Goal: Information Seeking & Learning: Learn about a topic

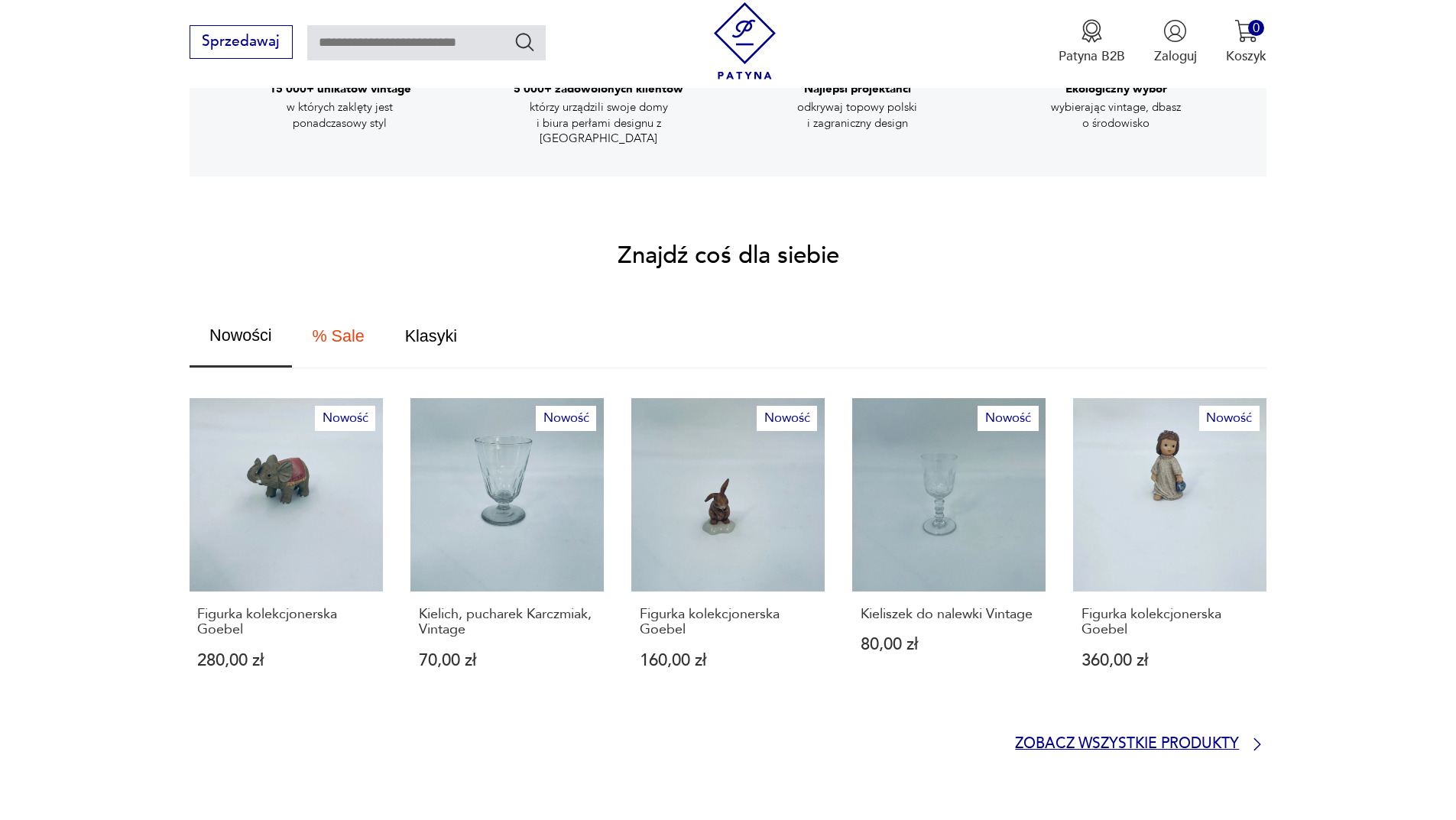
click at [1212, 738] on p "Zobacz wszystkie produkty" at bounding box center [1126, 744] width 224 height 12
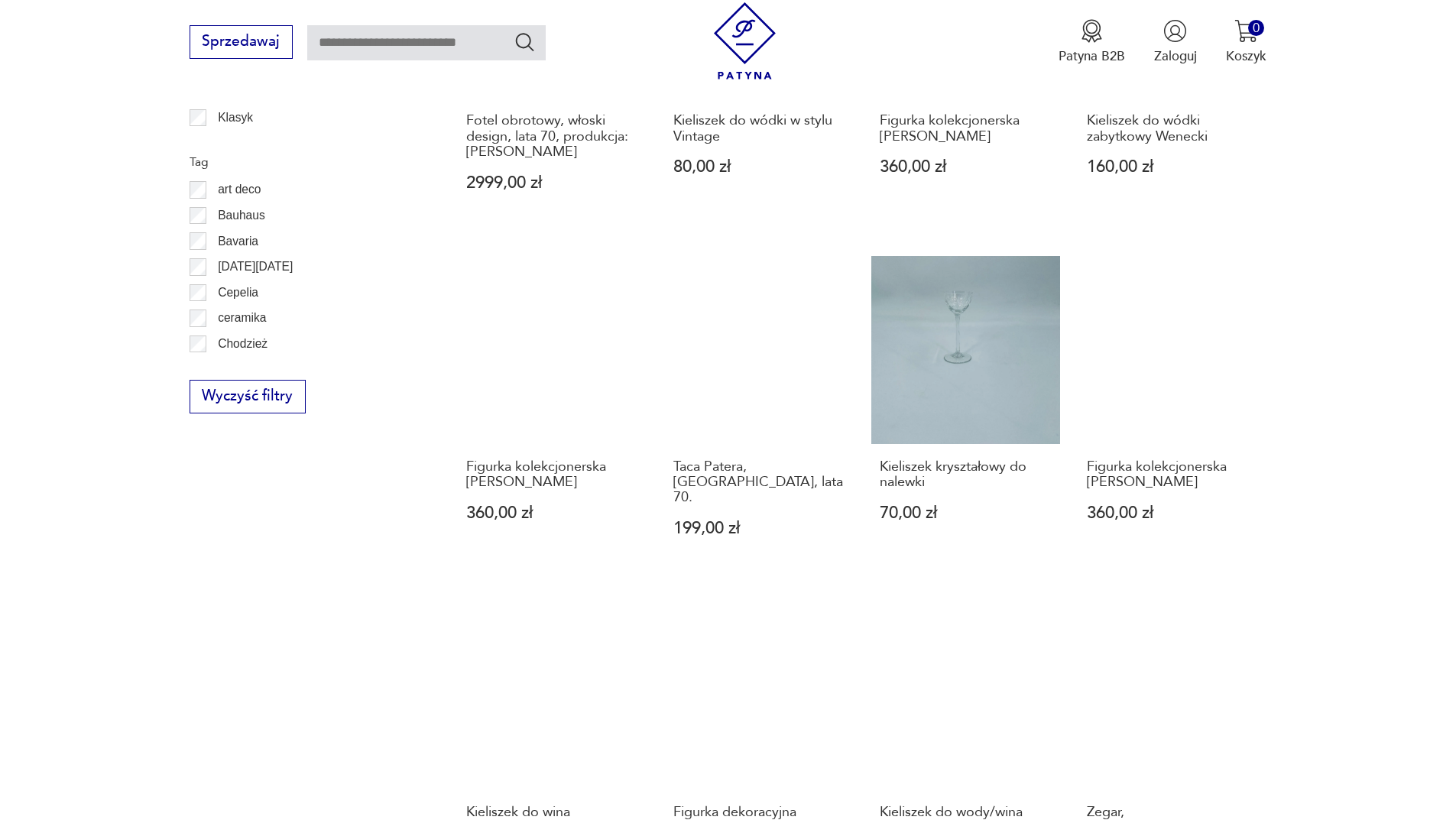
scroll to position [1175, 0]
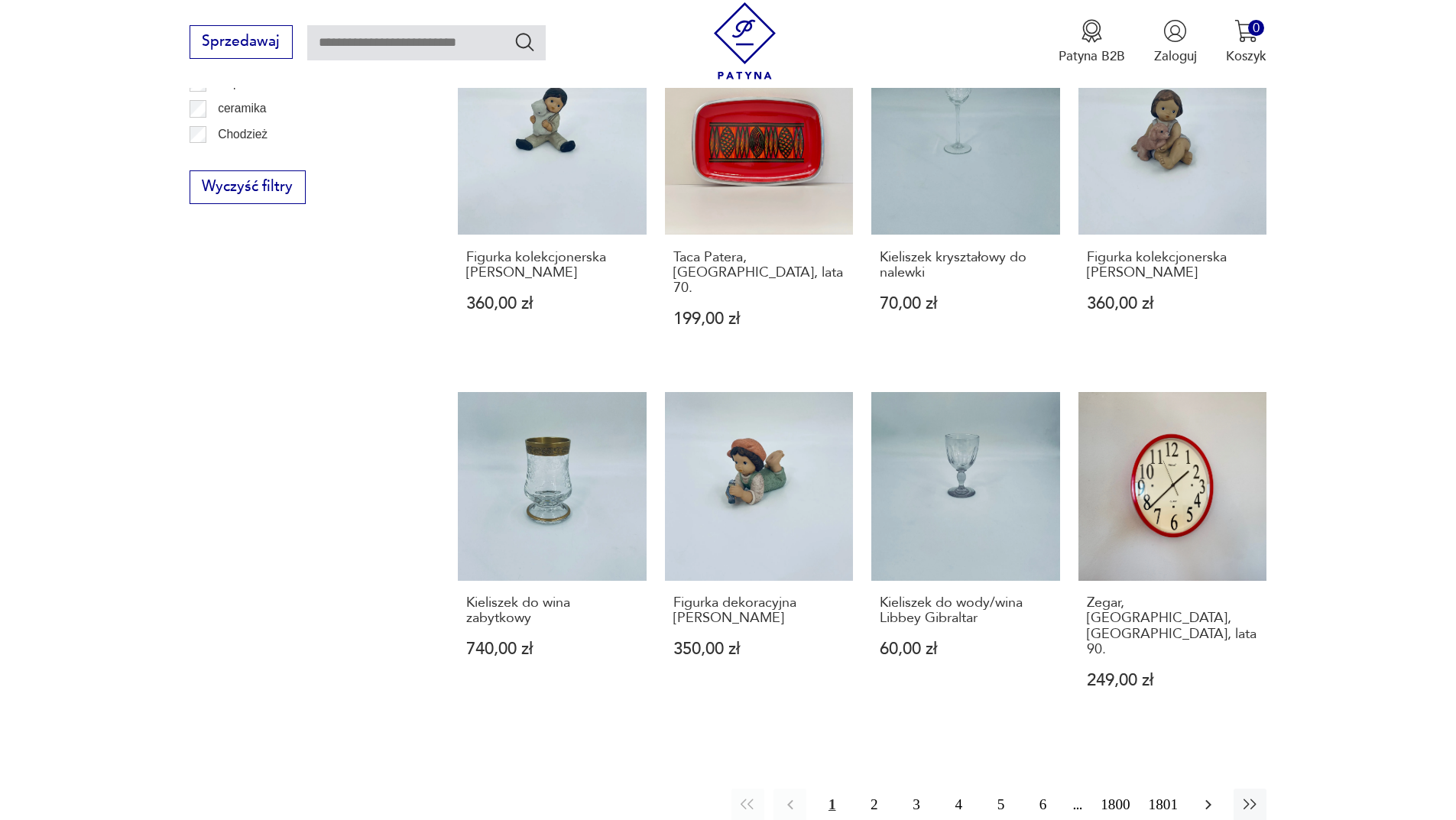
click at [1210, 796] on icon "button" at bounding box center [1208, 805] width 18 height 18
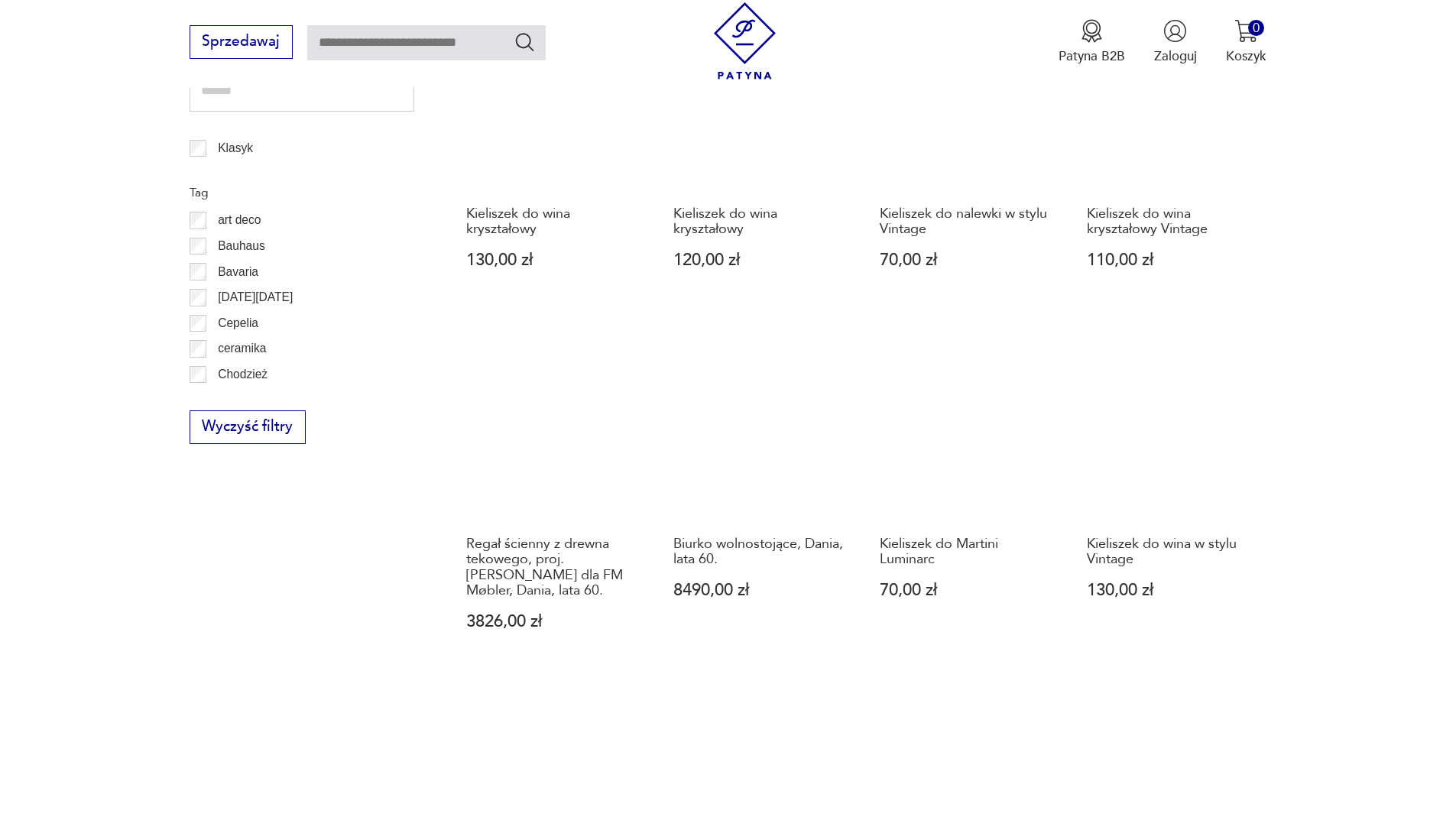
scroll to position [947, 0]
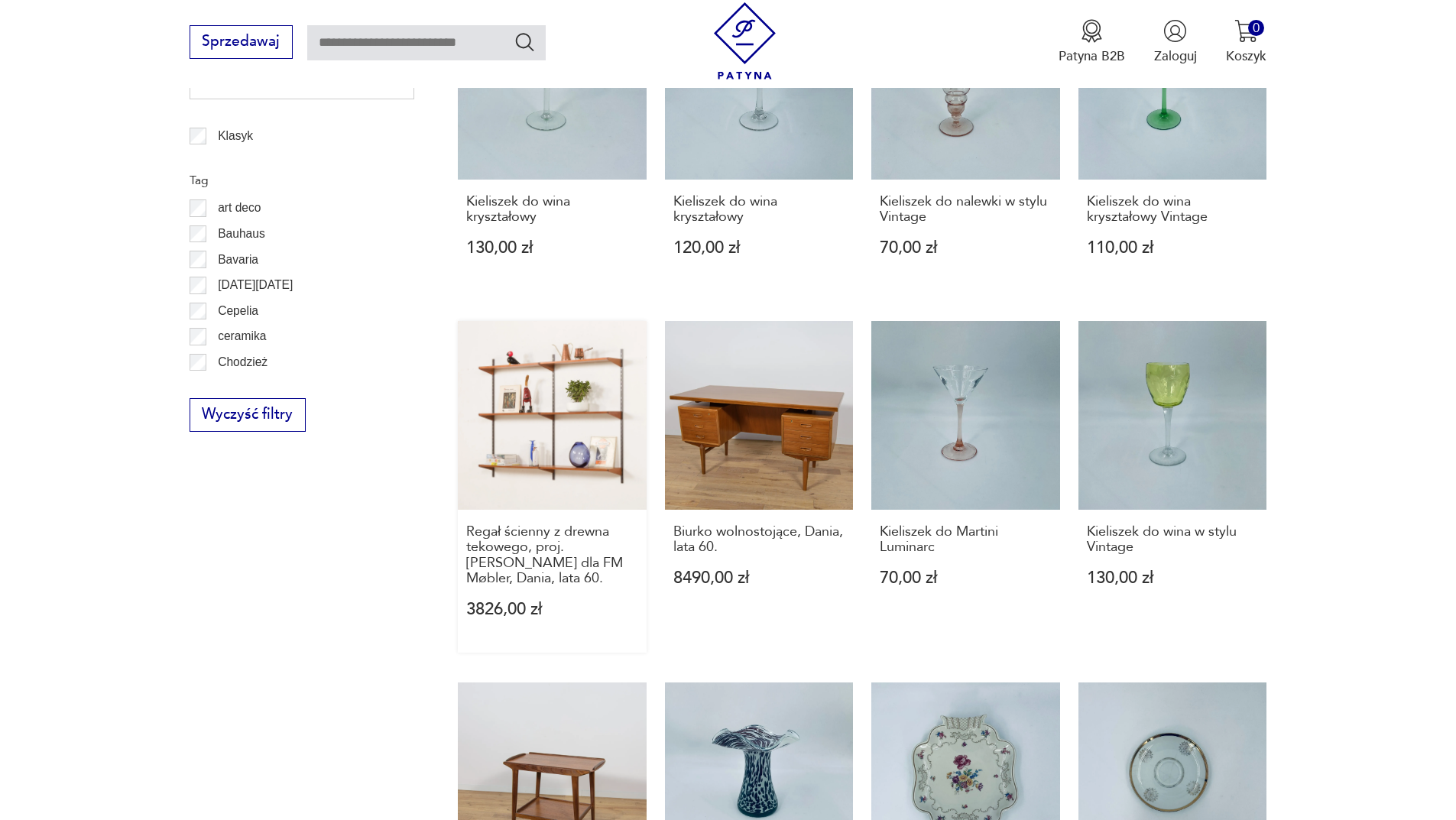
click at [554, 347] on link "Regał ścienny z drewna tekowego, proj. [PERSON_NAME] dla FM Møbler, Dania, lata…" at bounding box center [552, 487] width 189 height 332
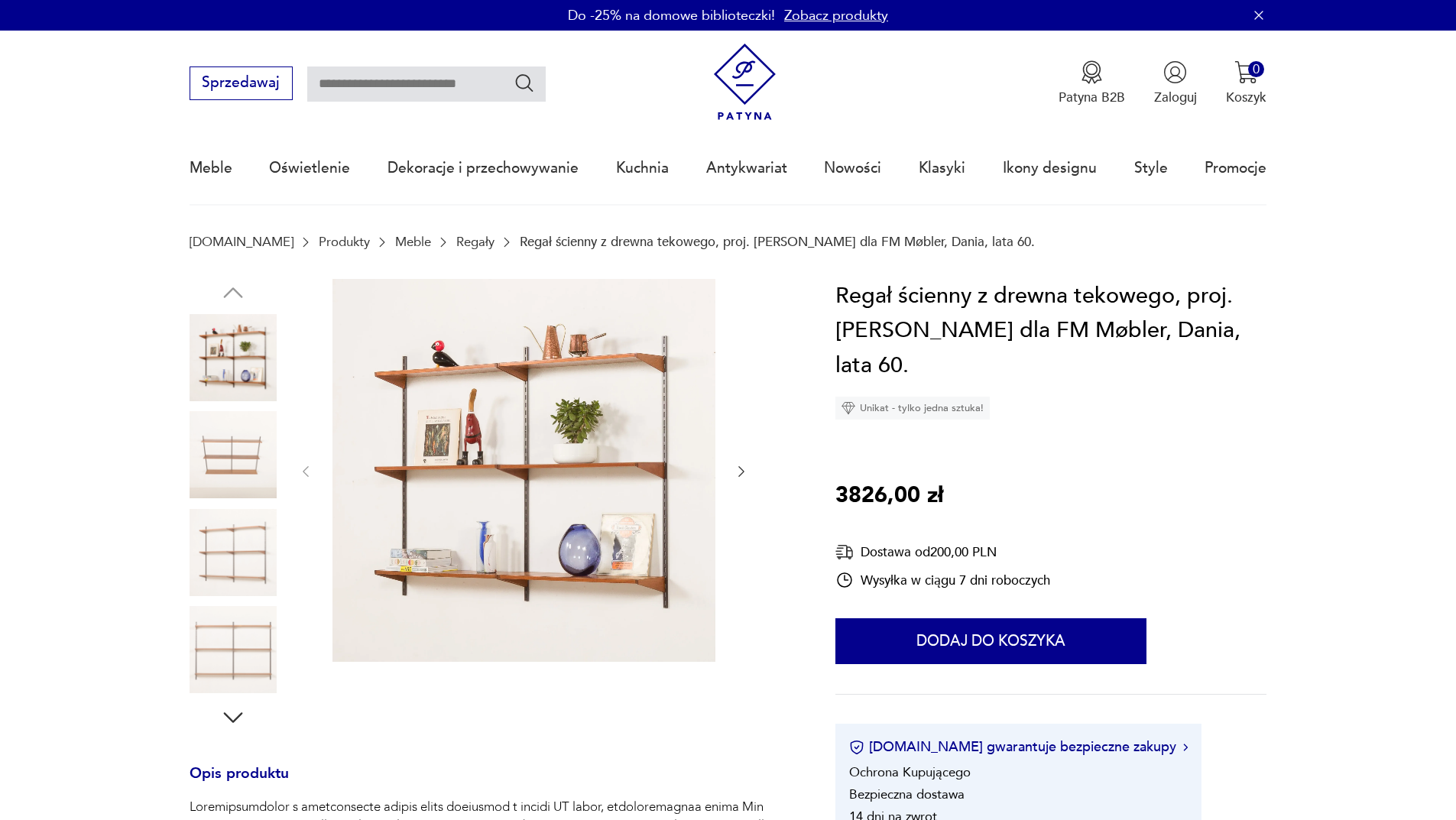
click at [222, 428] on img at bounding box center [233, 455] width 87 height 87
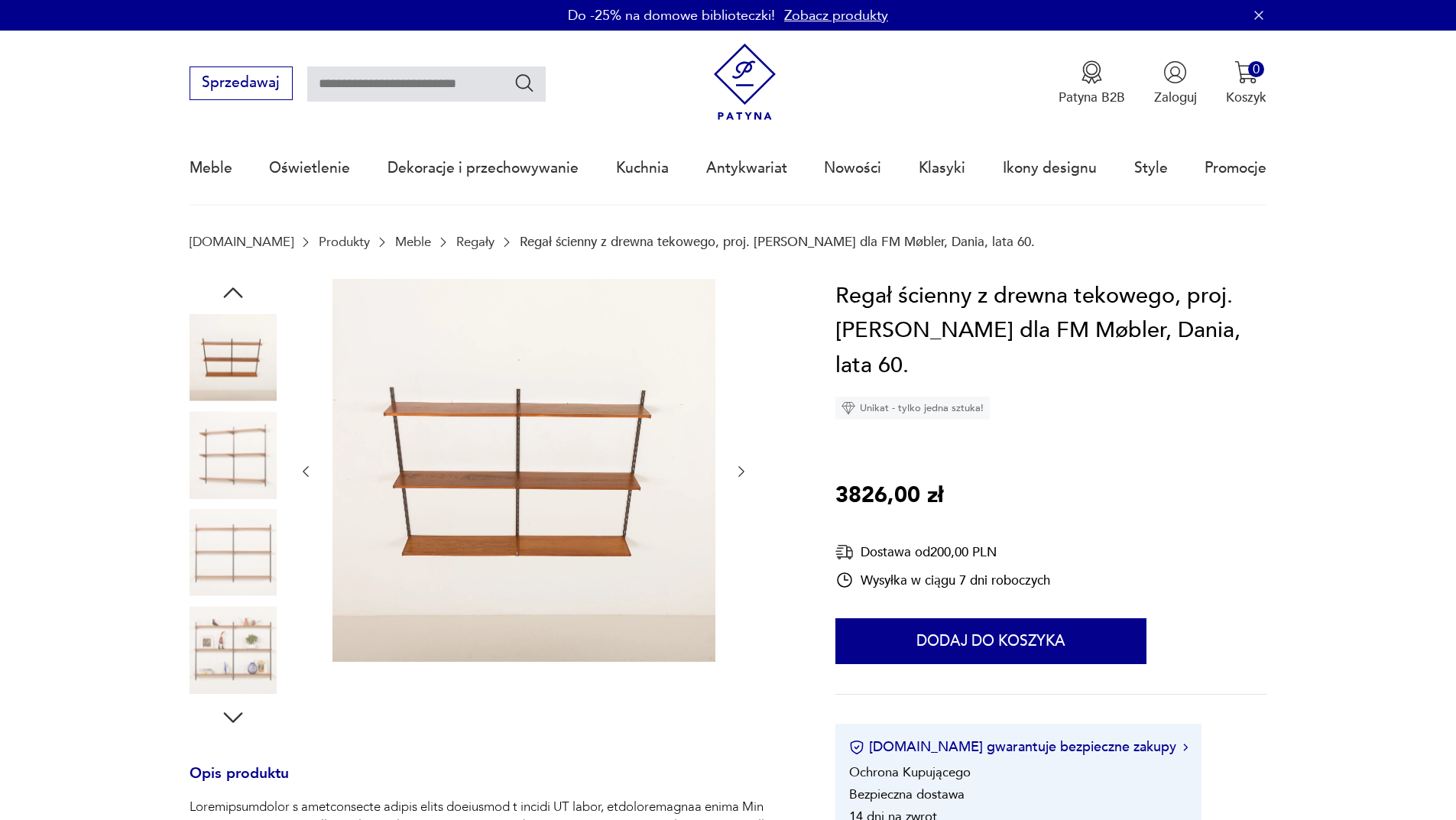
click at [248, 545] on img at bounding box center [233, 553] width 87 height 87
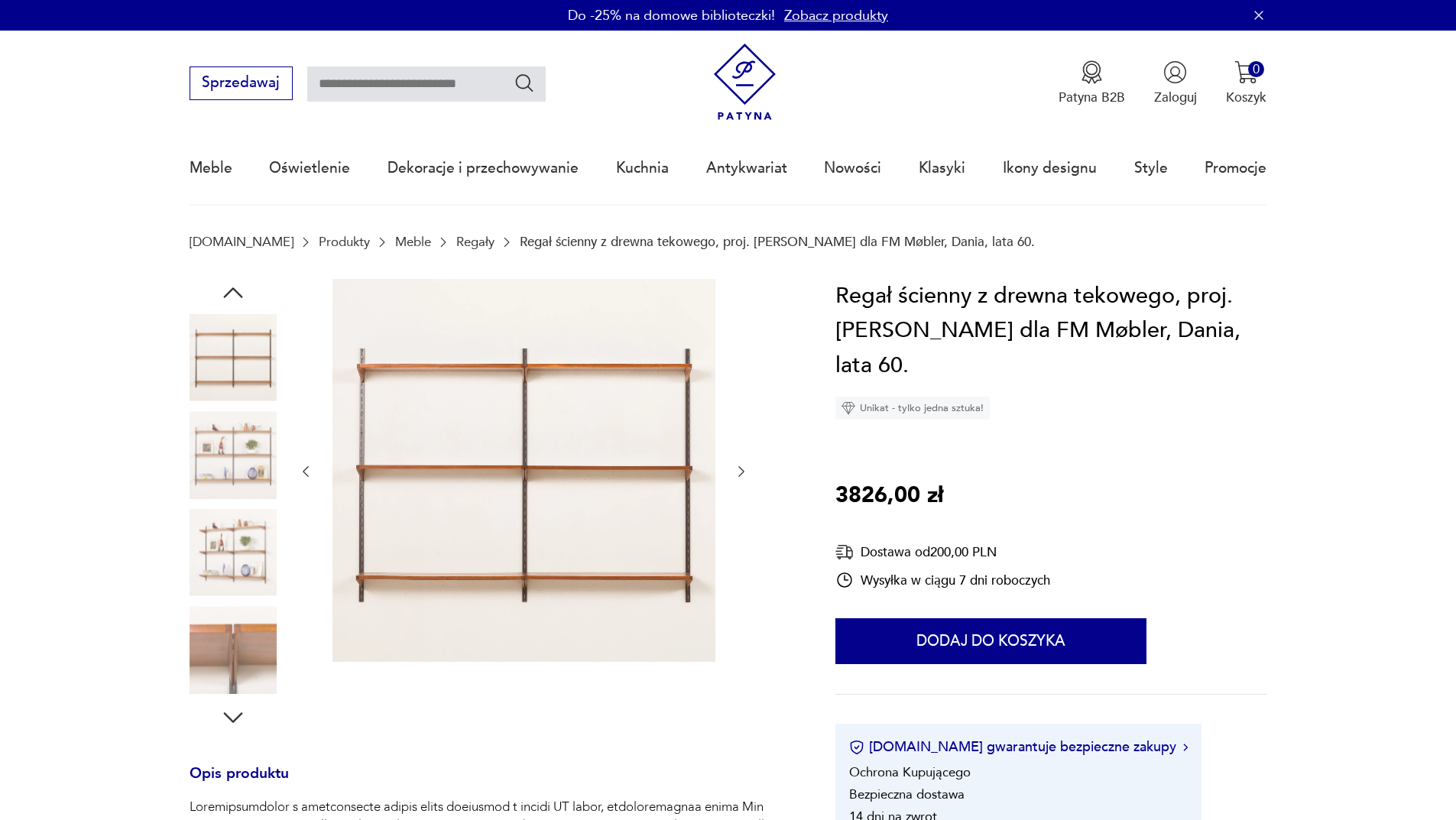
click at [245, 639] on img at bounding box center [233, 650] width 87 height 87
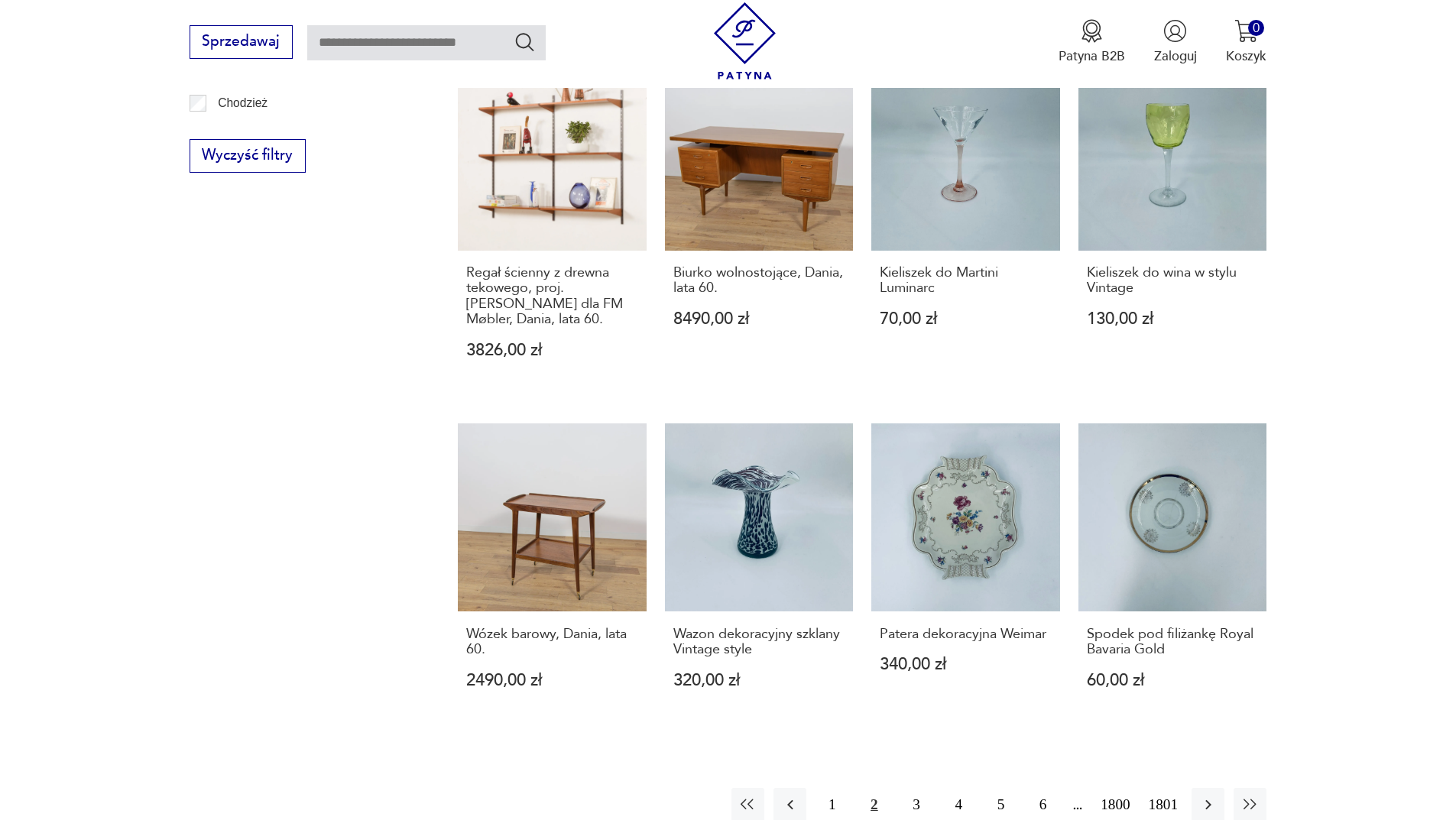
scroll to position [1482, 0]
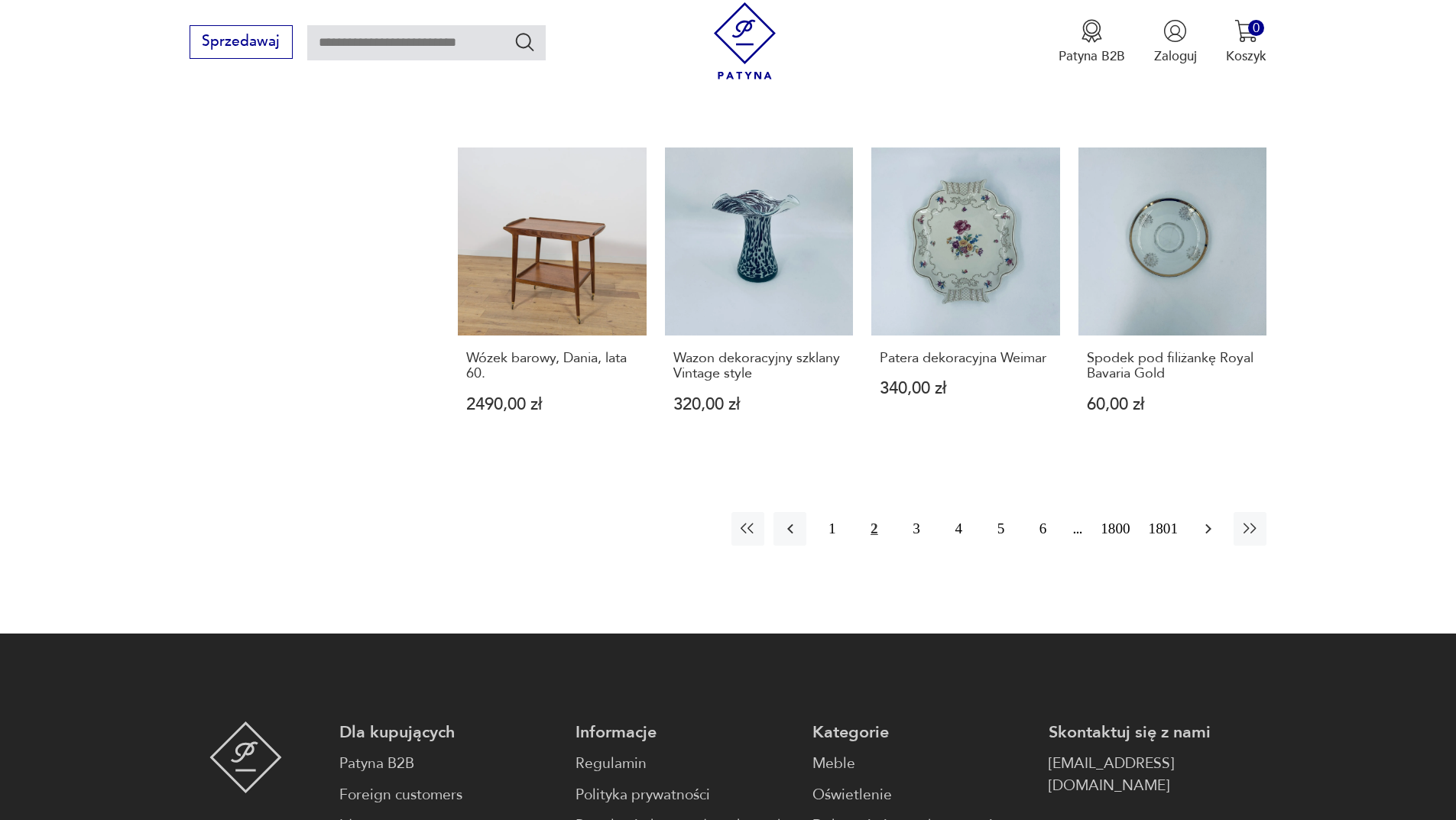
click at [1211, 520] on icon "button" at bounding box center [1208, 529] width 18 height 18
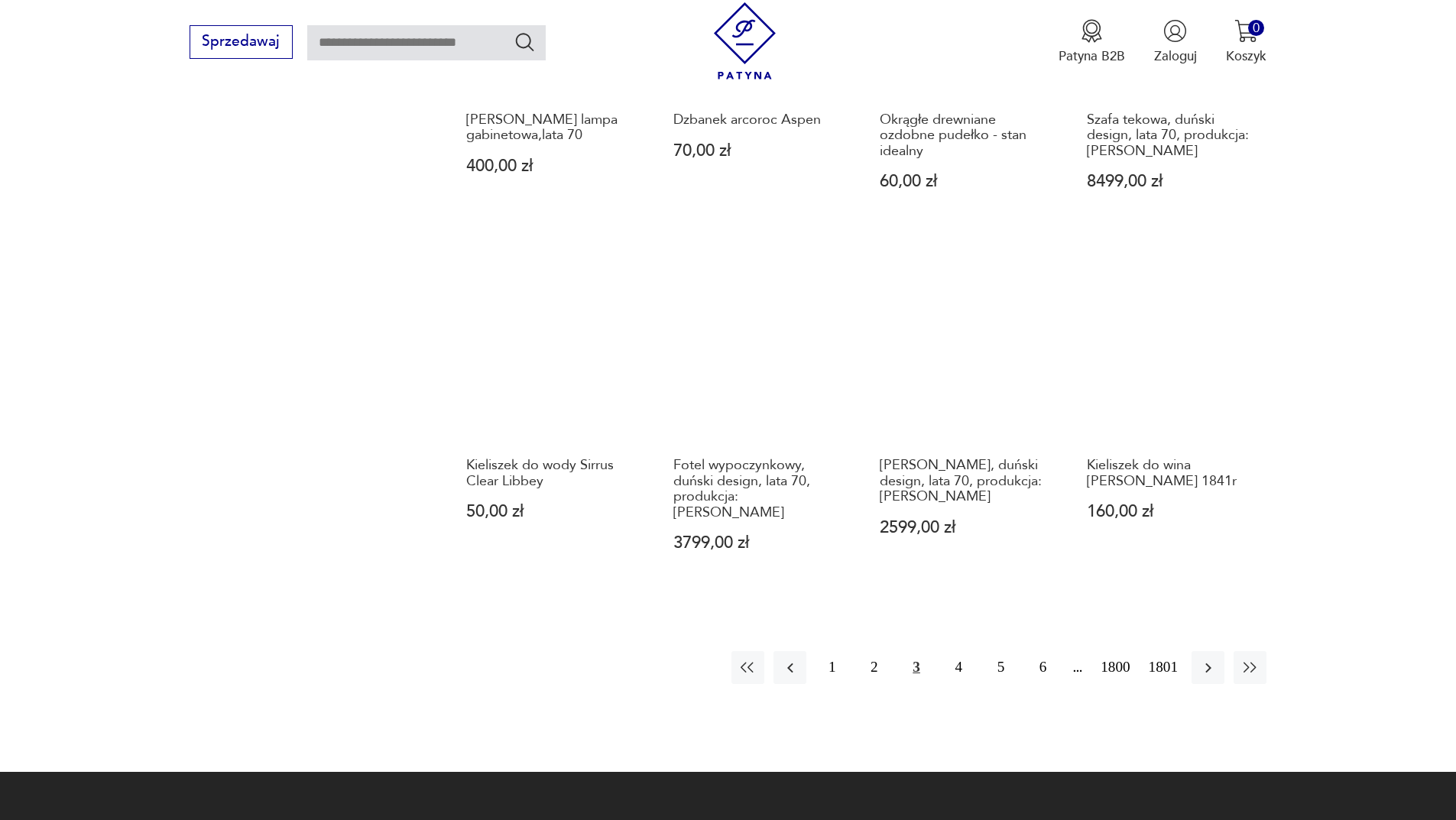
scroll to position [1329, 0]
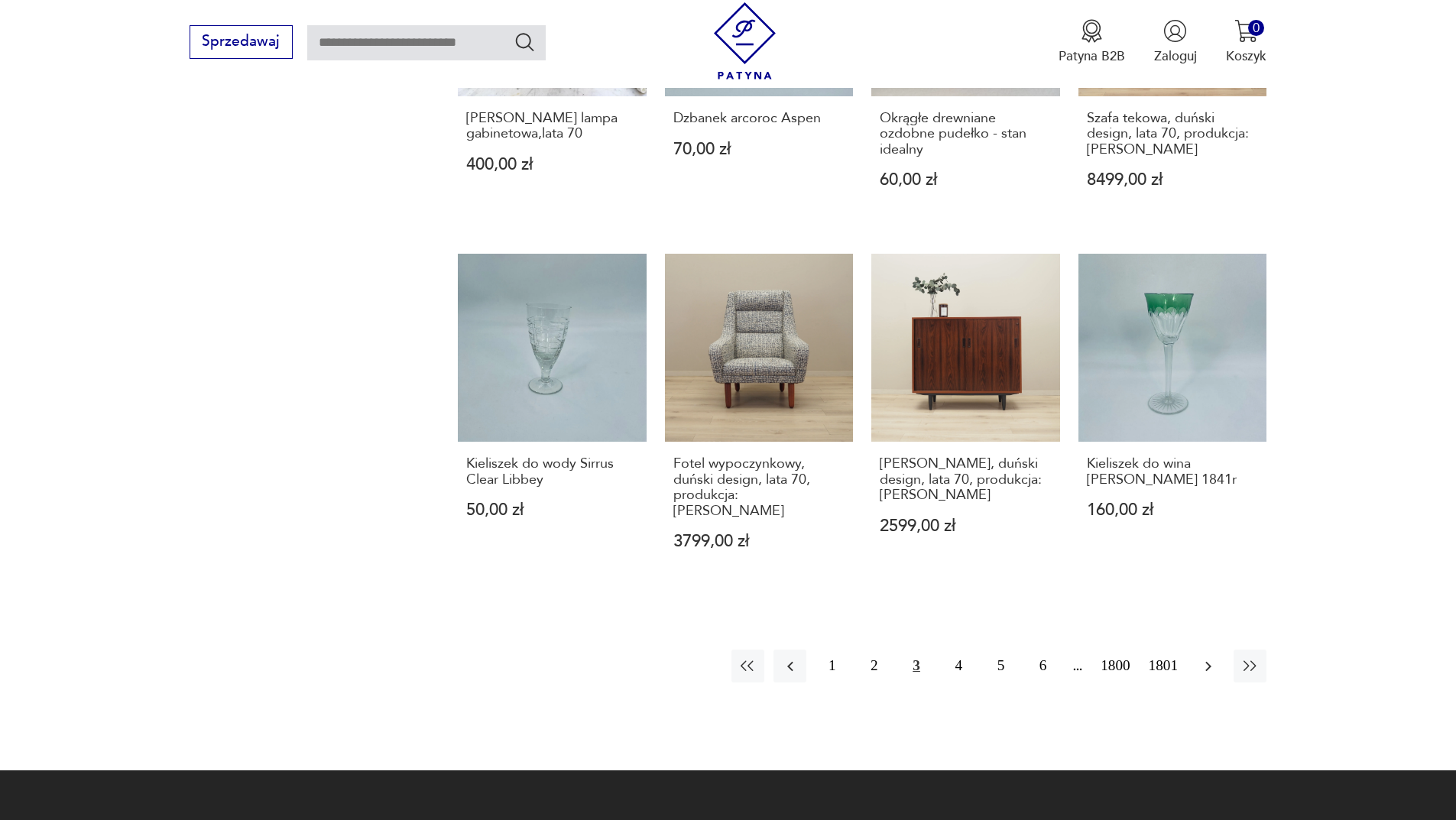
click at [1201, 658] on icon "button" at bounding box center [1208, 667] width 18 height 18
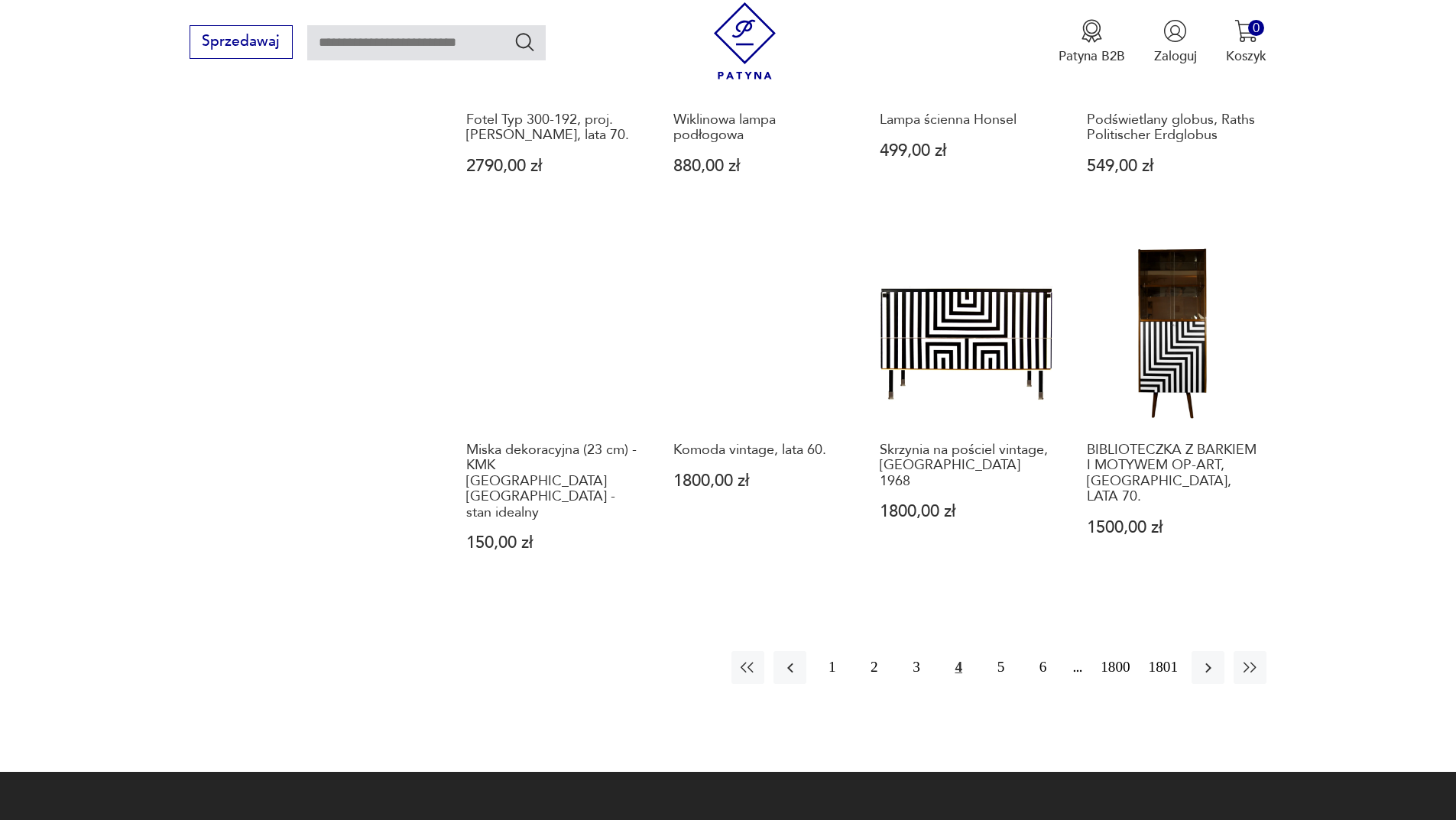
scroll to position [1329, 0]
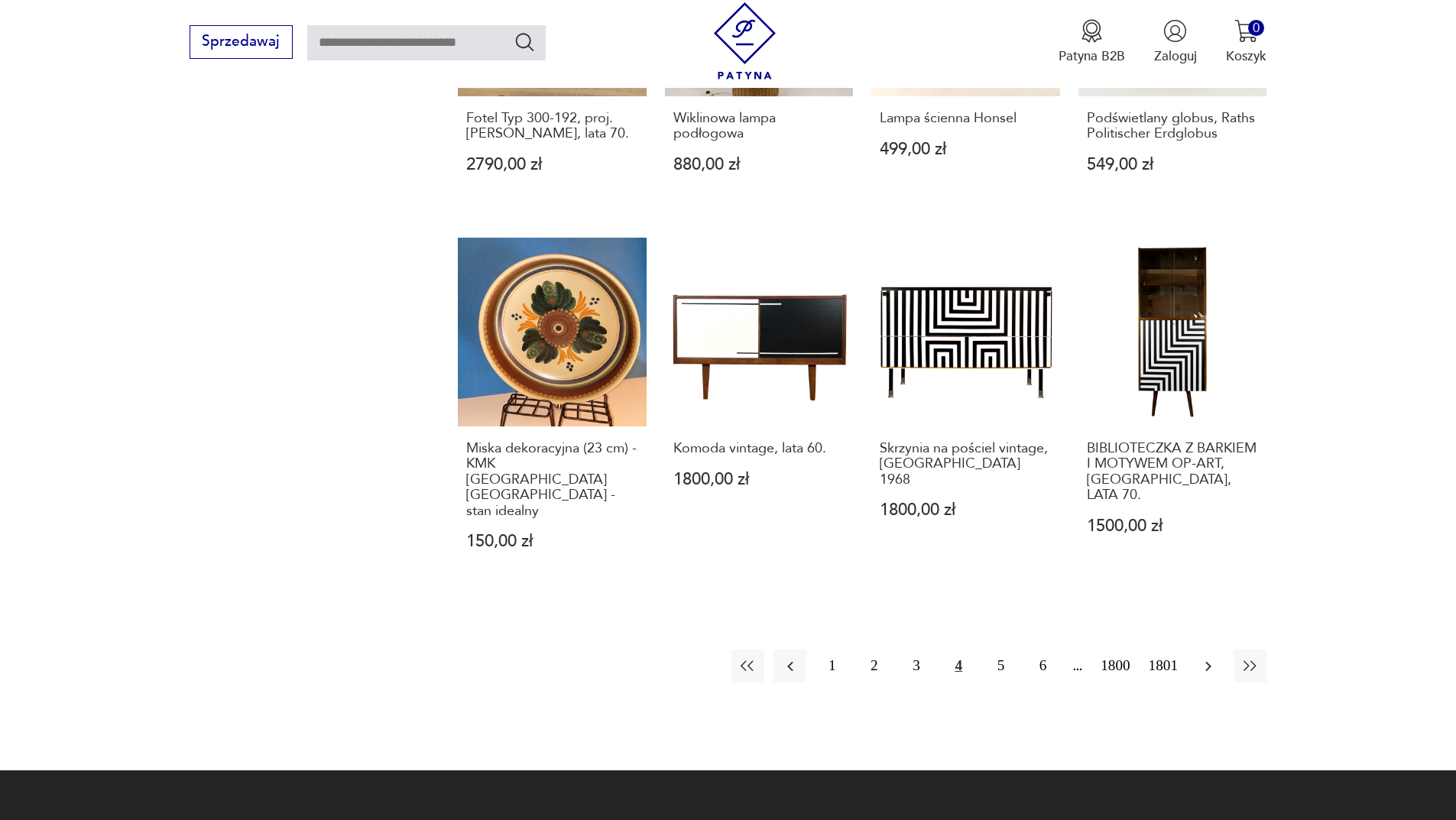
click at [1210, 650] on button "button" at bounding box center [1207, 666] width 33 height 33
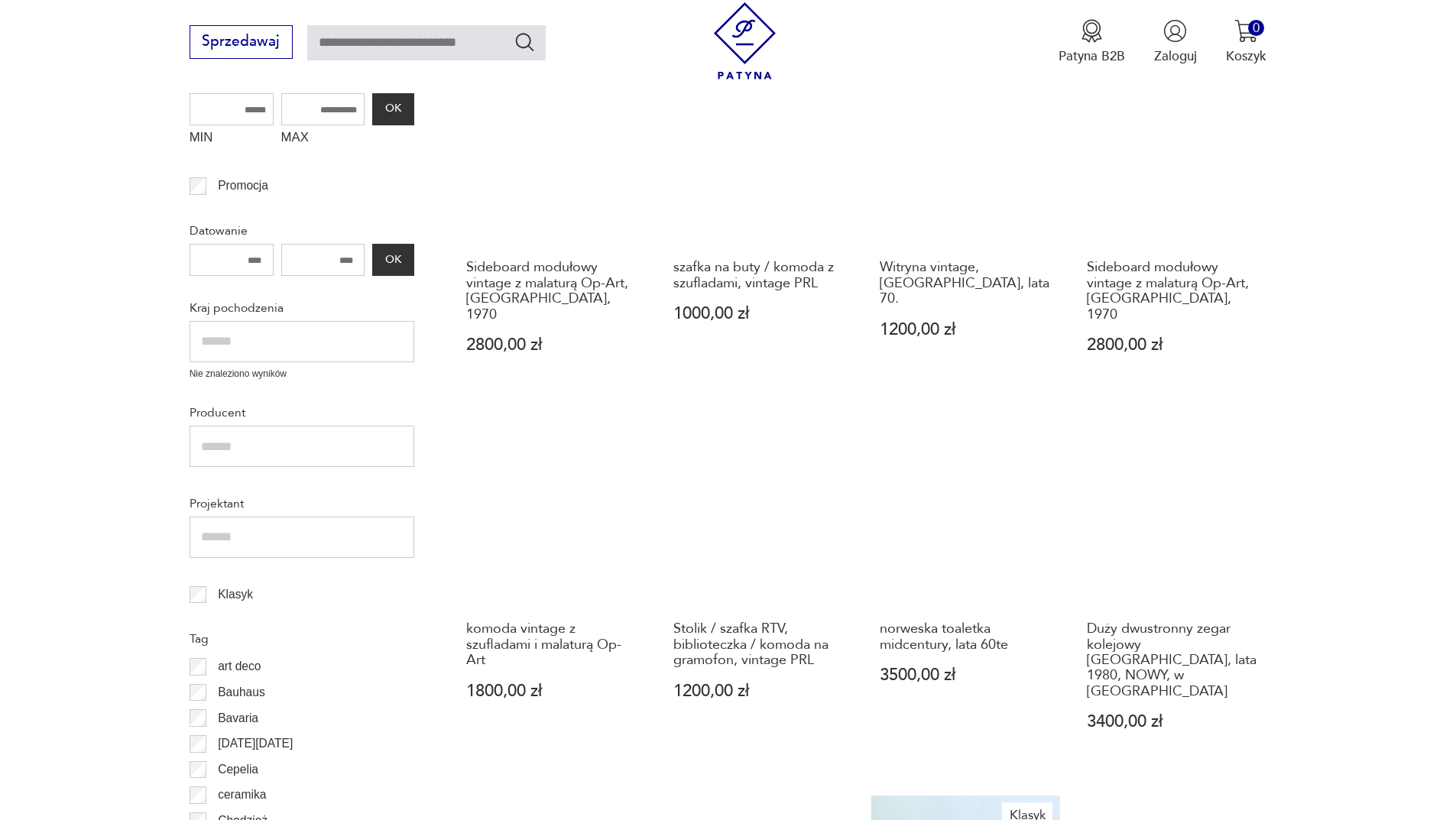
scroll to position [870, 0]
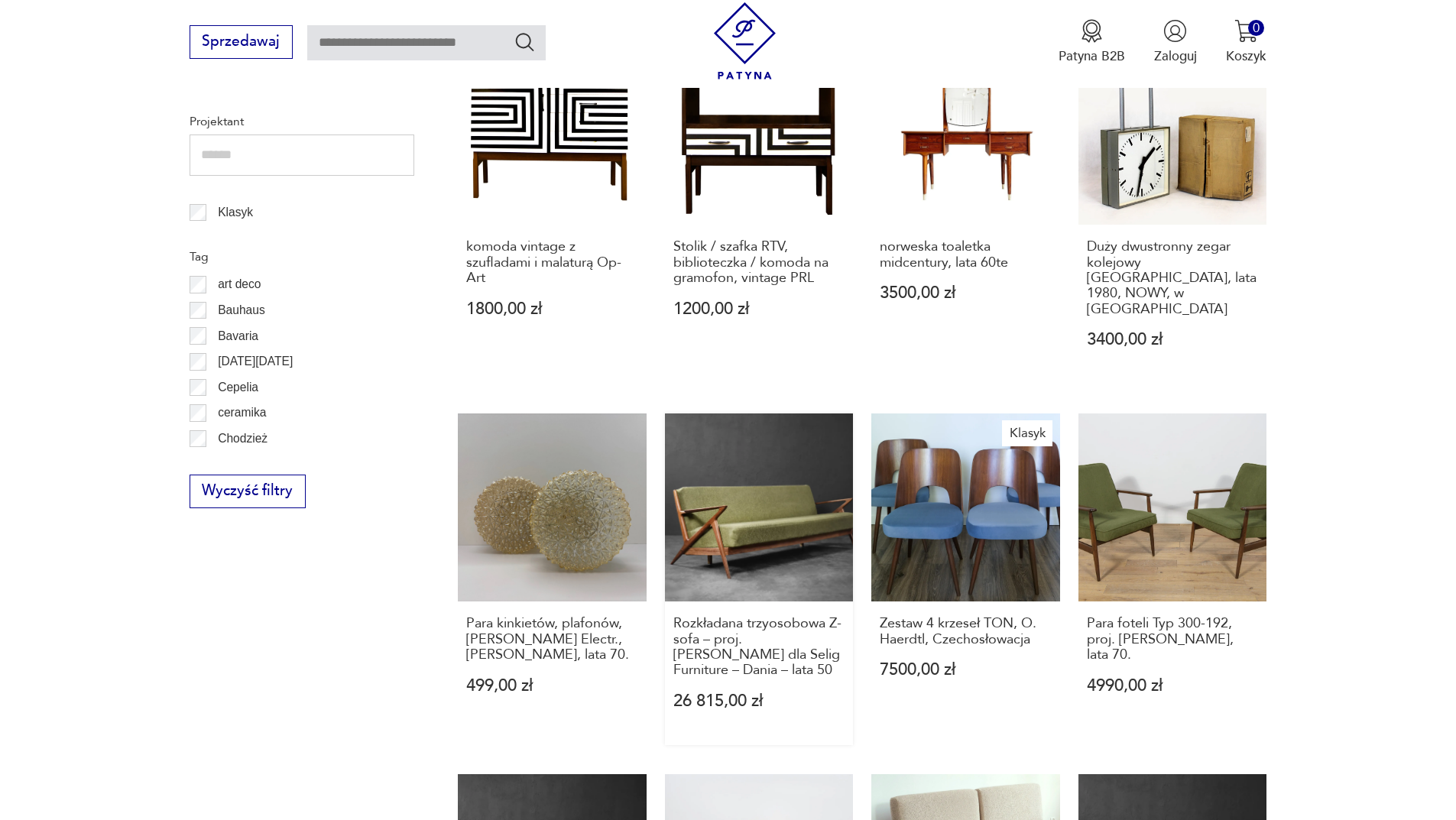
click at [741, 443] on link "Rozkładana trzyosobowa Z- sofa – proj. [PERSON_NAME] dla Selig Furniture – Dani…" at bounding box center [759, 580] width 189 height 332
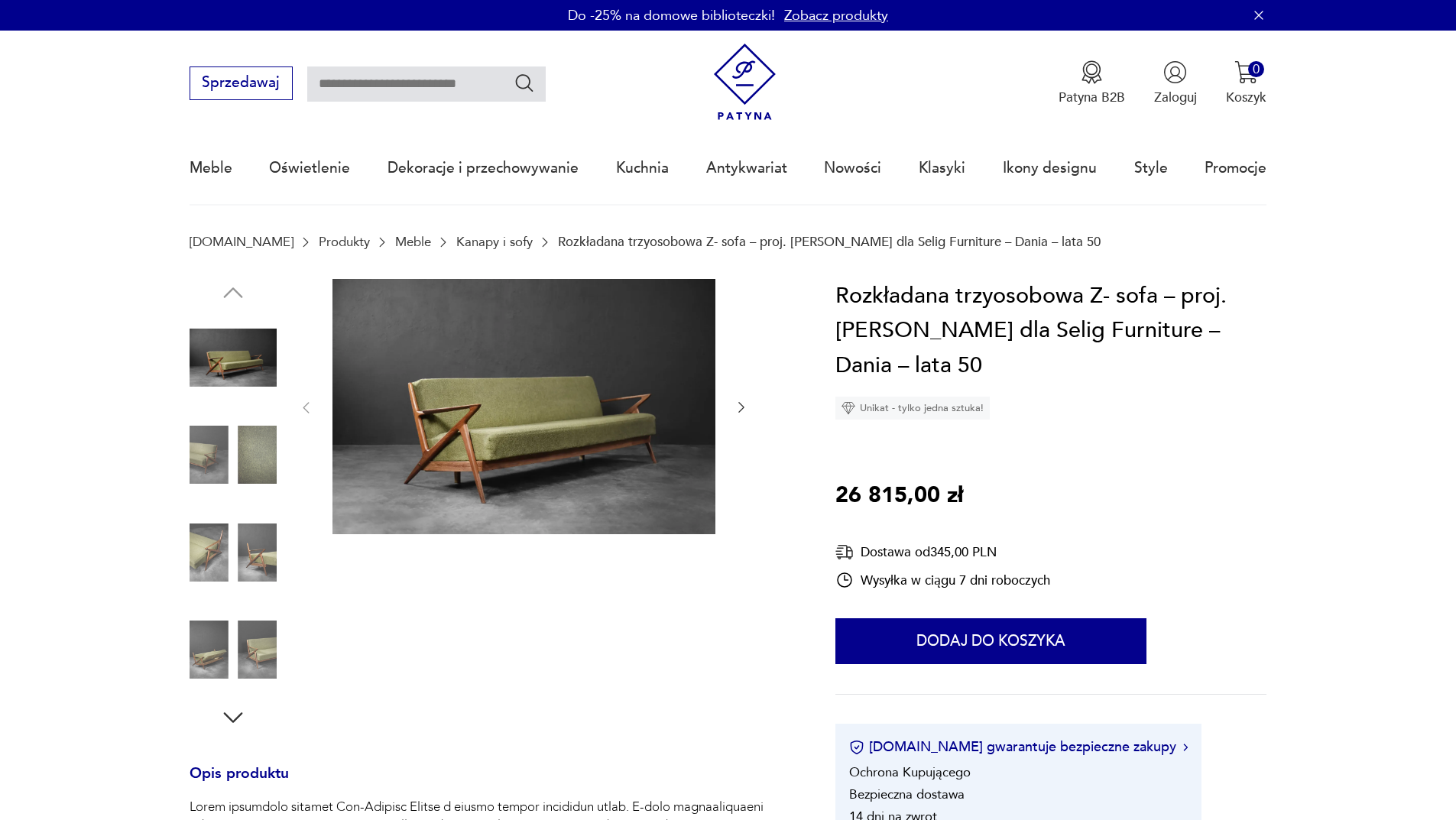
click at [736, 409] on icon "button" at bounding box center [741, 408] width 15 height 15
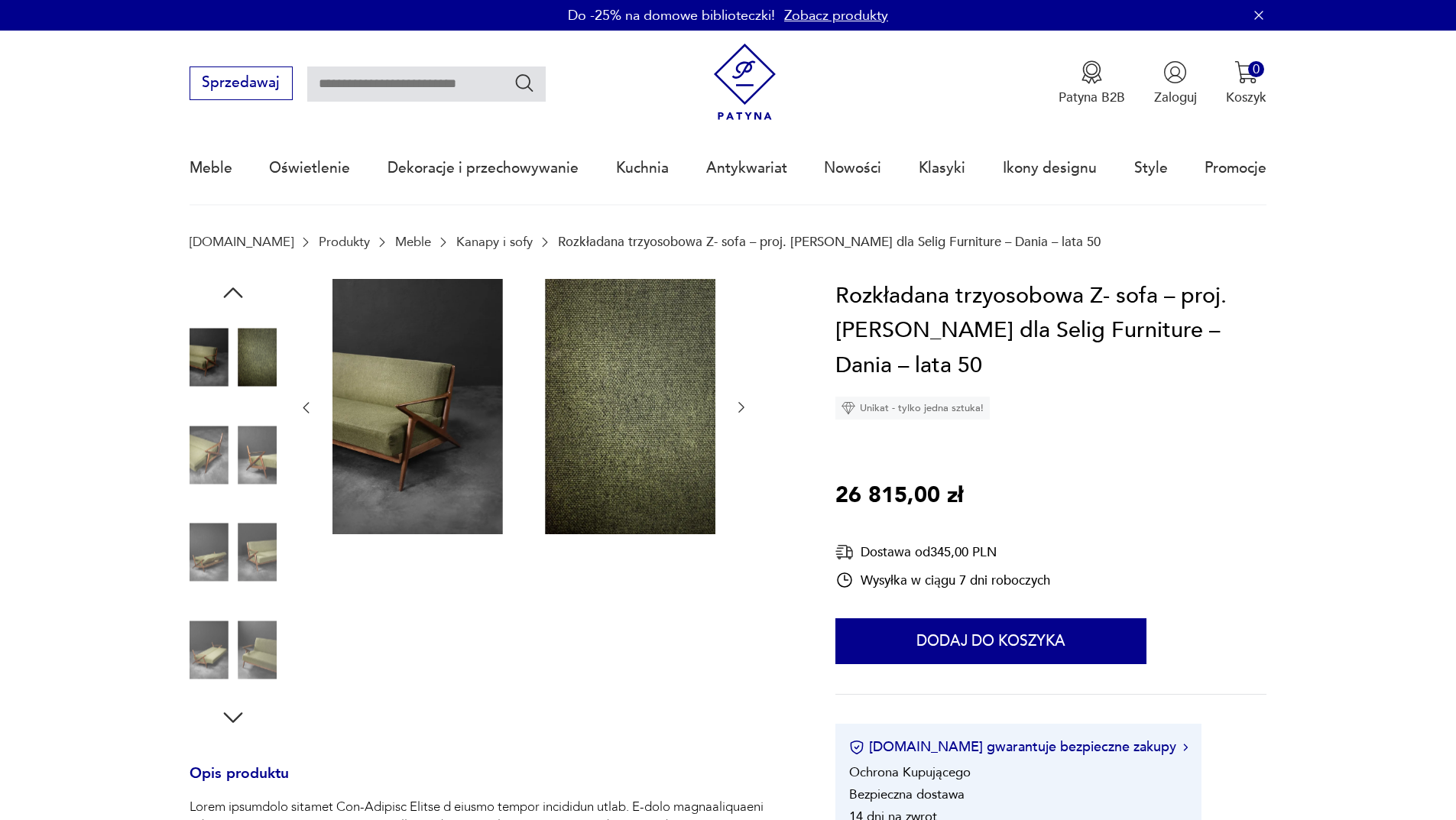
click at [736, 409] on icon "button" at bounding box center [741, 408] width 15 height 15
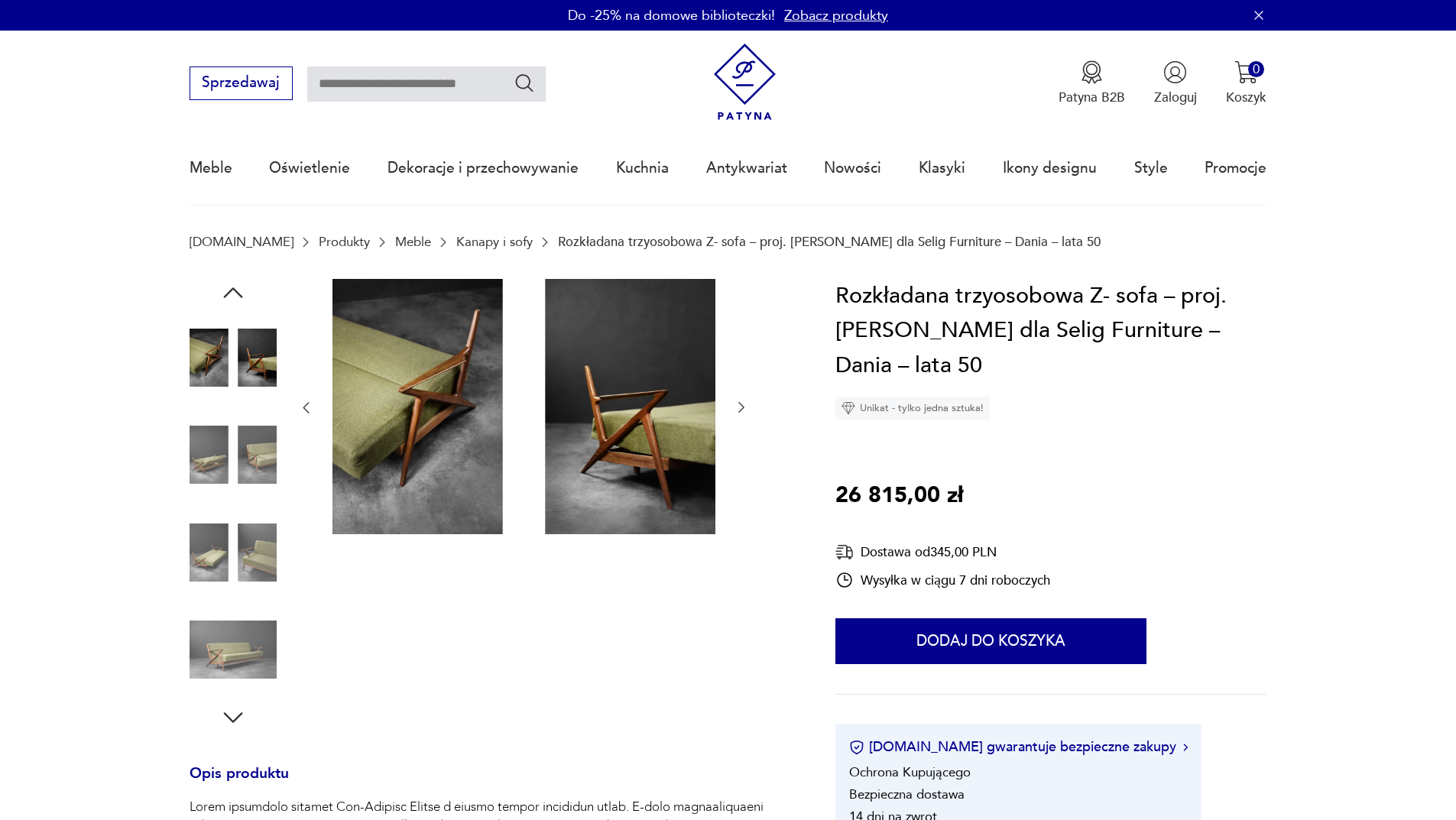
click at [736, 409] on icon "button" at bounding box center [741, 408] width 15 height 15
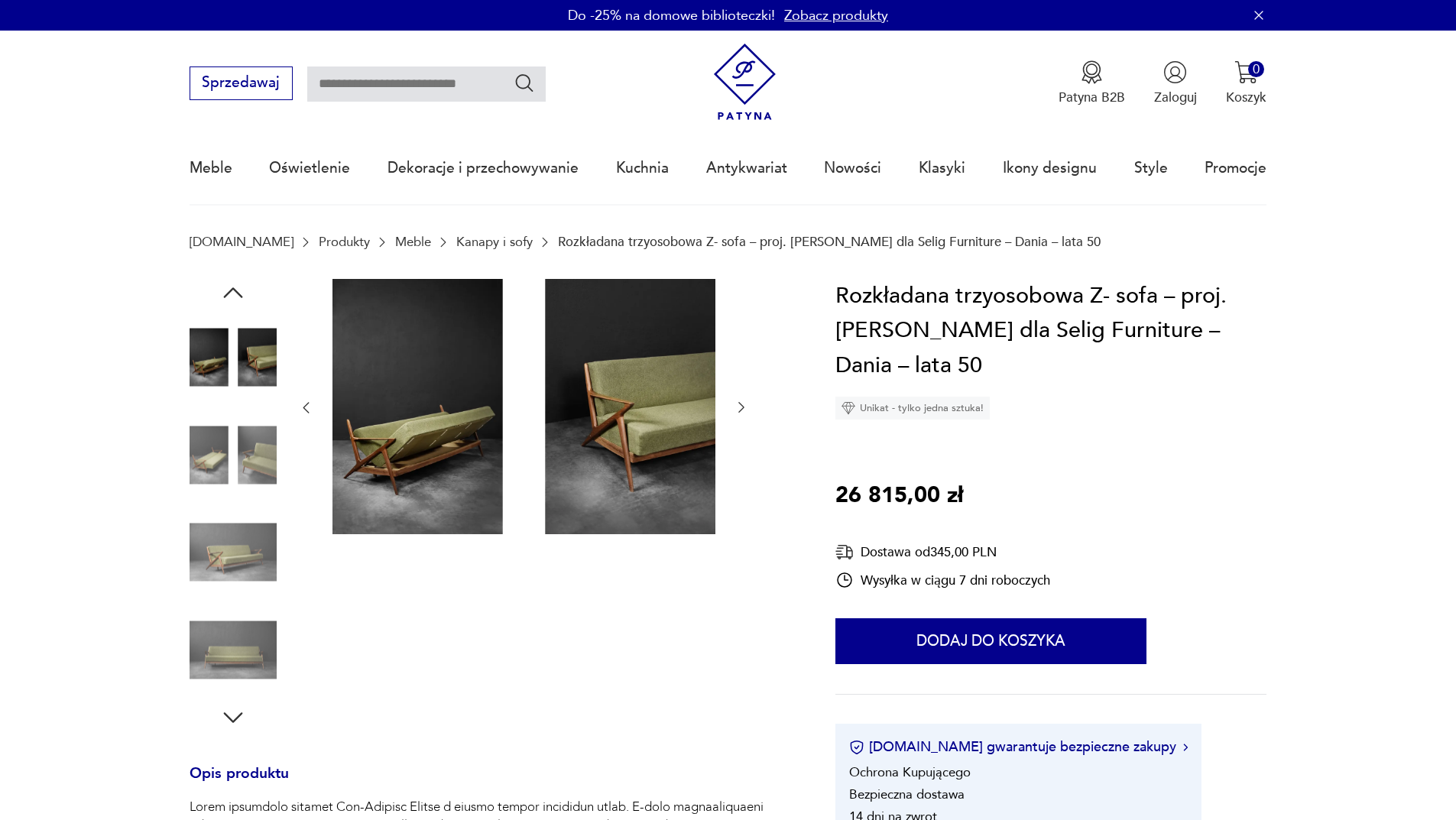
click at [736, 409] on icon "button" at bounding box center [741, 408] width 15 height 15
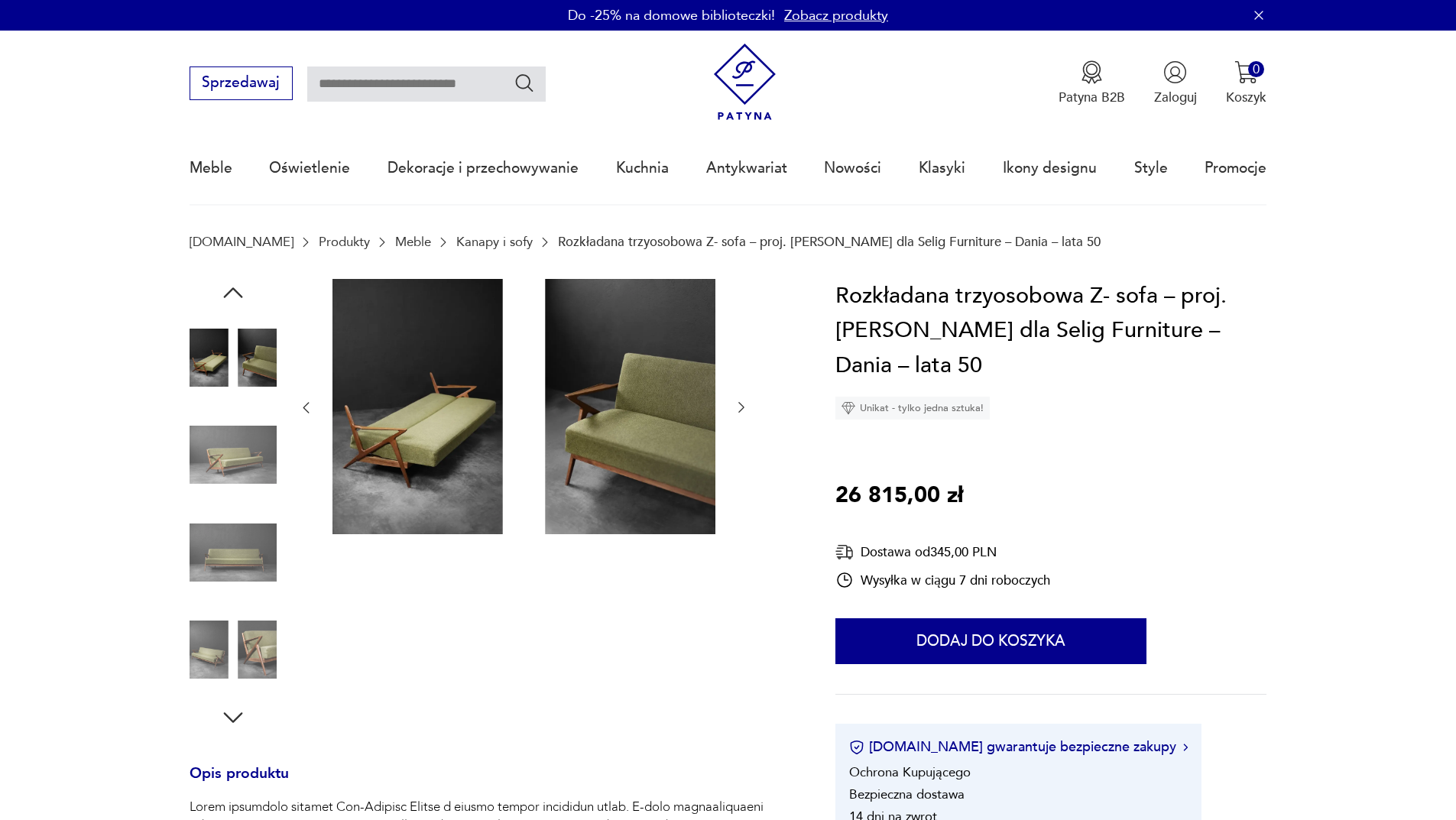
click at [736, 409] on icon "button" at bounding box center [741, 408] width 15 height 15
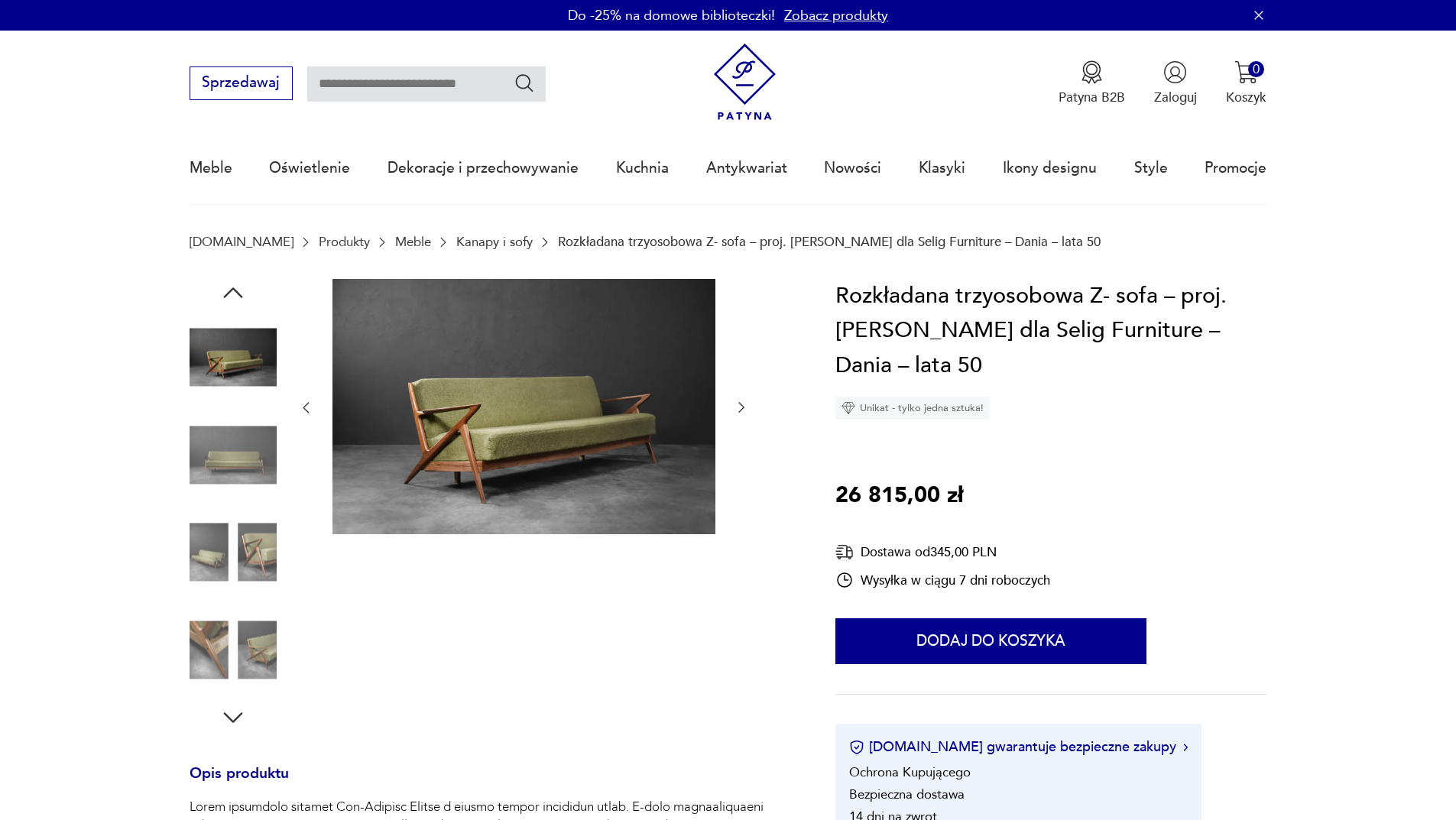
click at [736, 409] on icon "button" at bounding box center [741, 408] width 15 height 15
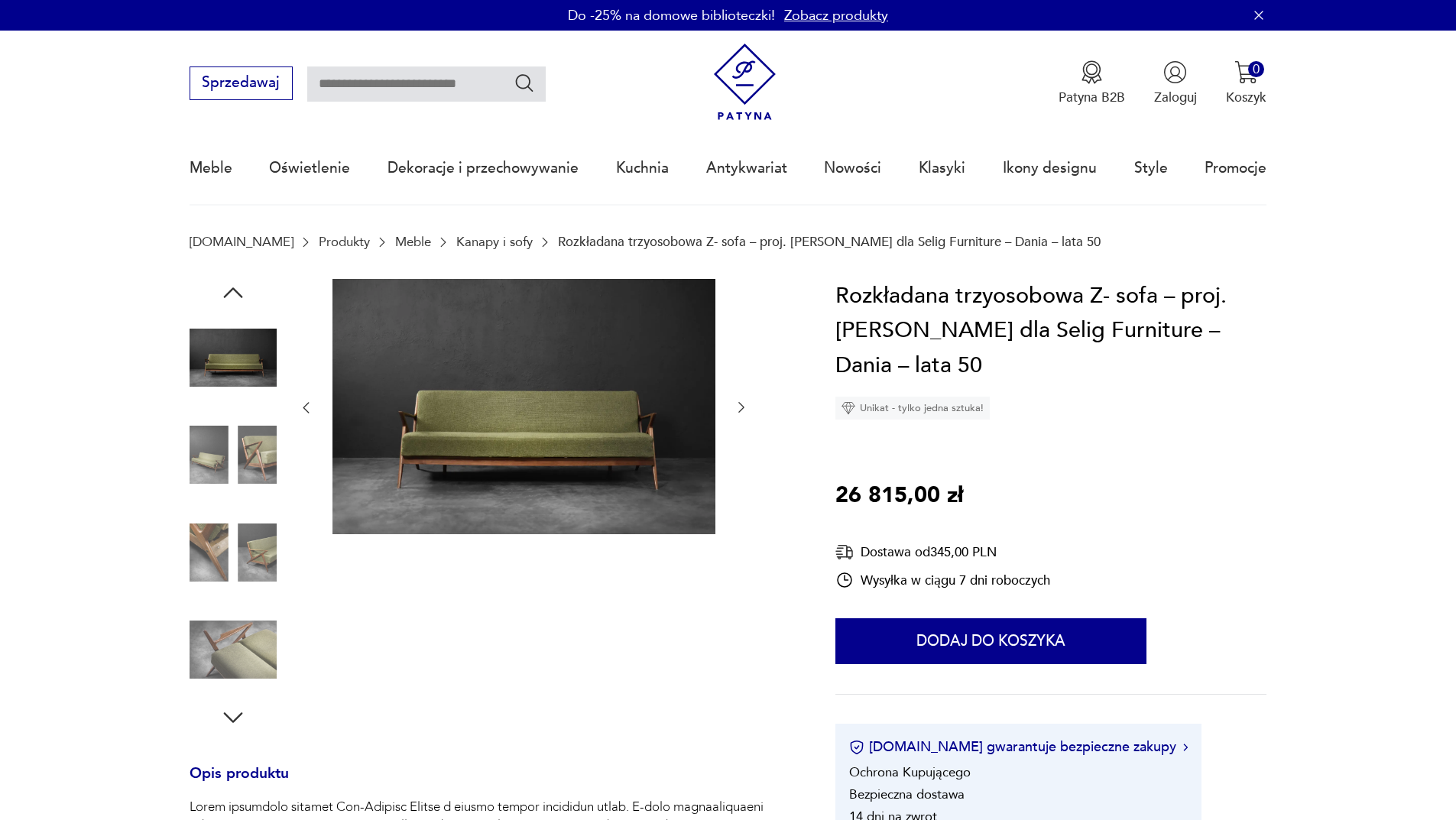
click at [736, 409] on icon "button" at bounding box center [741, 408] width 15 height 15
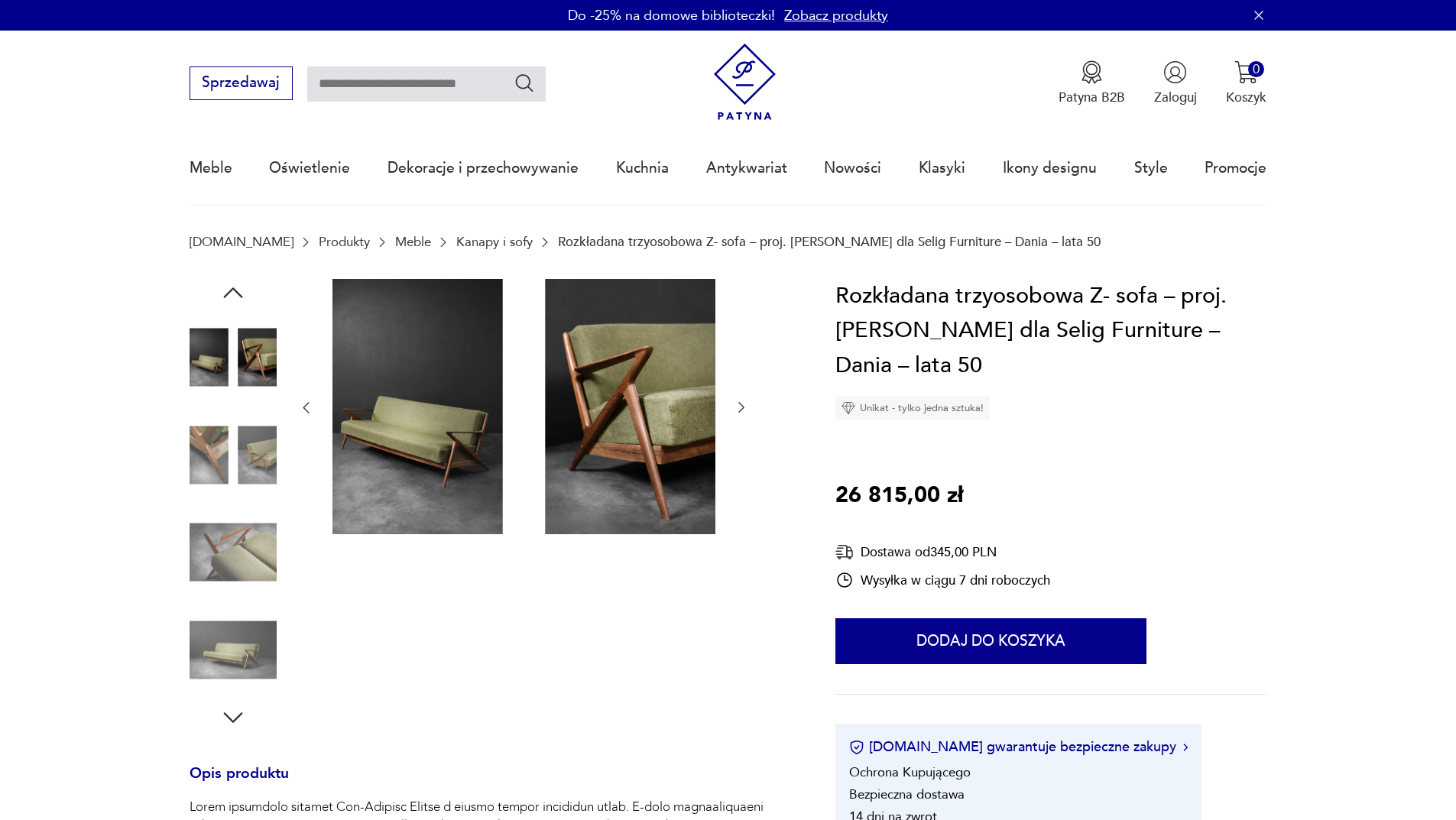
click at [736, 409] on icon "button" at bounding box center [741, 408] width 15 height 15
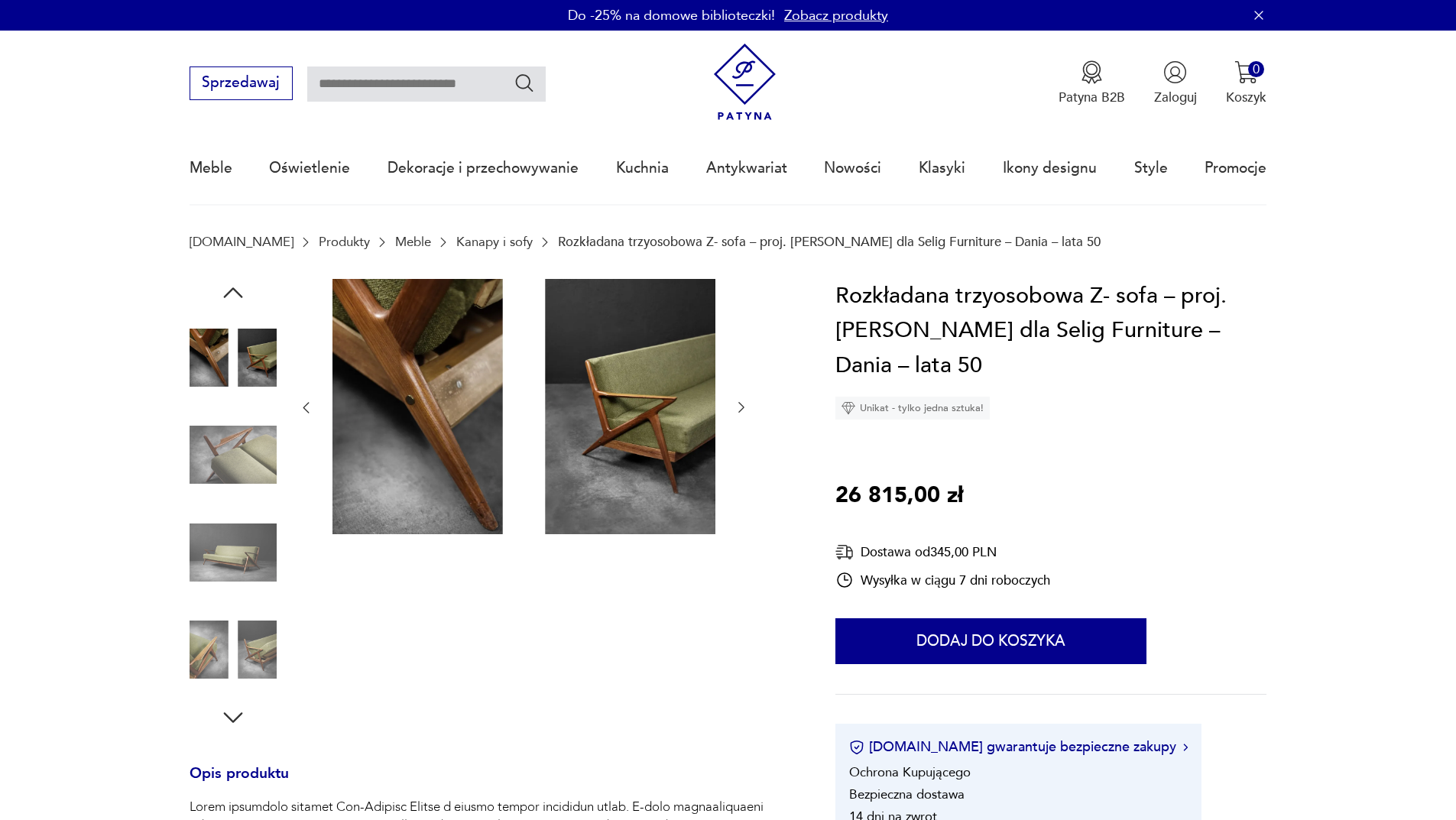
click at [736, 409] on icon "button" at bounding box center [741, 408] width 15 height 15
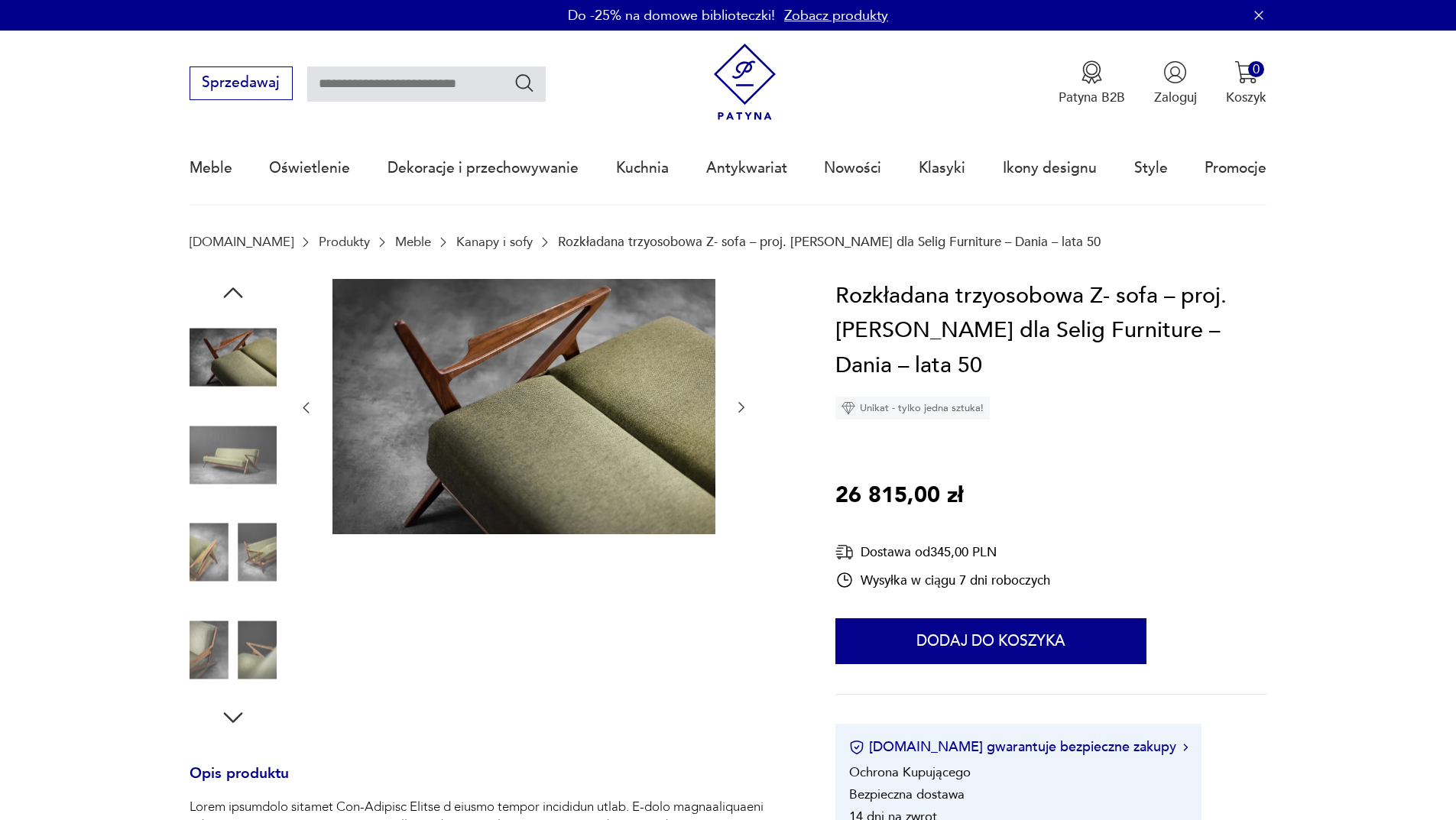
click at [736, 409] on icon "button" at bounding box center [741, 408] width 15 height 15
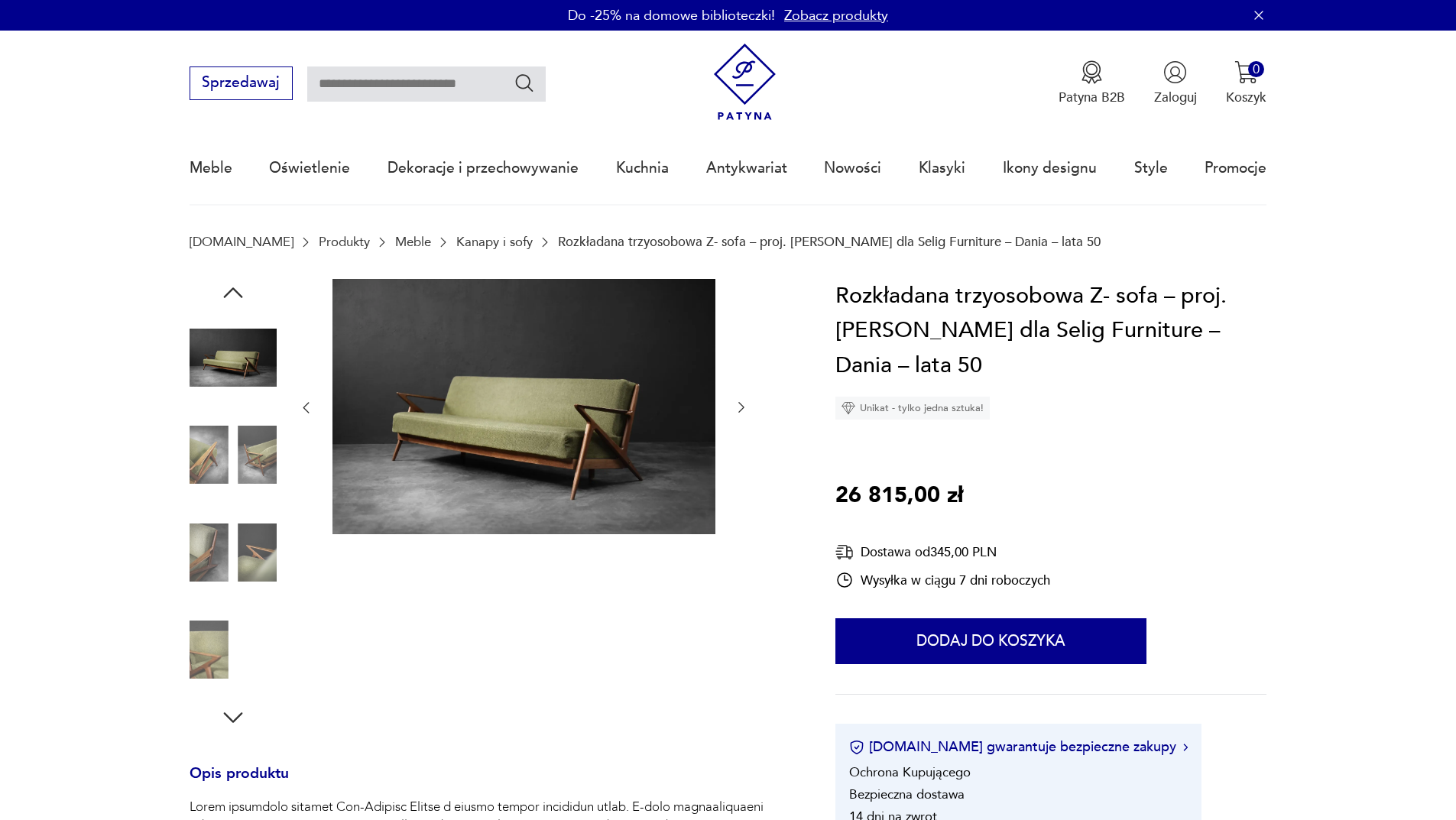
click at [736, 409] on icon "button" at bounding box center [741, 408] width 15 height 15
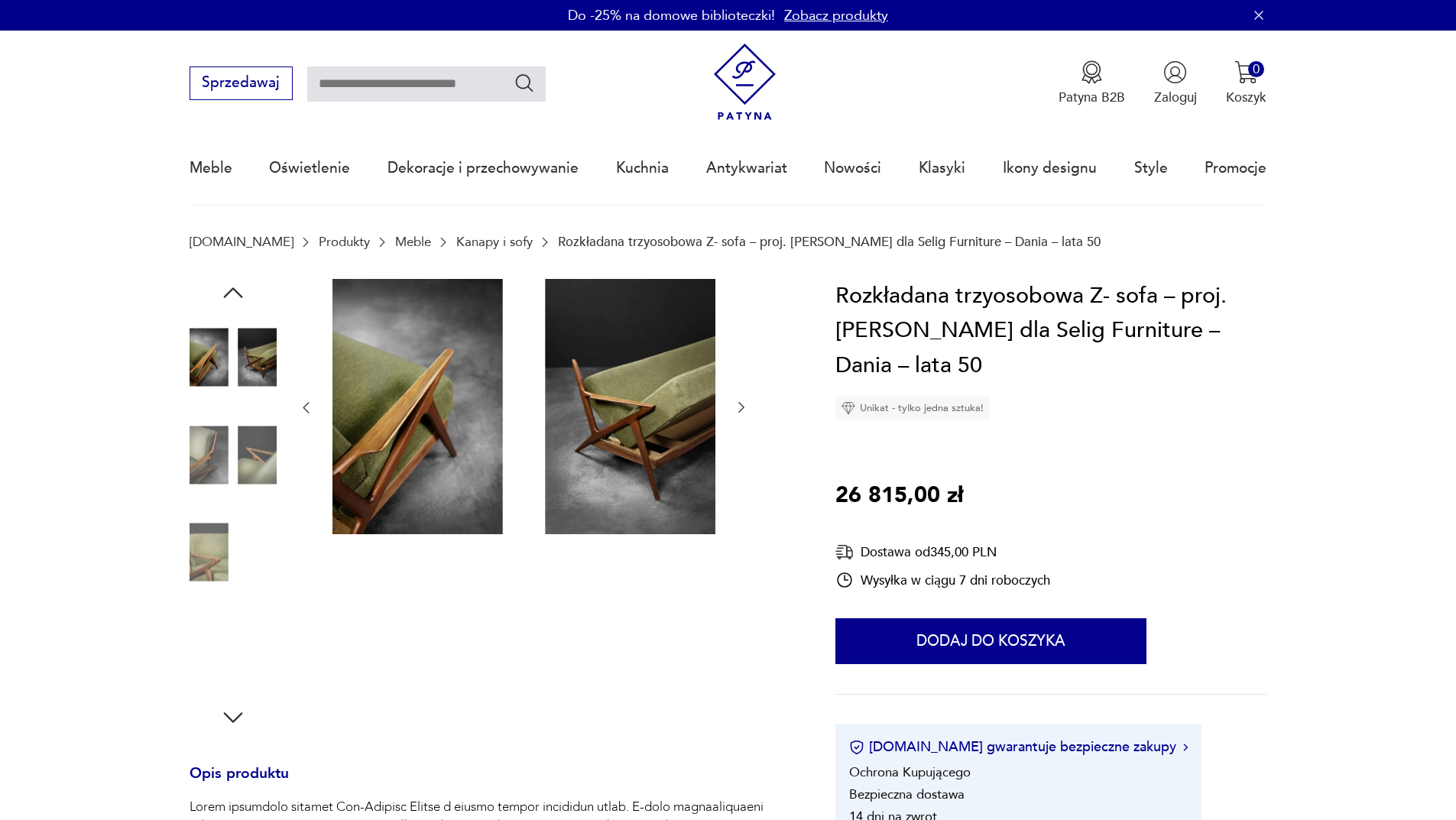
click at [736, 409] on icon "button" at bounding box center [741, 408] width 15 height 15
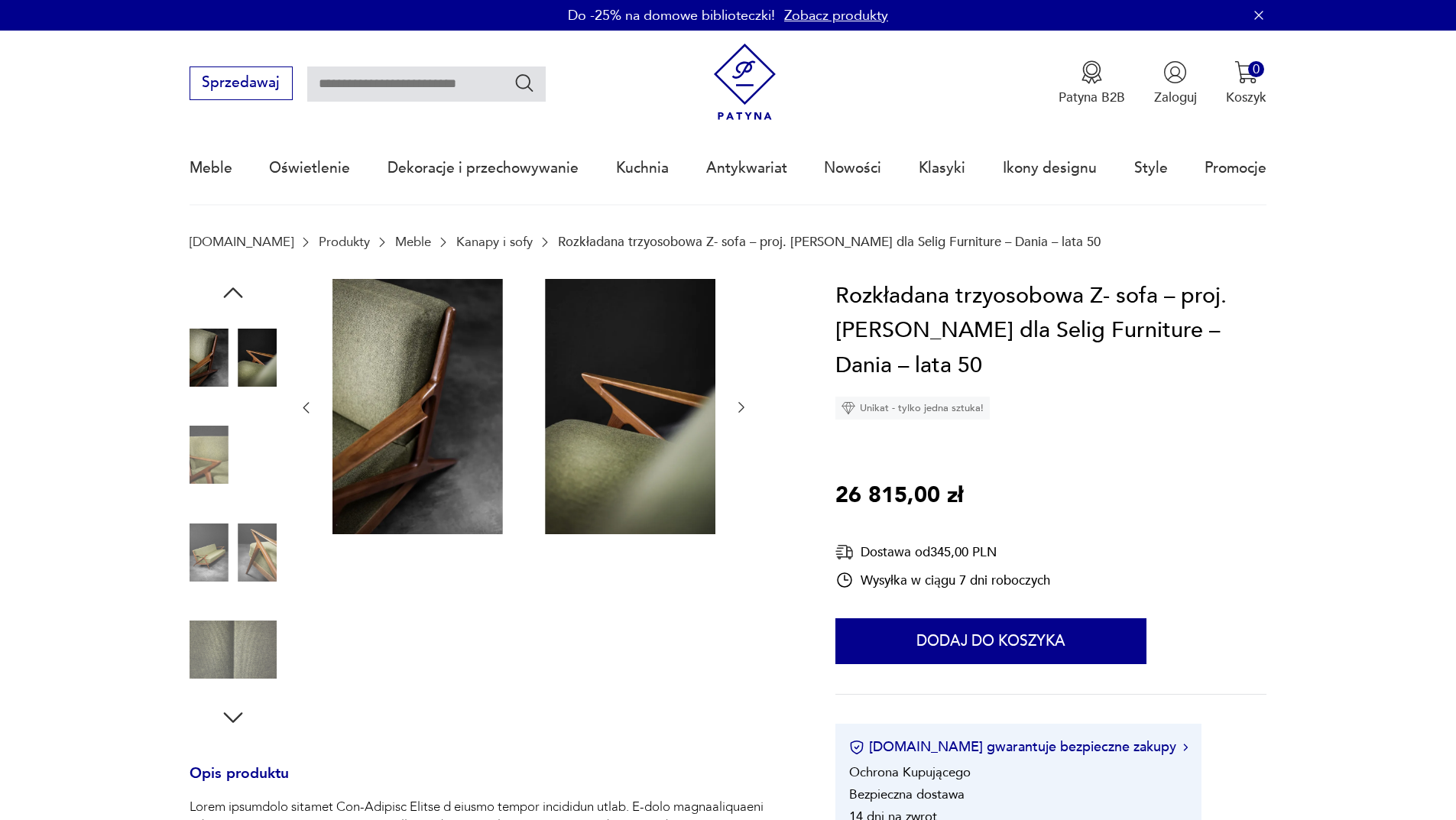
click at [736, 409] on icon "button" at bounding box center [741, 408] width 15 height 15
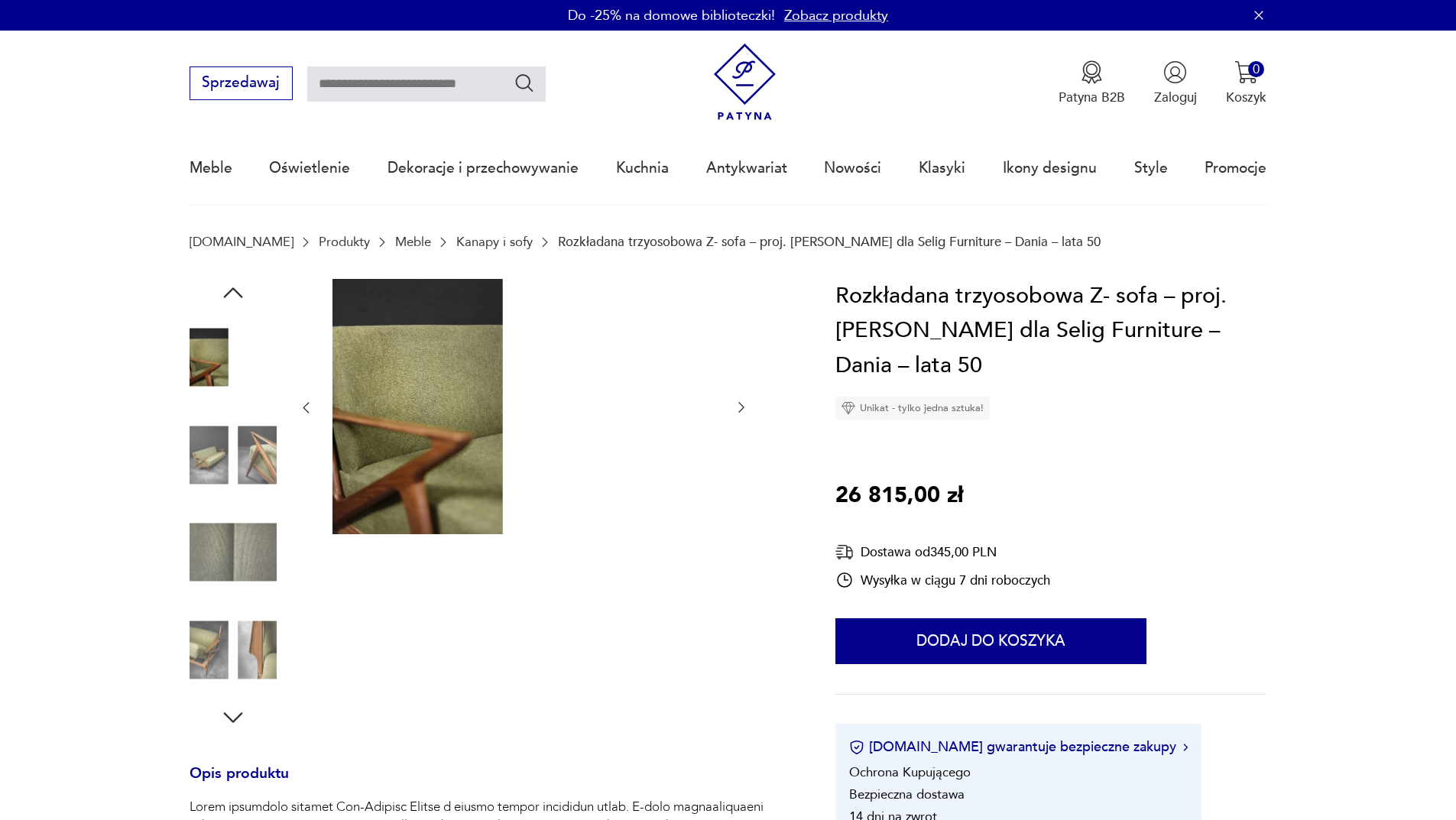
click at [736, 409] on icon "button" at bounding box center [741, 408] width 15 height 15
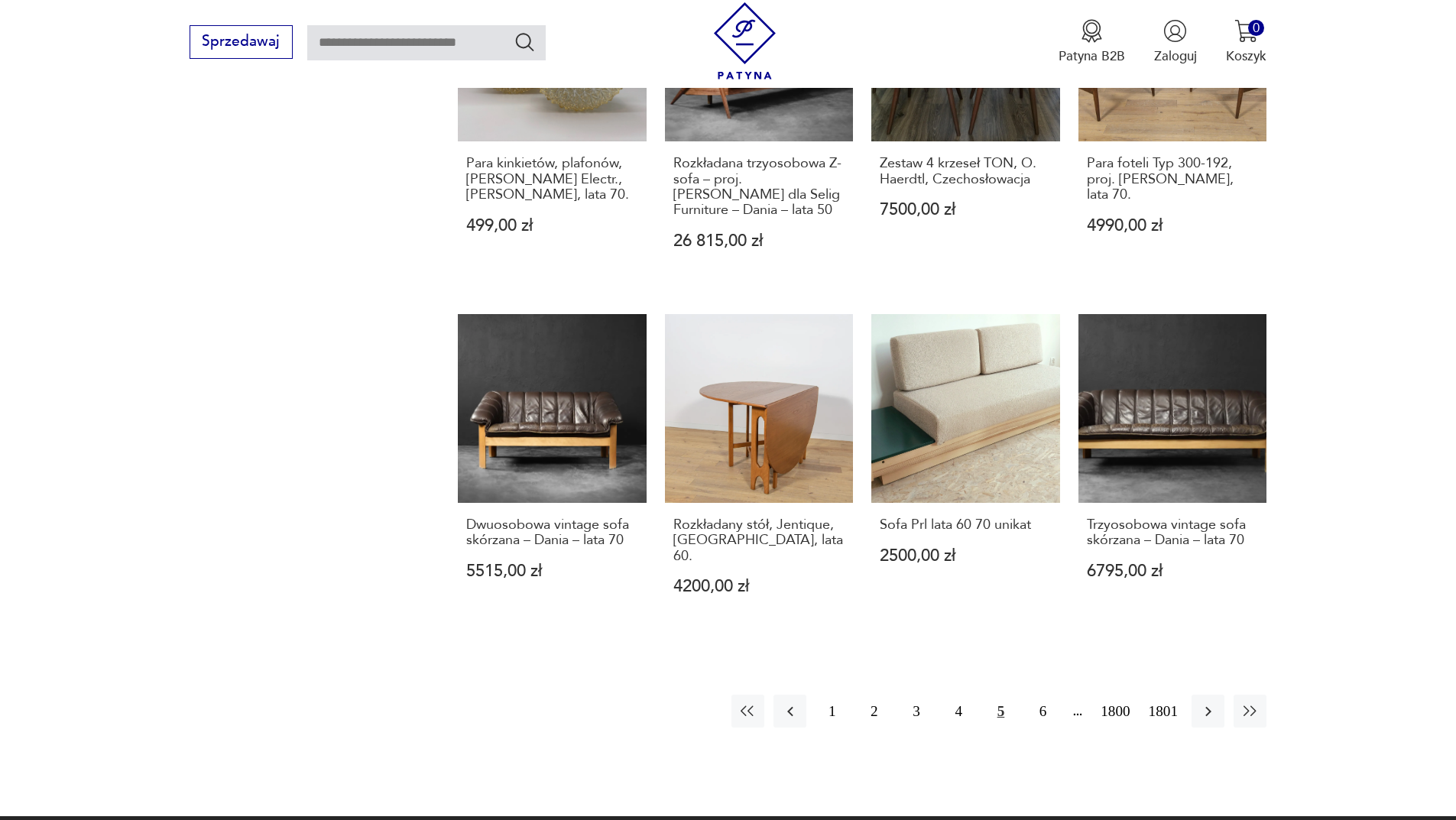
scroll to position [1482, 0]
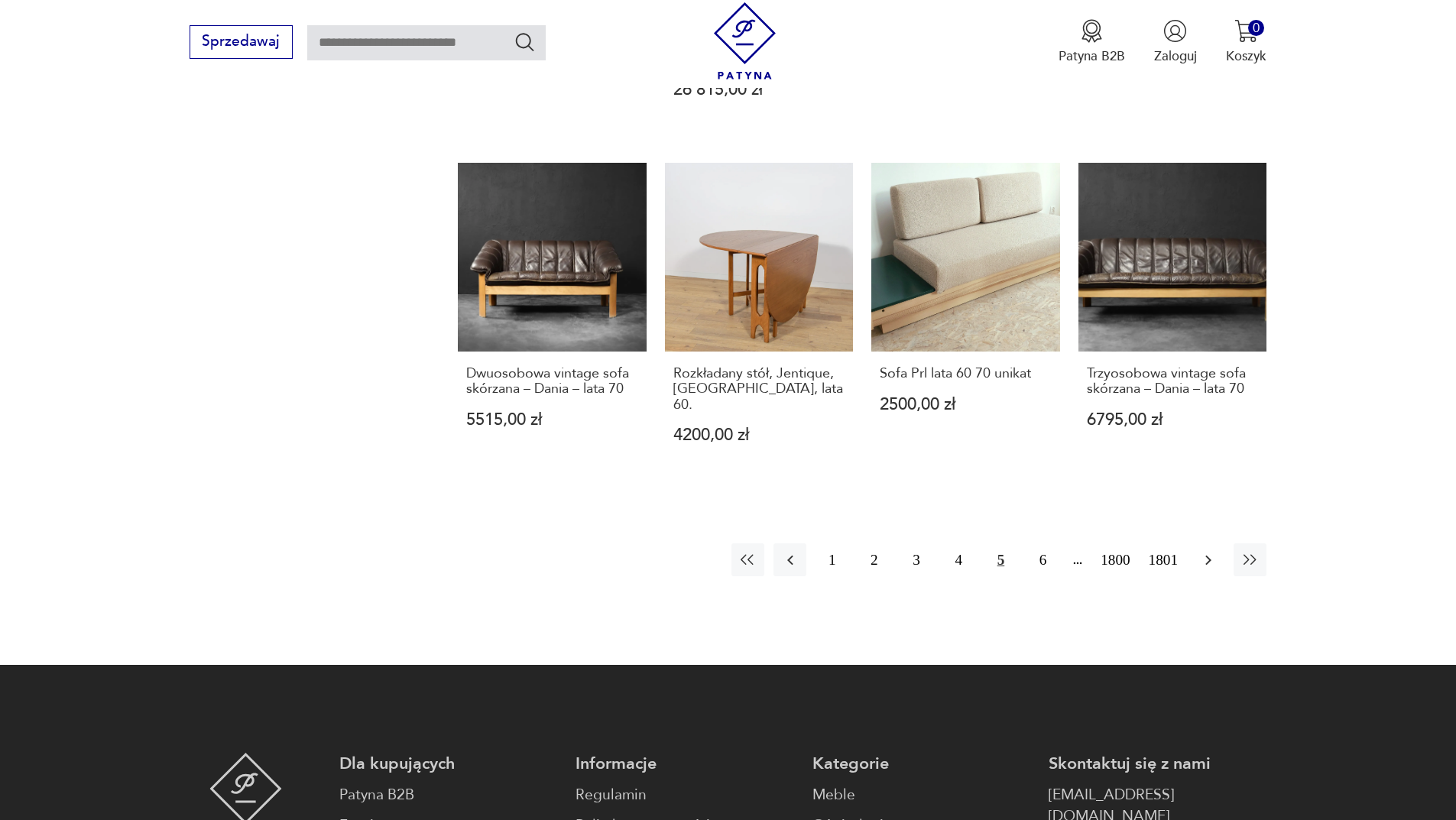
click at [1209, 552] on icon "button" at bounding box center [1208, 561] width 18 height 18
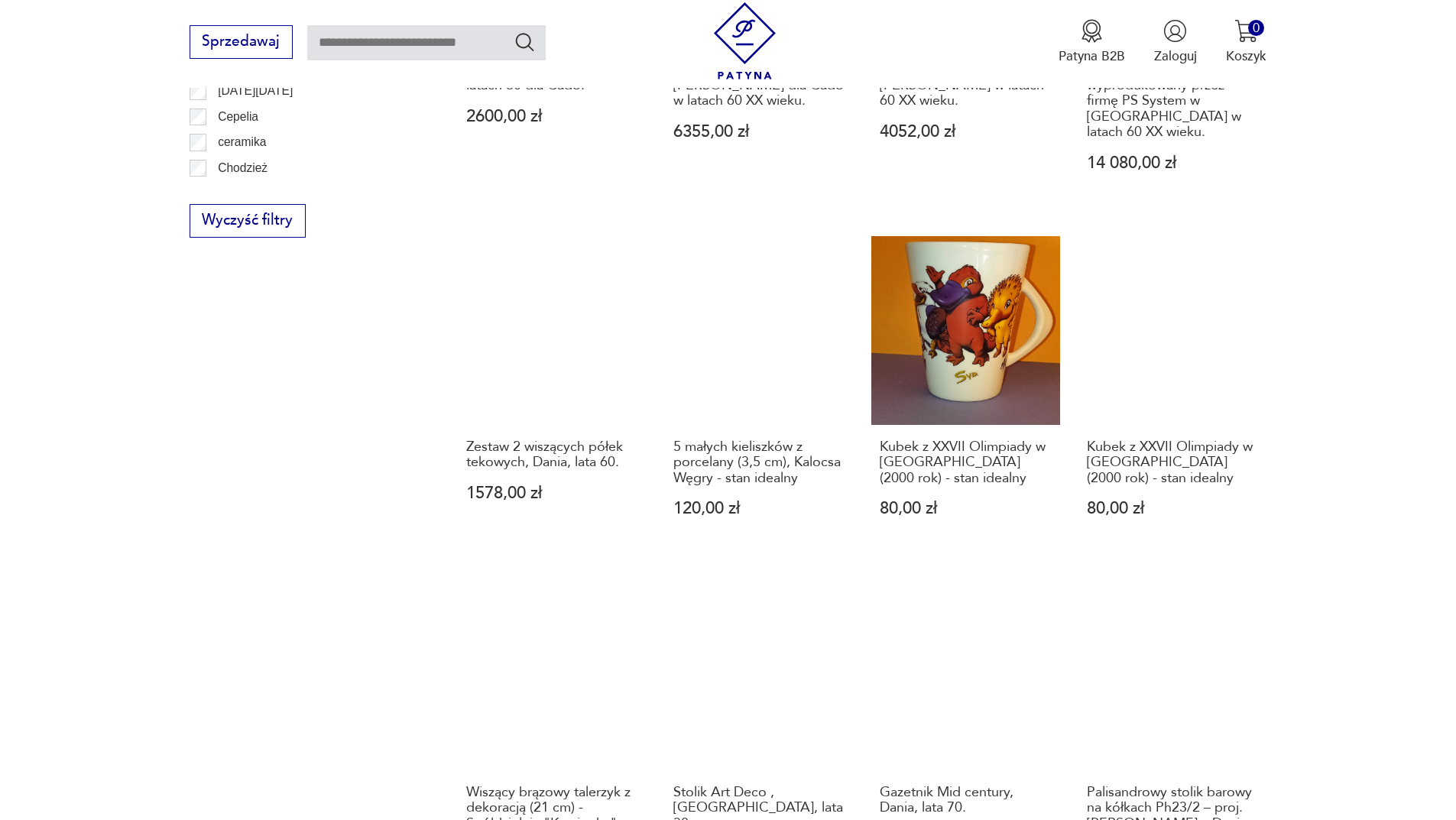
scroll to position [1329, 0]
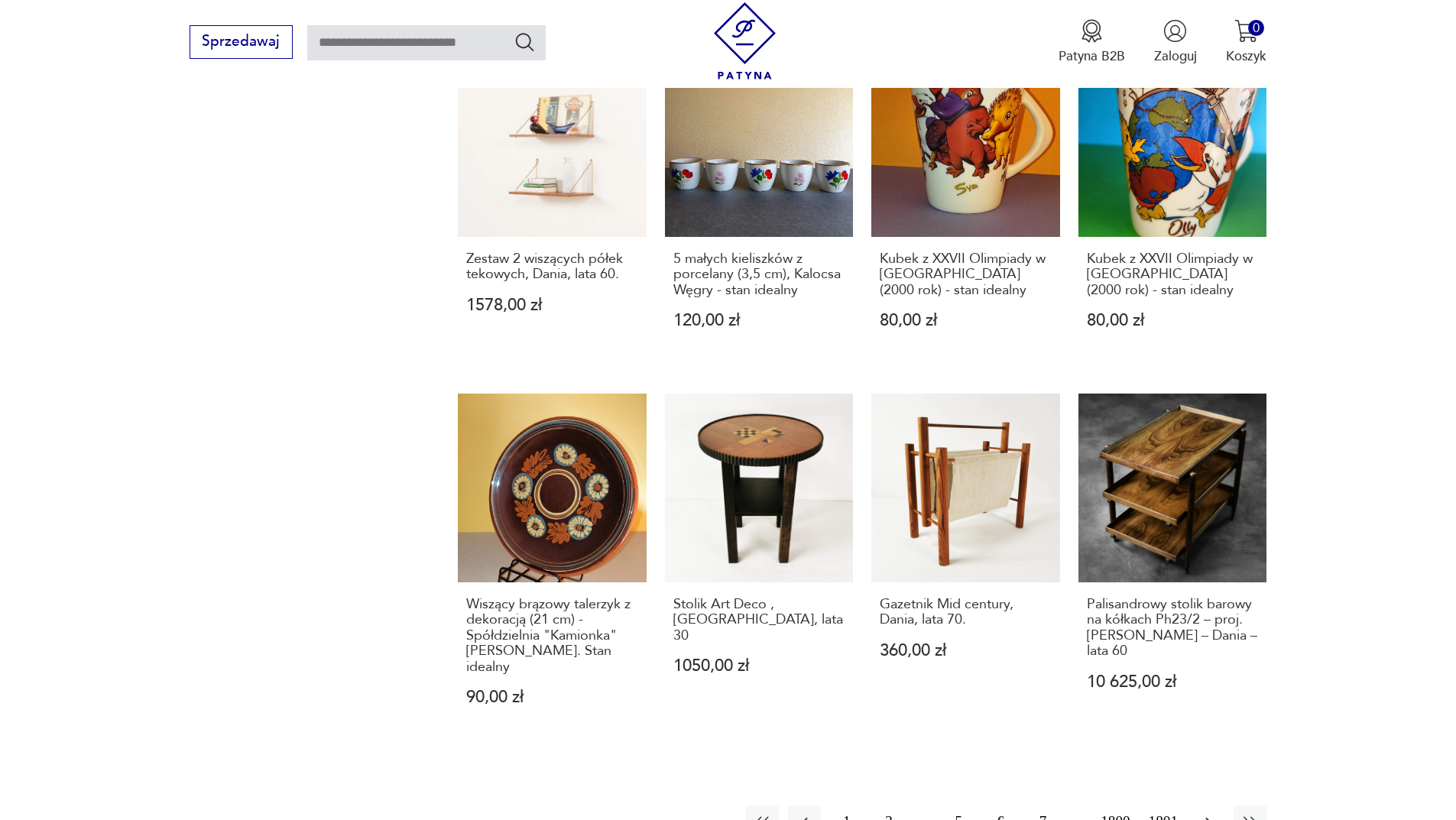
click at [1223, 805] on button "button" at bounding box center [1207, 822] width 33 height 33
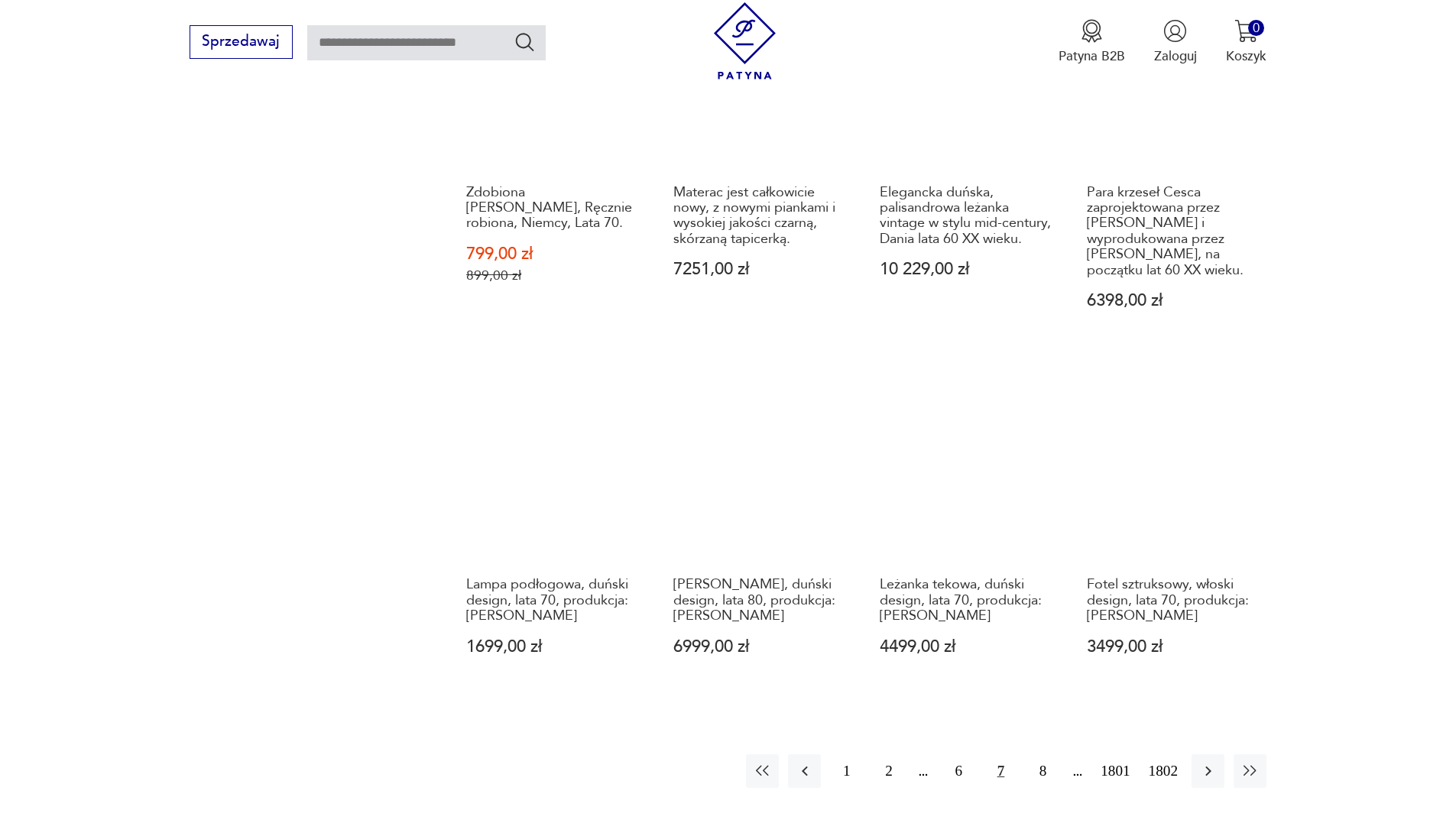
scroll to position [1406, 0]
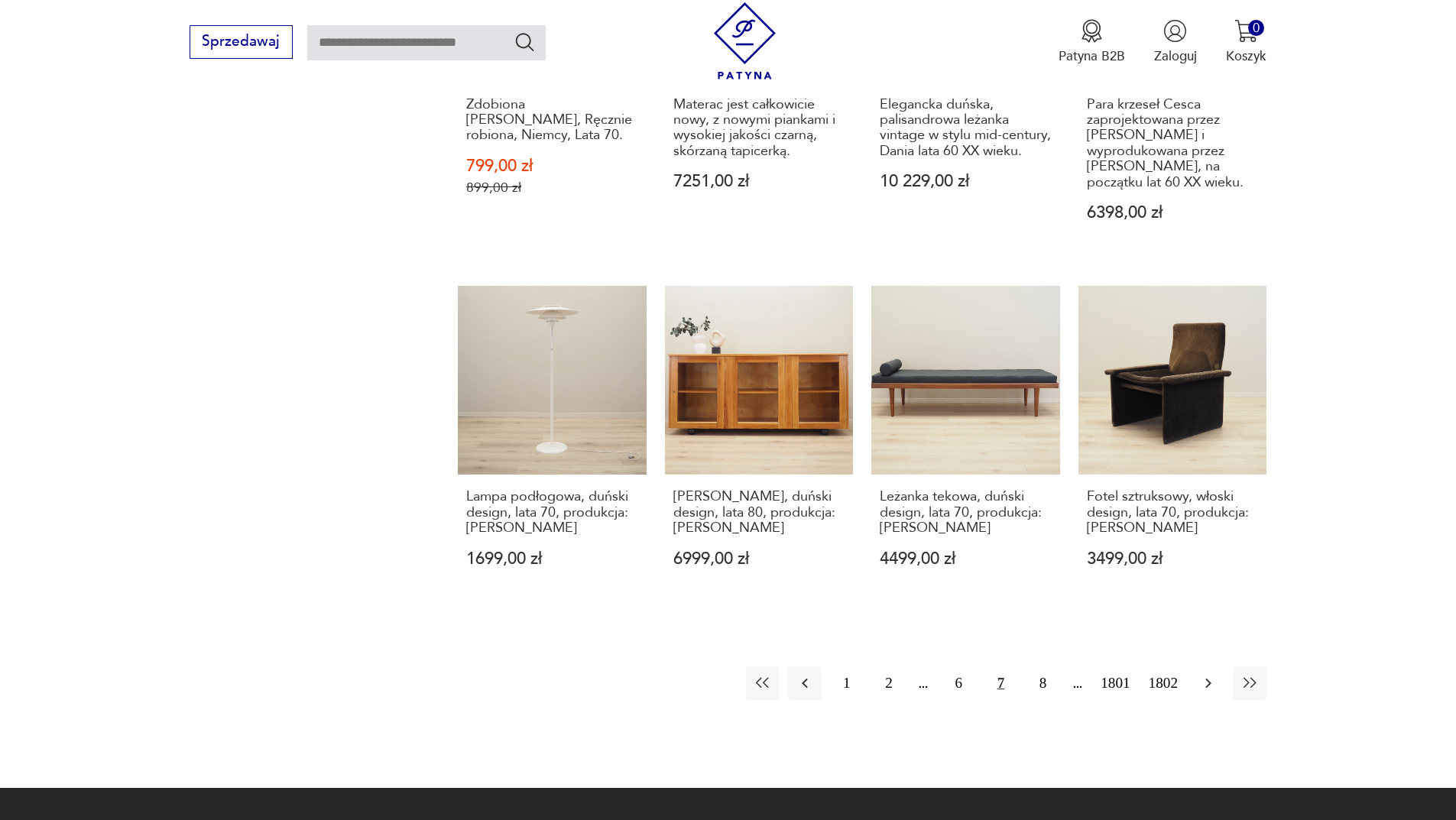
click at [1219, 667] on button "button" at bounding box center [1207, 683] width 33 height 33
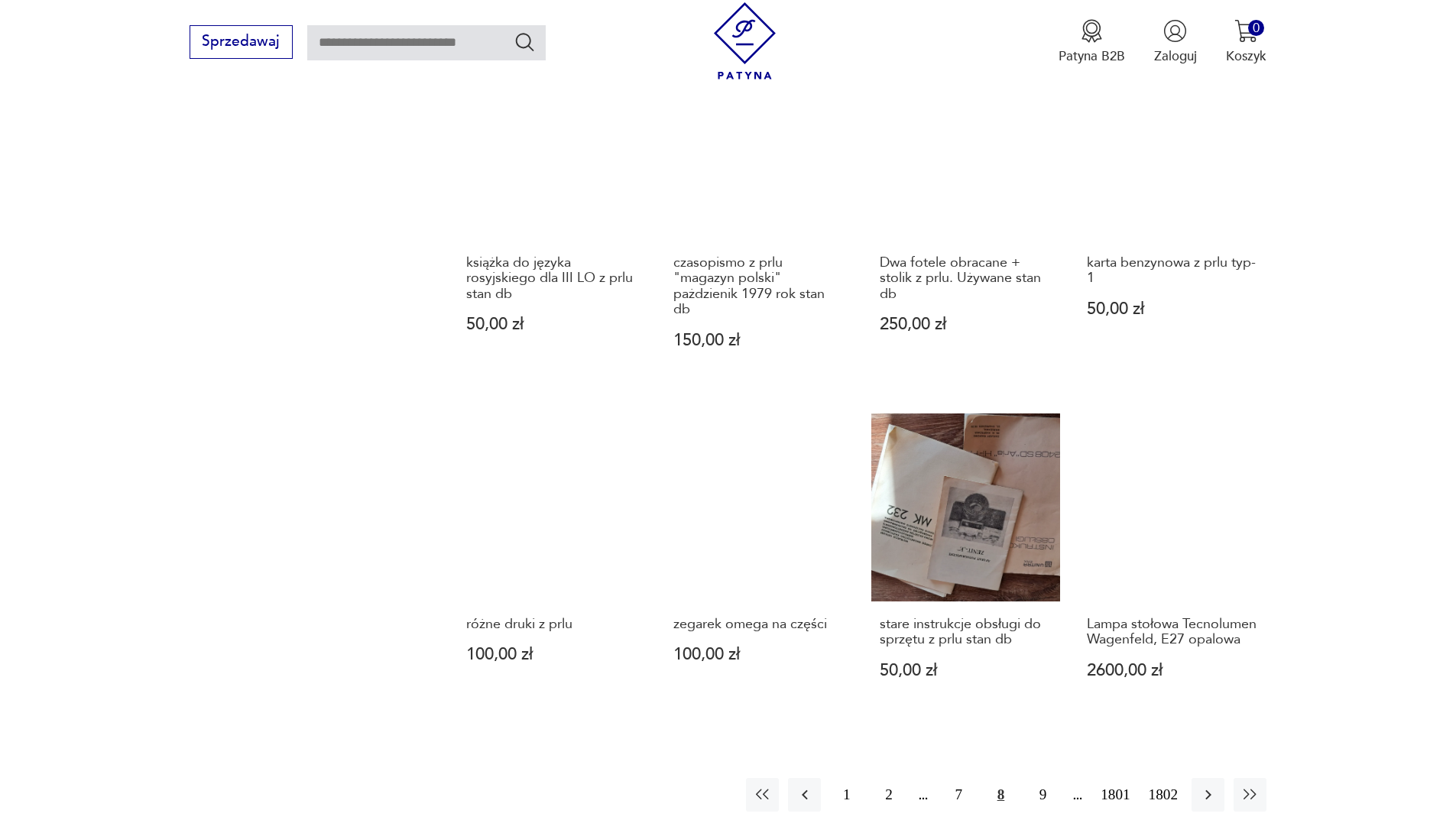
scroll to position [1482, 0]
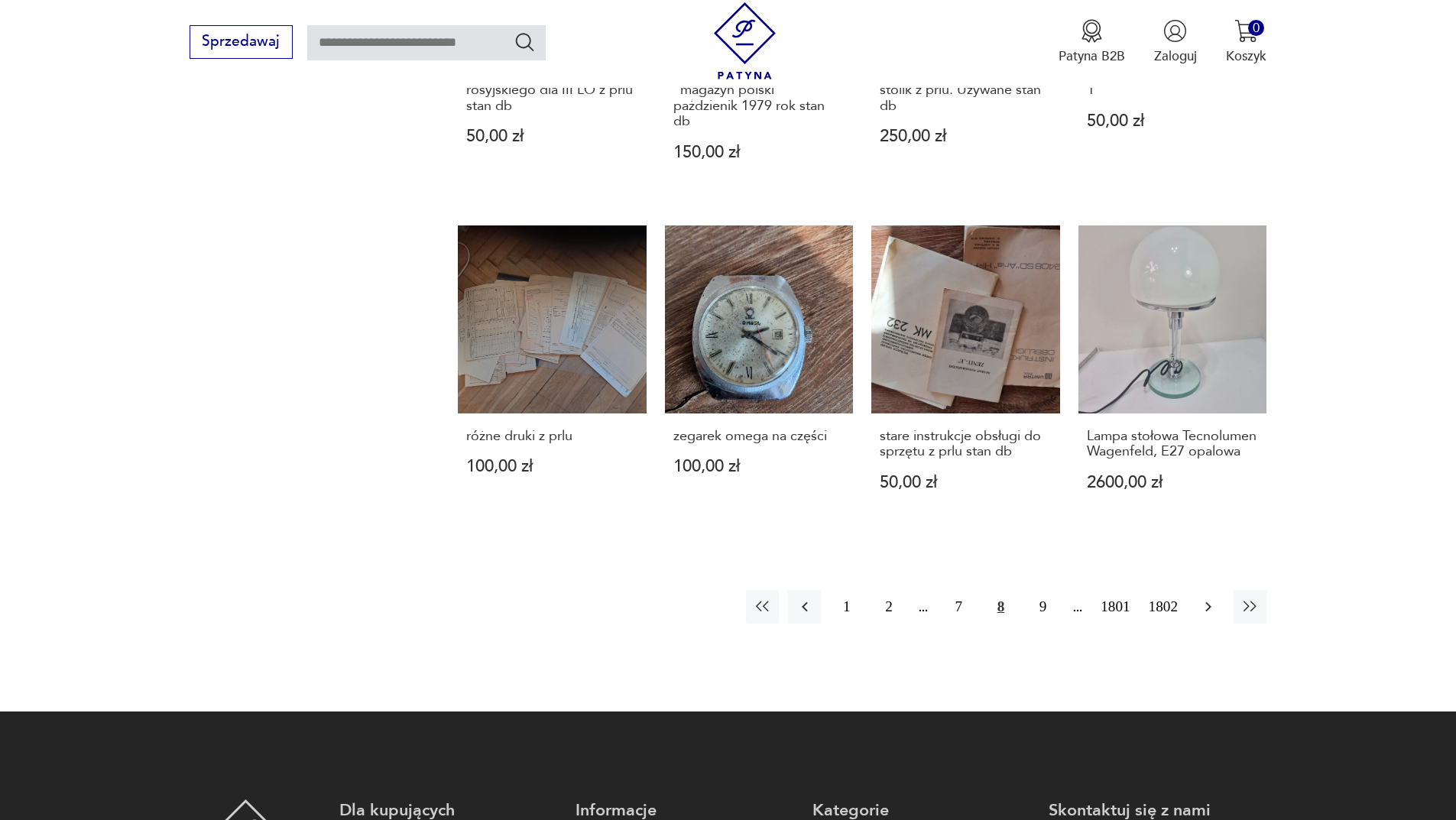
click at [1198, 591] on button "button" at bounding box center [1207, 607] width 33 height 33
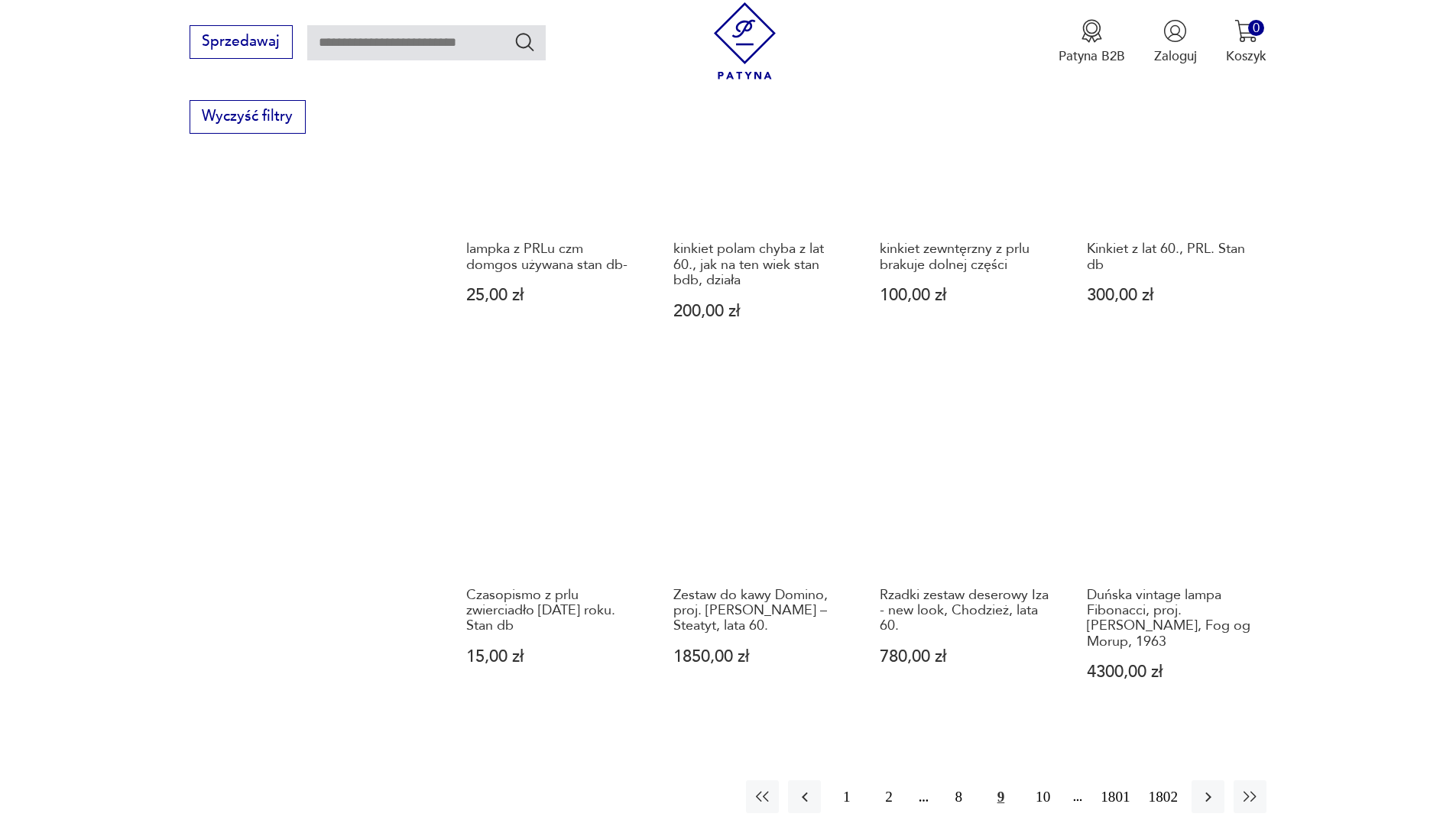
scroll to position [1253, 0]
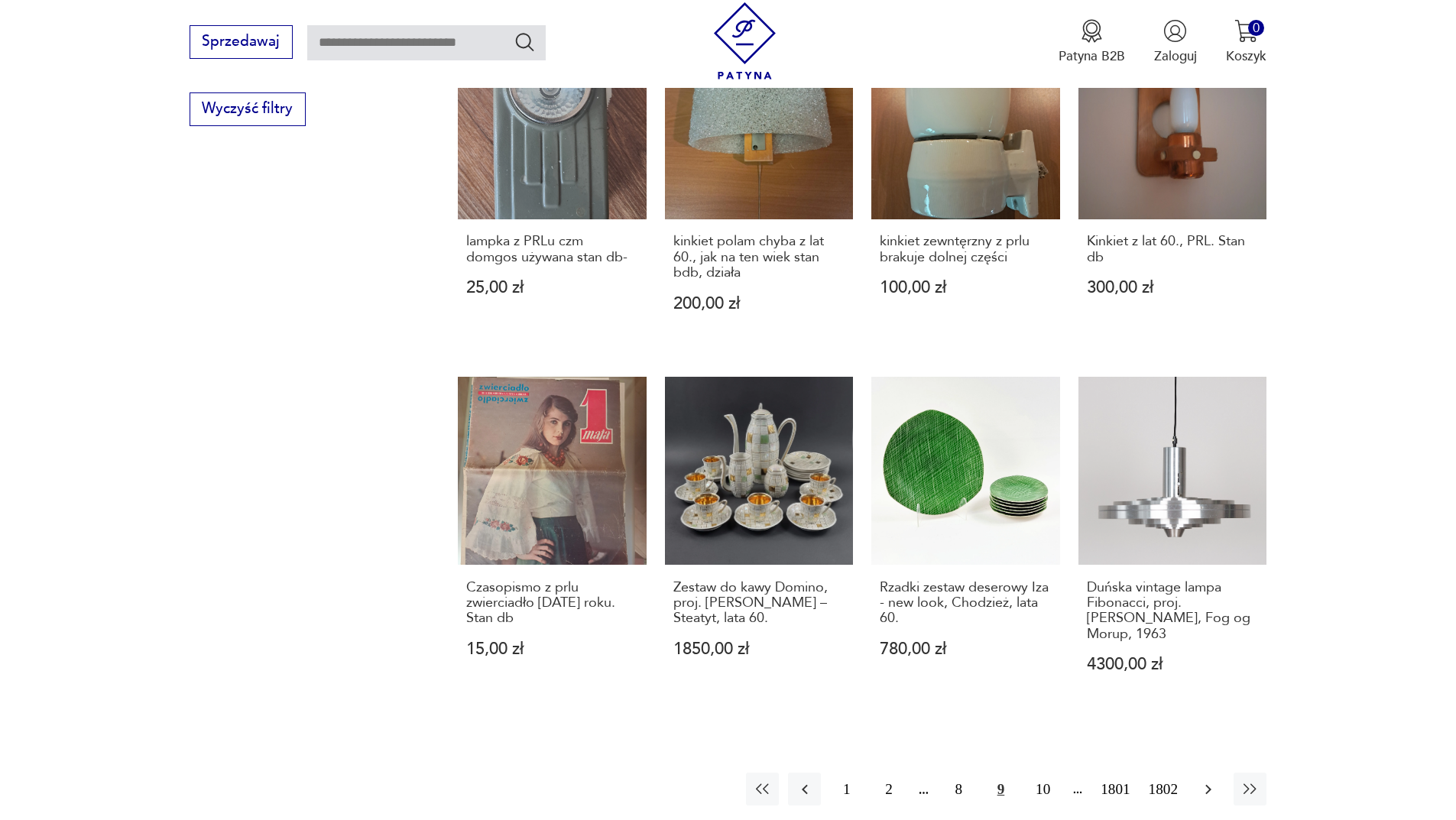
click at [1209, 780] on icon "button" at bounding box center [1208, 789] width 18 height 18
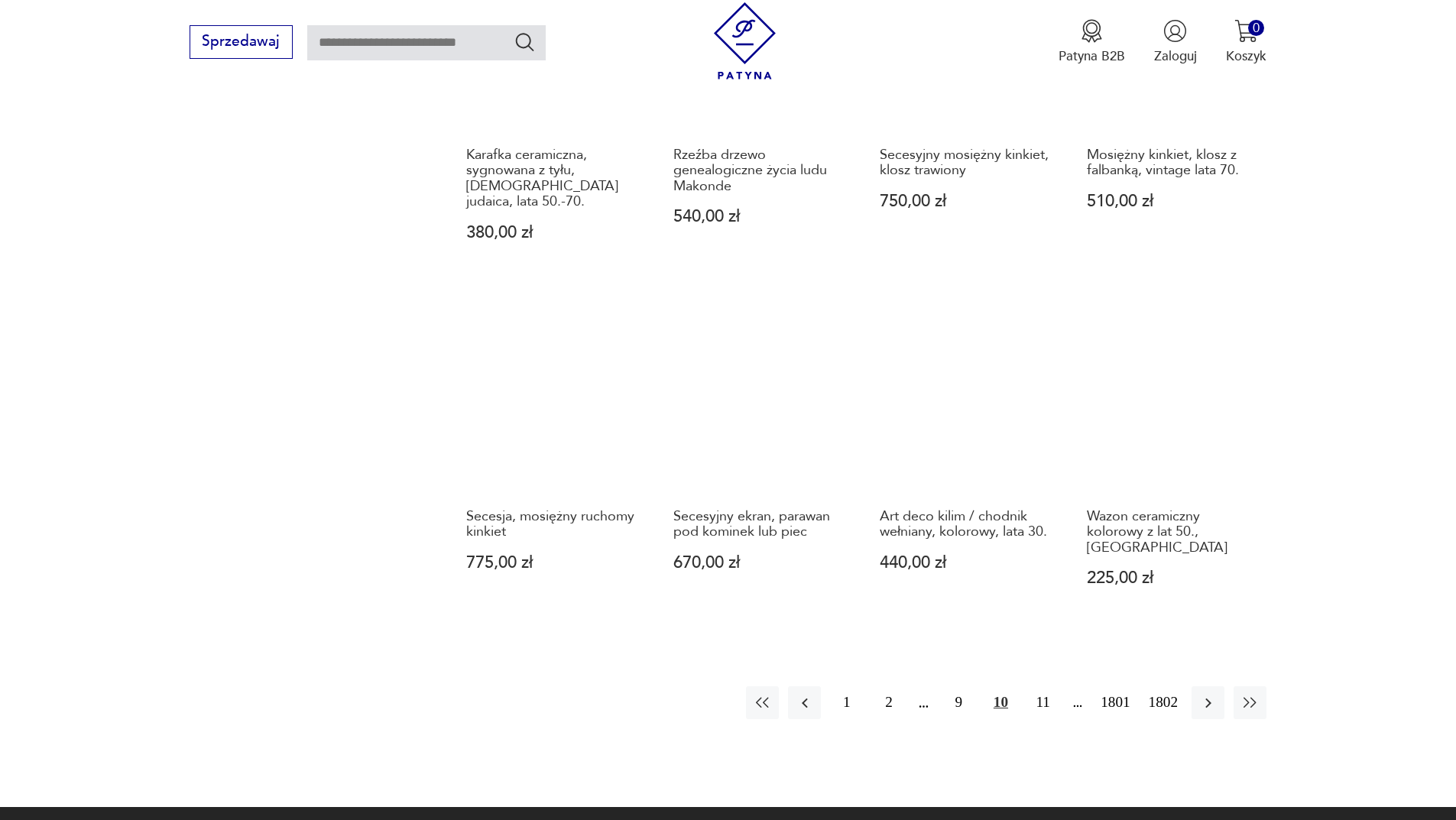
scroll to position [1482, 0]
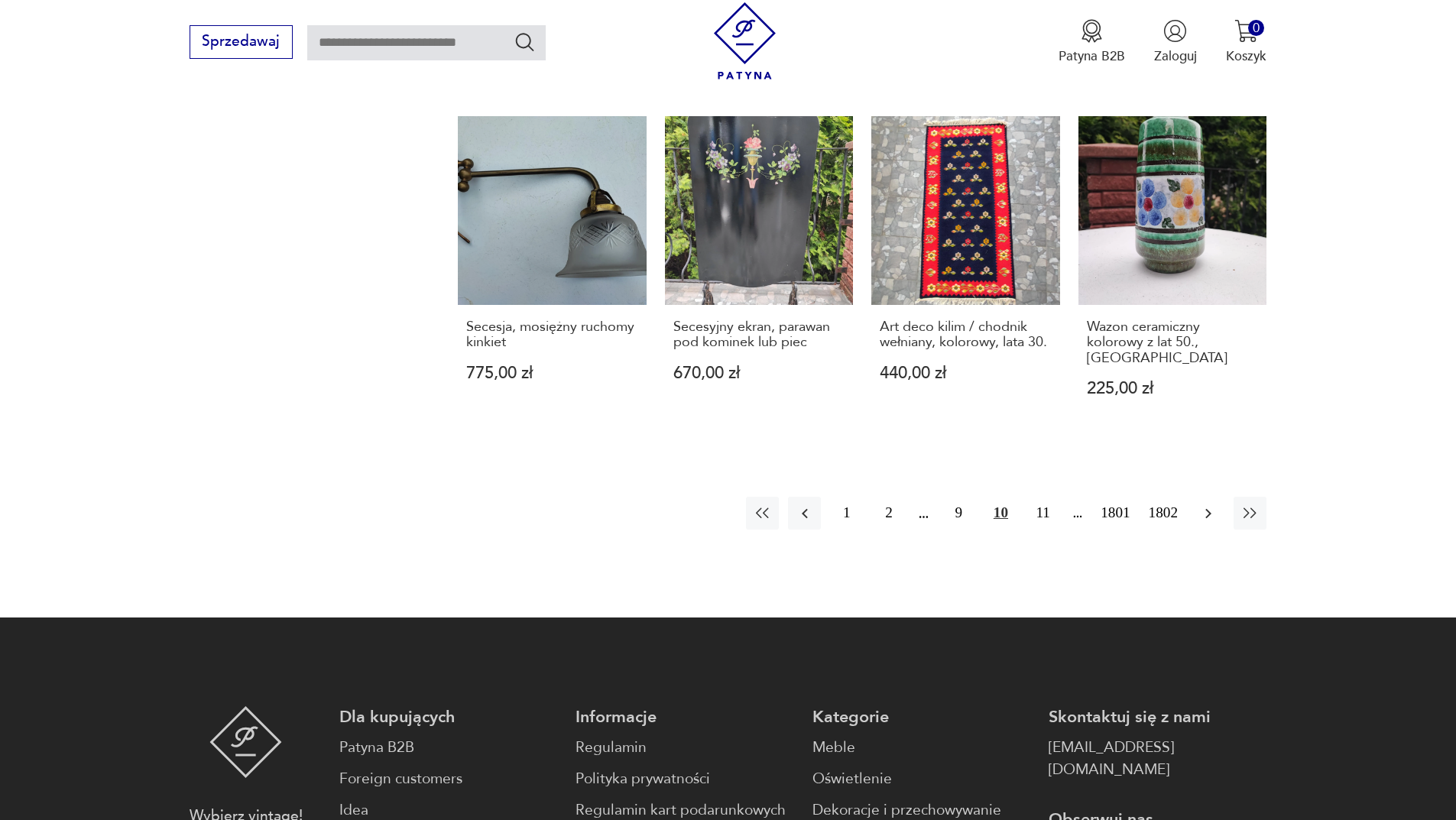
click at [1213, 526] on button "button" at bounding box center [1207, 513] width 33 height 33
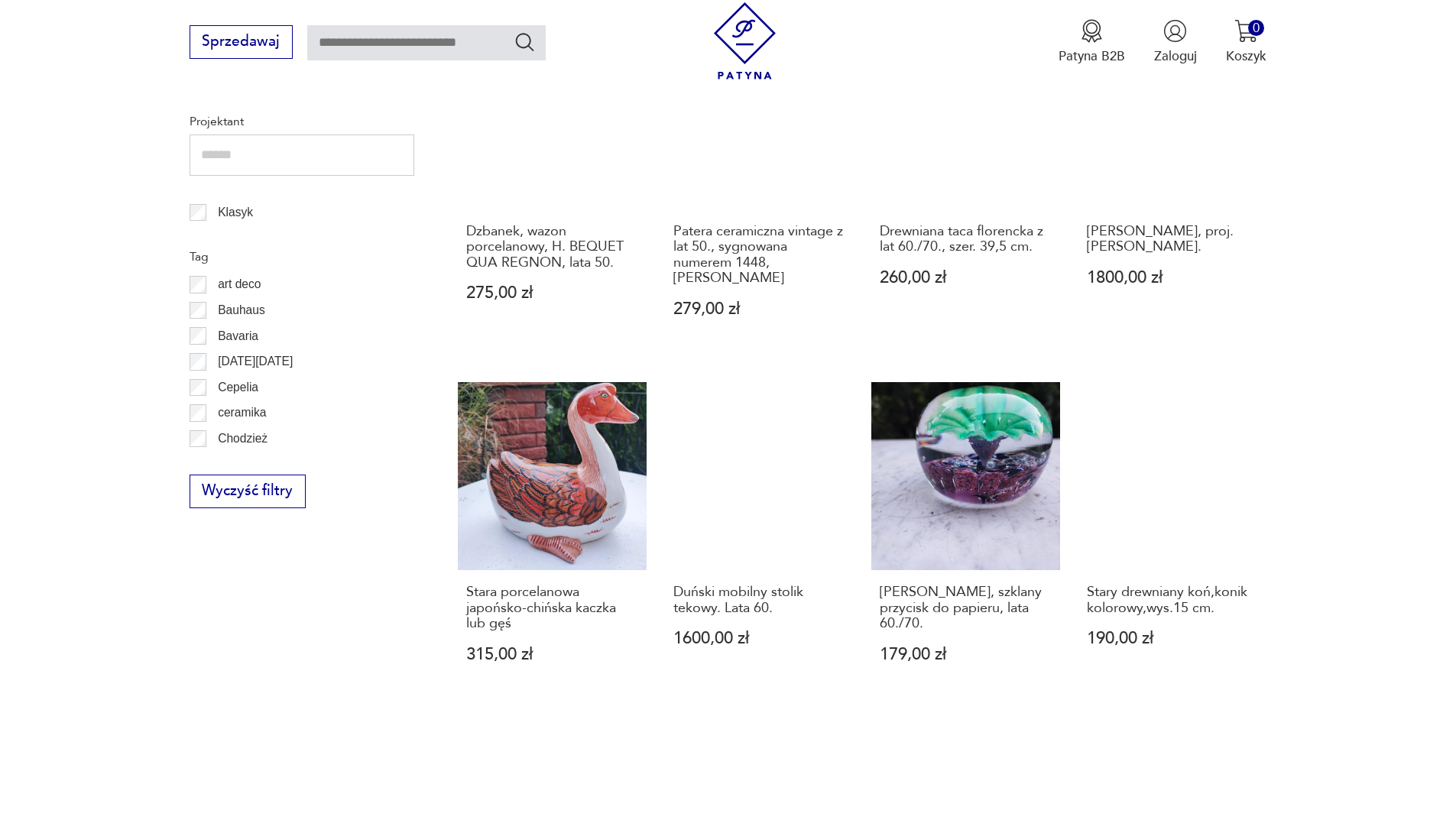
scroll to position [1253, 0]
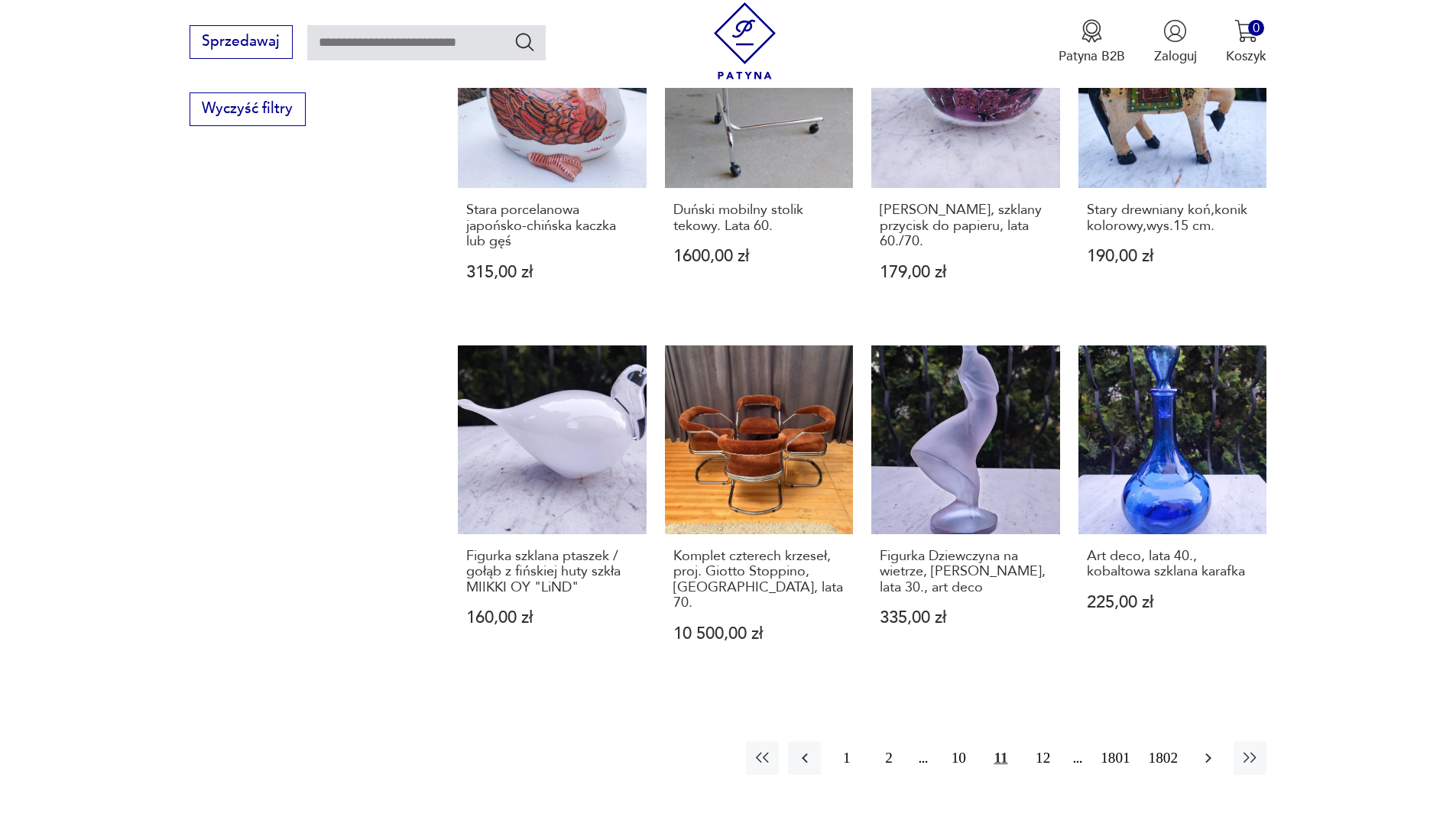
click at [1217, 741] on button "button" at bounding box center [1207, 757] width 33 height 33
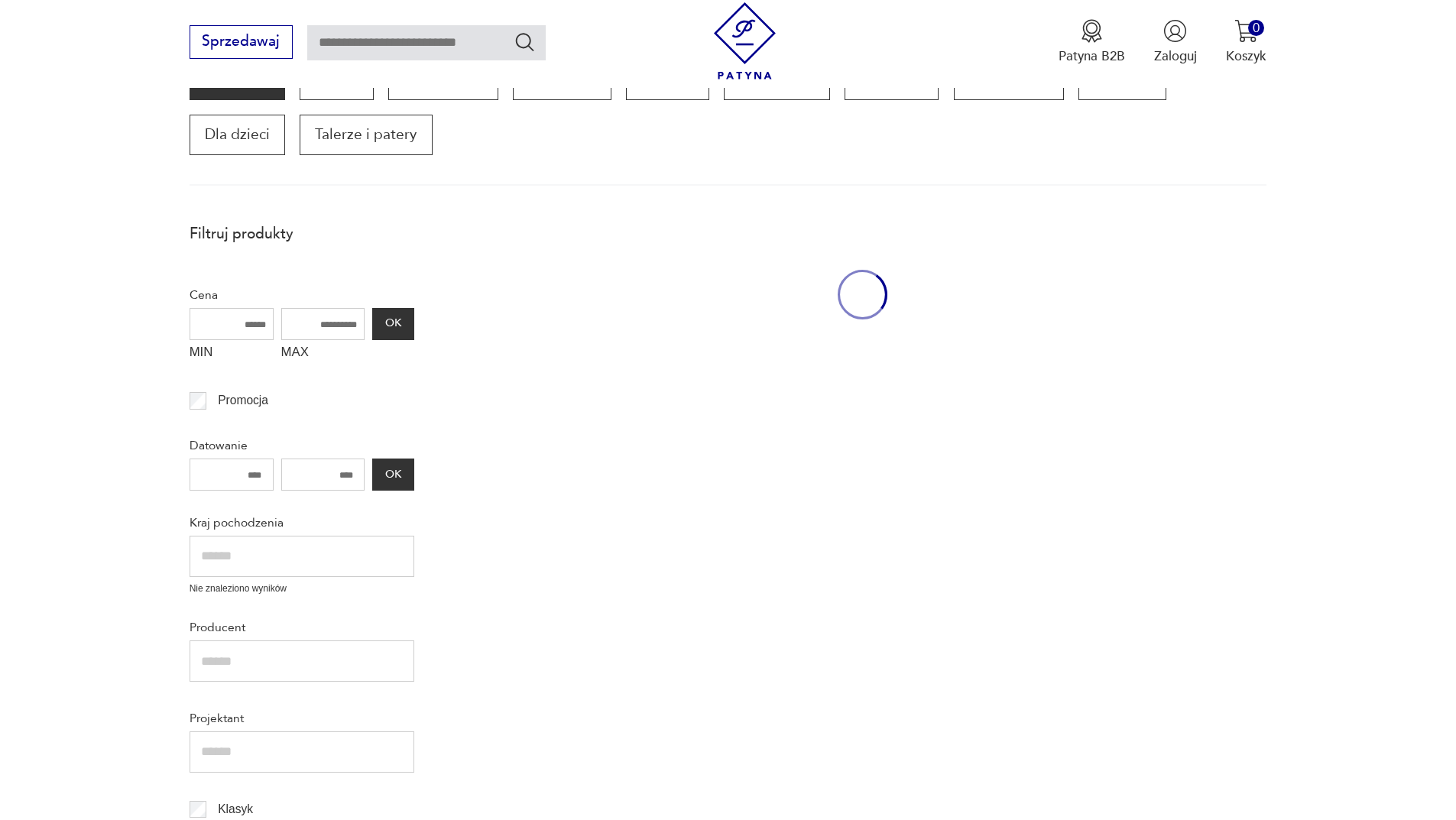
scroll to position [259, 0]
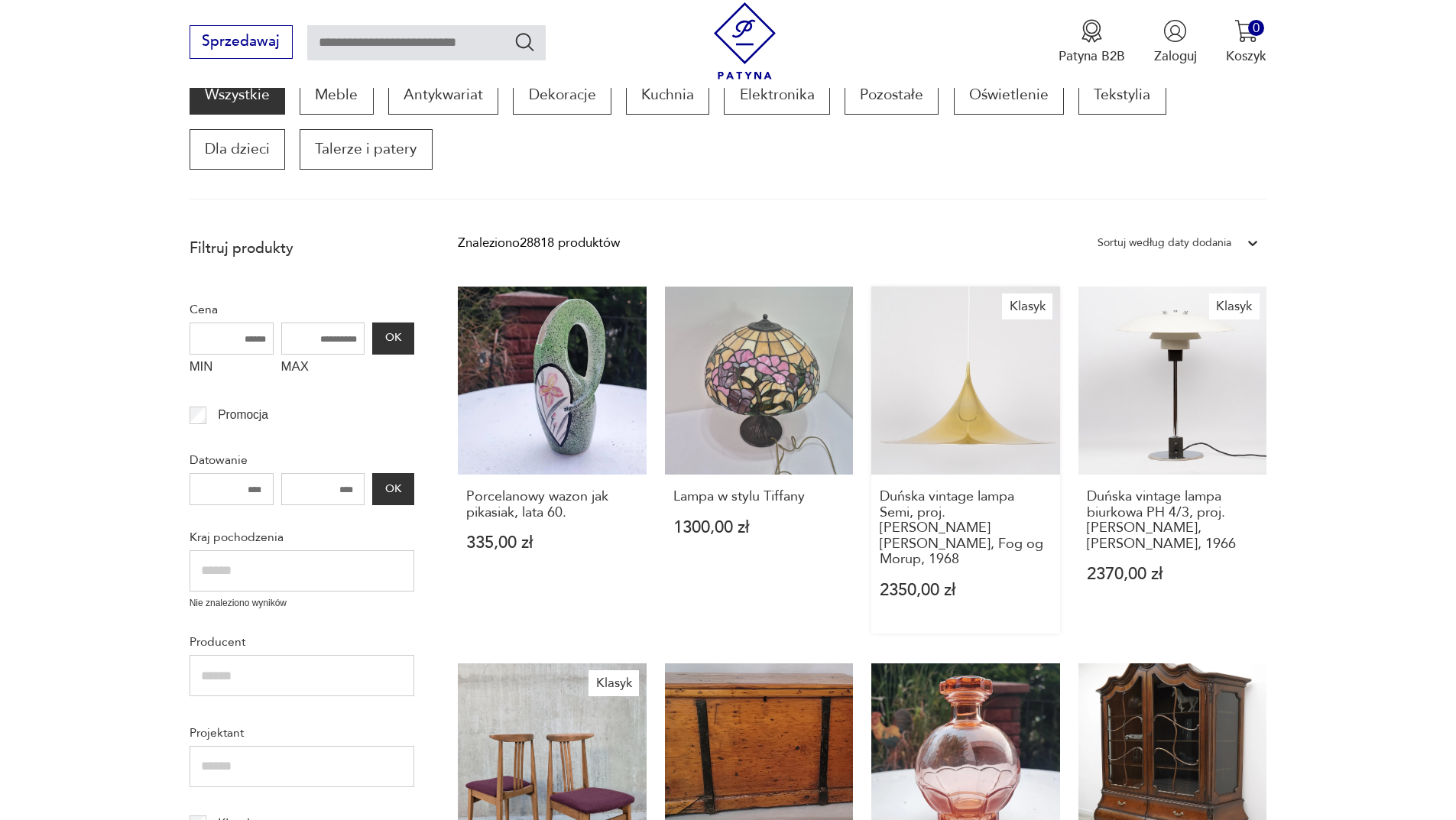
click at [970, 424] on link "Klasyk Duńska vintage lampa Semi, proj. [PERSON_NAME] [PERSON_NAME], Fog og Mor…" at bounding box center [965, 460] width 189 height 348
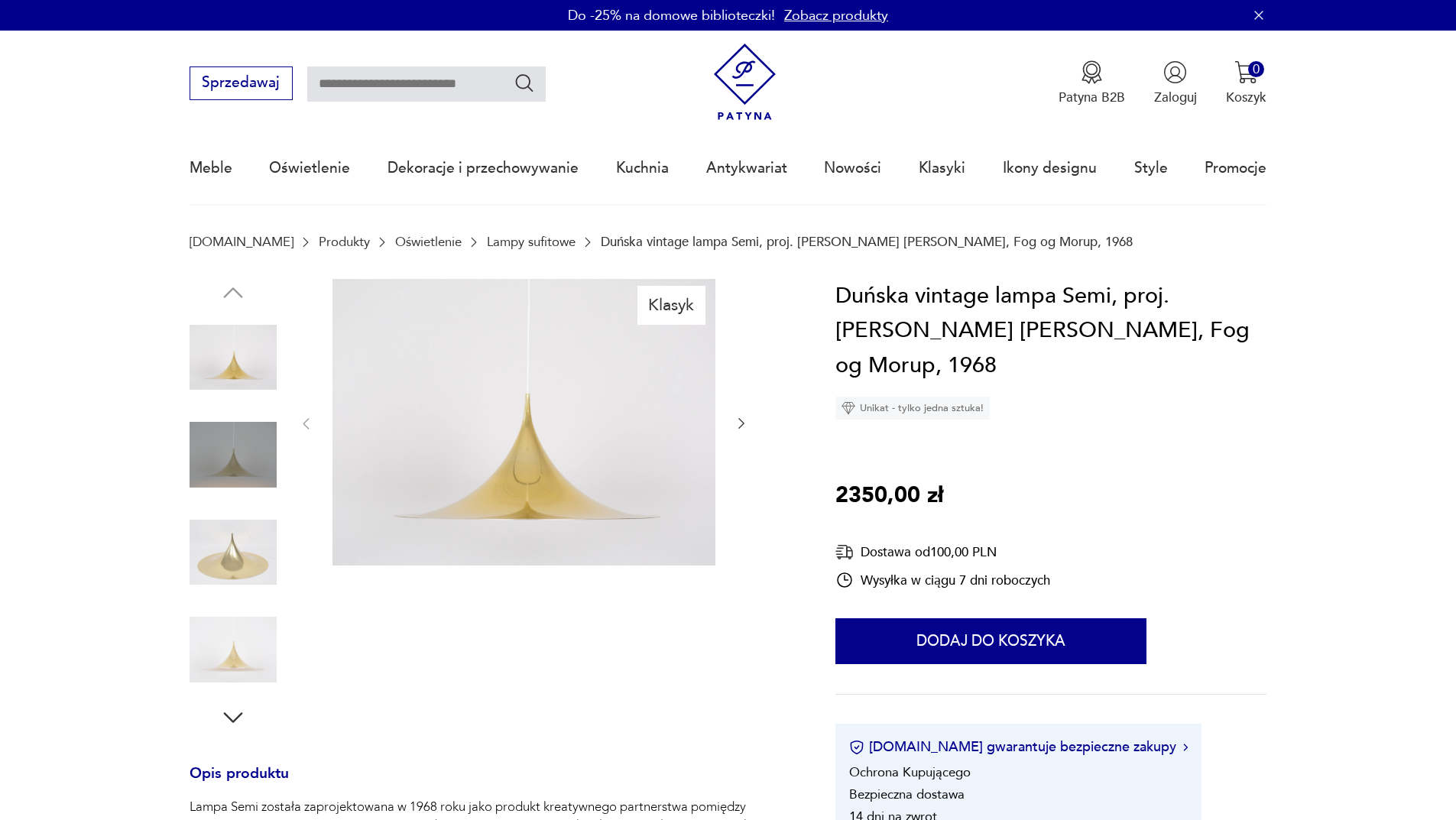
click at [279, 548] on div "Klasyk" at bounding box center [491, 506] width 603 height 453
click at [268, 548] on img at bounding box center [233, 553] width 87 height 87
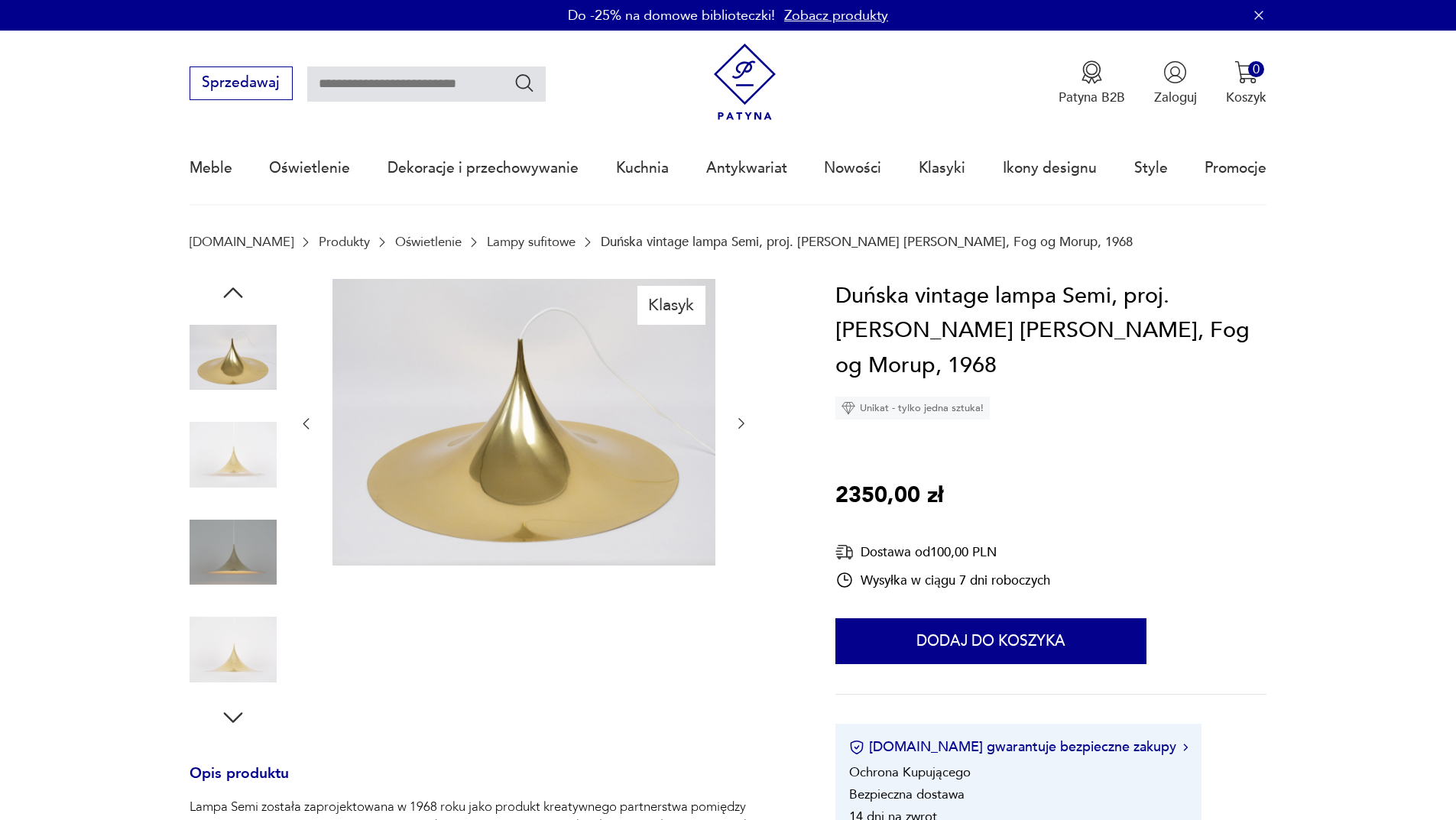
click at [248, 649] on img at bounding box center [233, 650] width 87 height 87
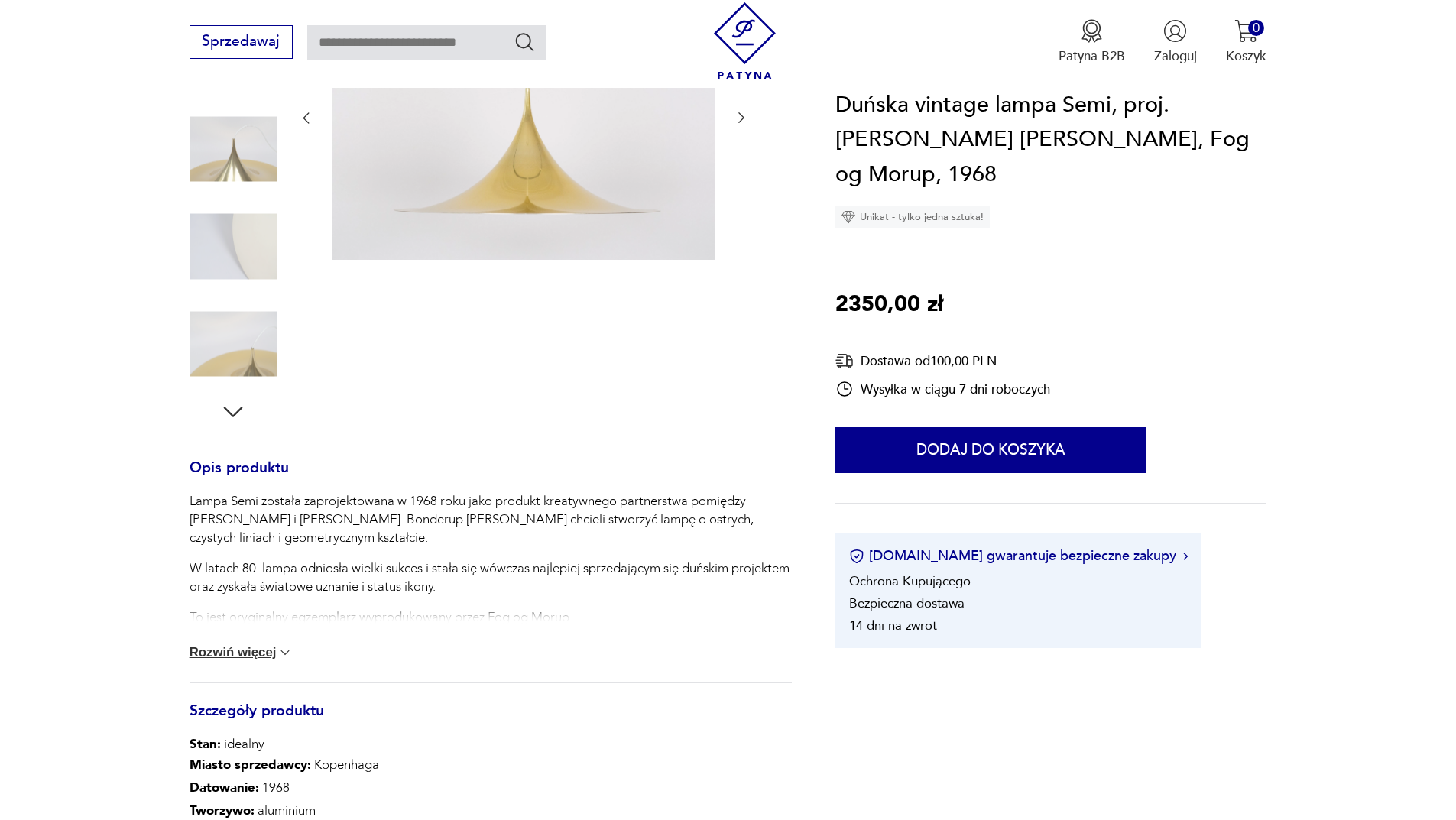
scroll to position [535, 0]
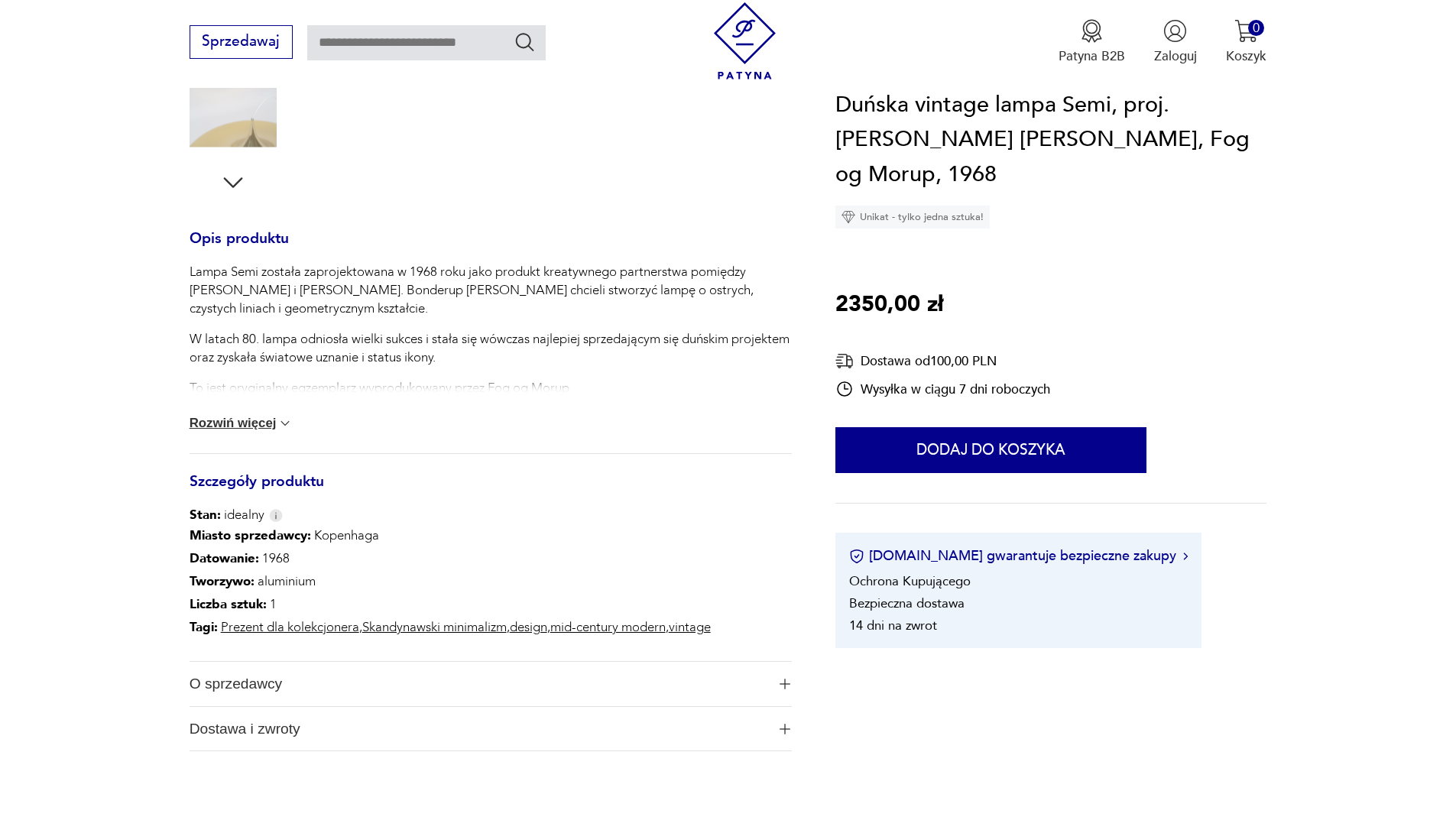
click at [265, 425] on button "Rozwiń więcej" at bounding box center [242, 424] width 104 height 15
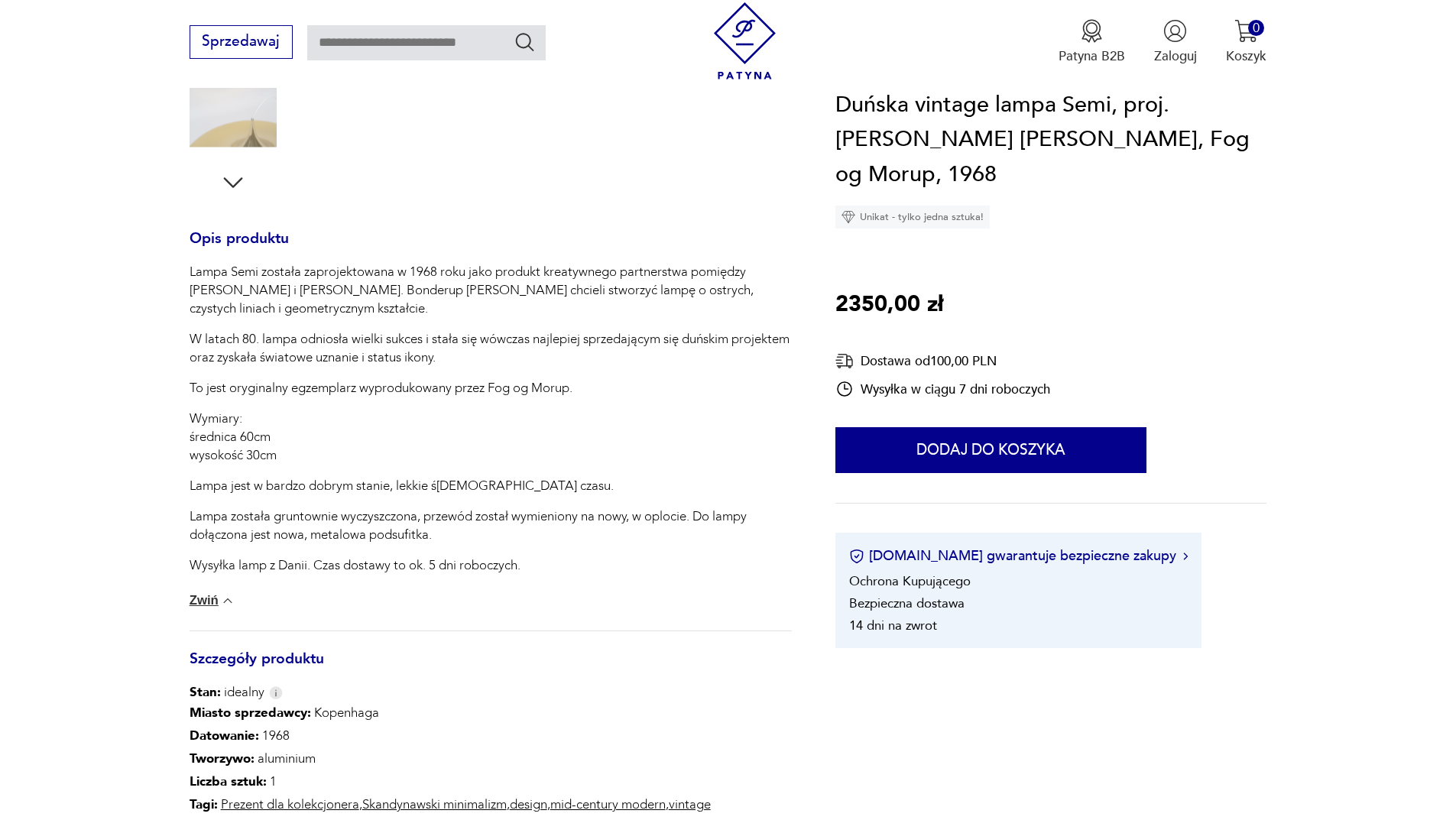
scroll to position [153, 0]
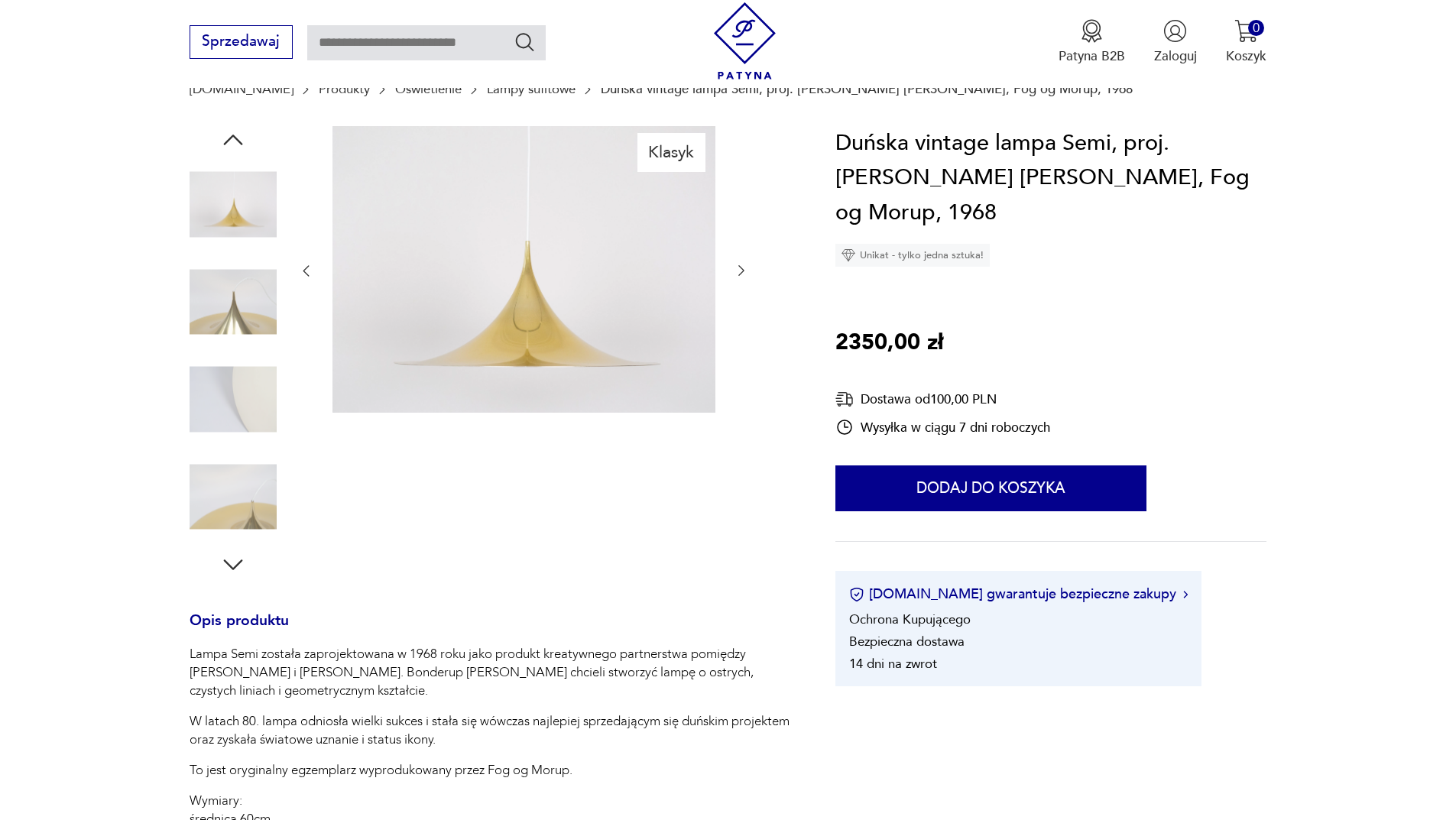
click at [252, 398] on img at bounding box center [233, 400] width 87 height 87
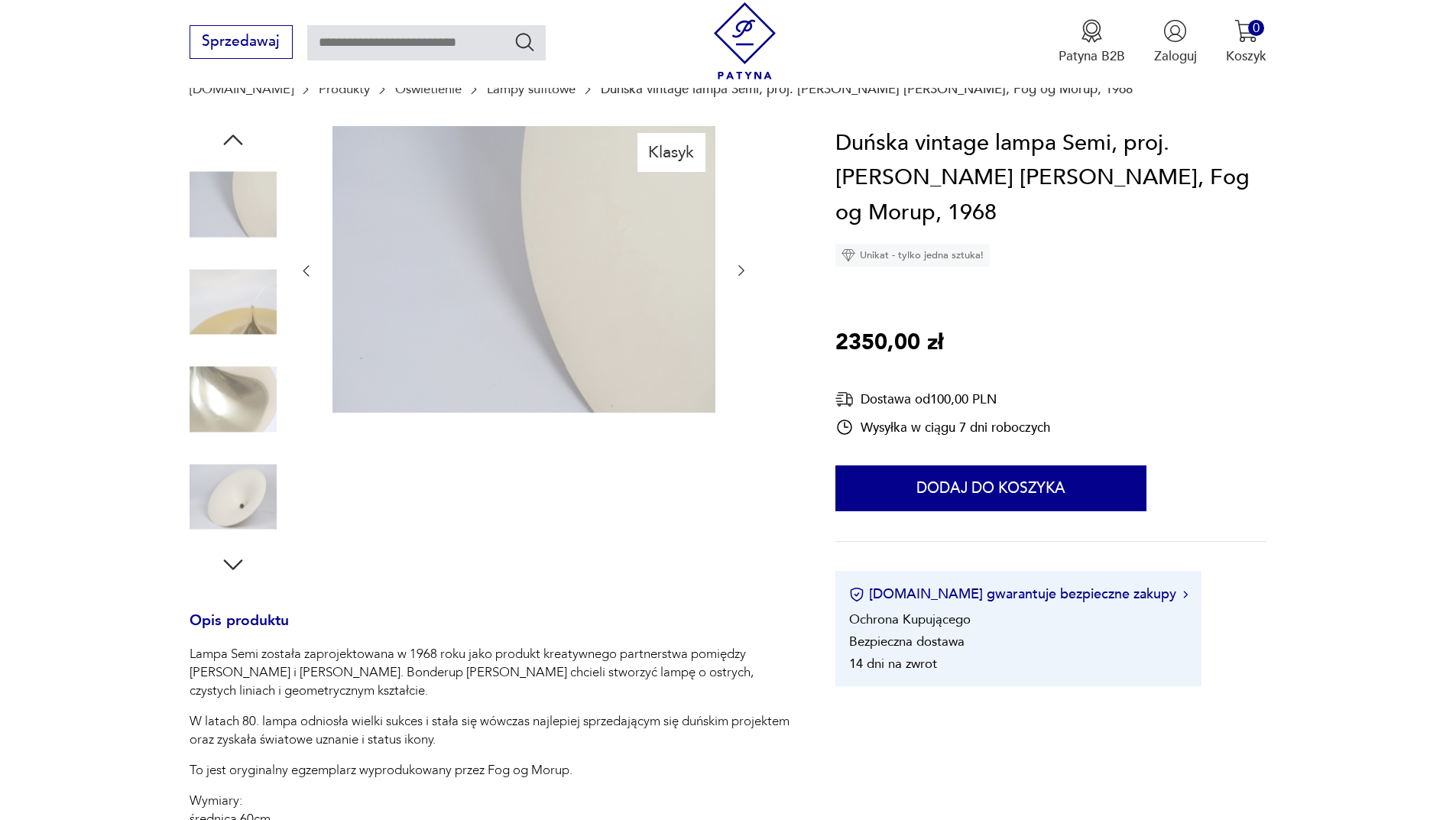
click at [255, 513] on img at bounding box center [233, 497] width 87 height 87
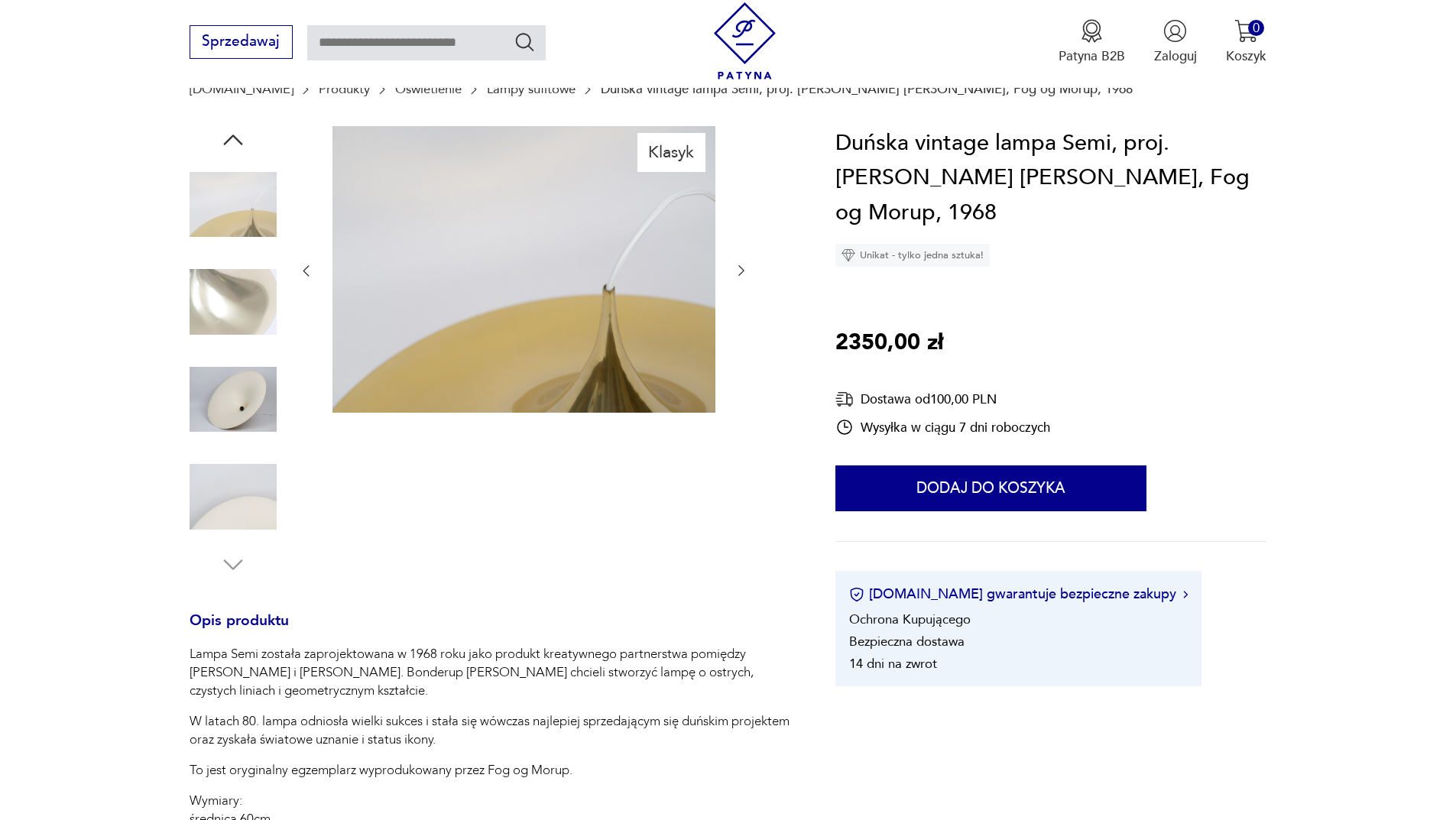
click at [251, 399] on img at bounding box center [233, 400] width 87 height 87
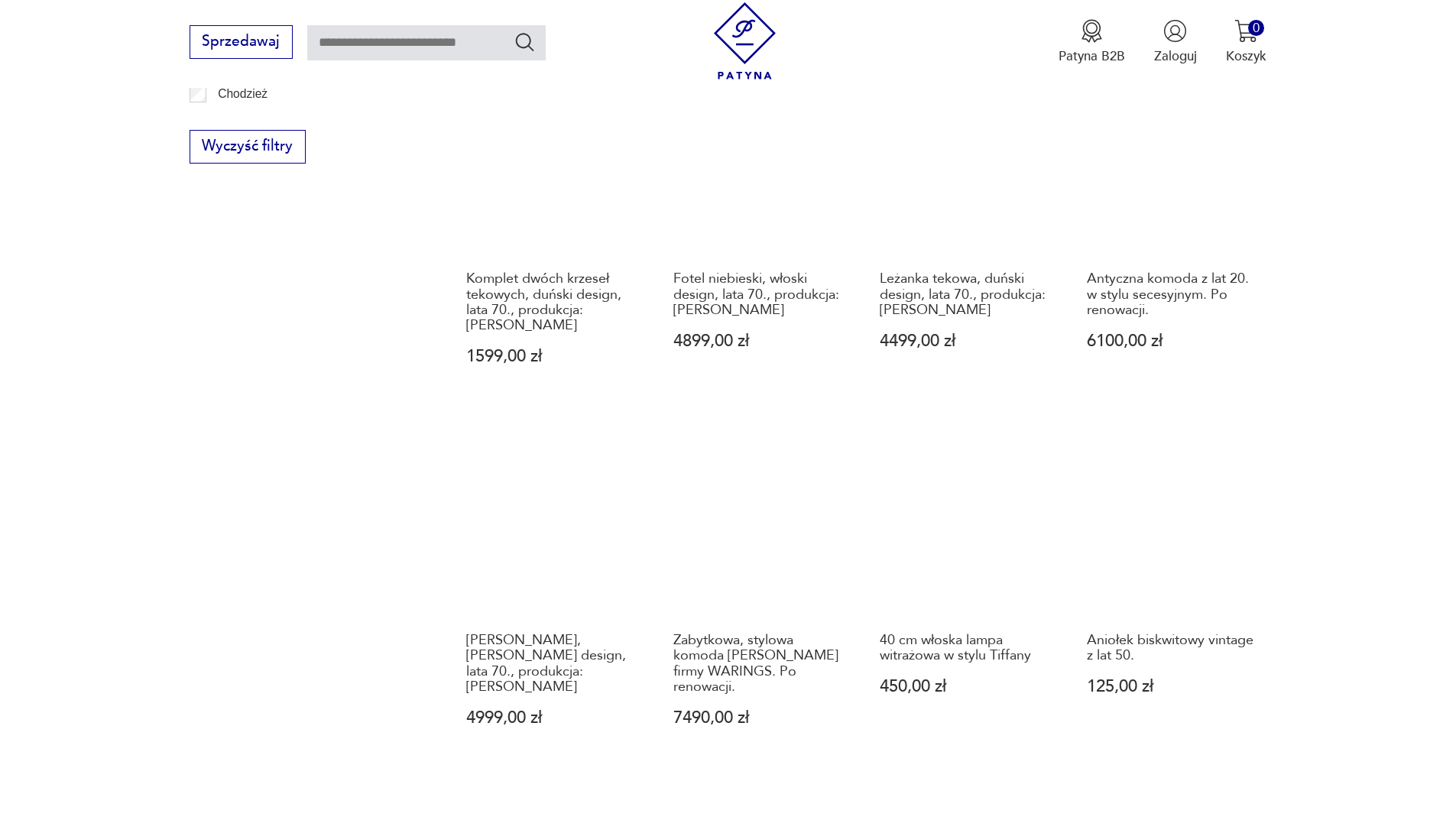
scroll to position [1482, 0]
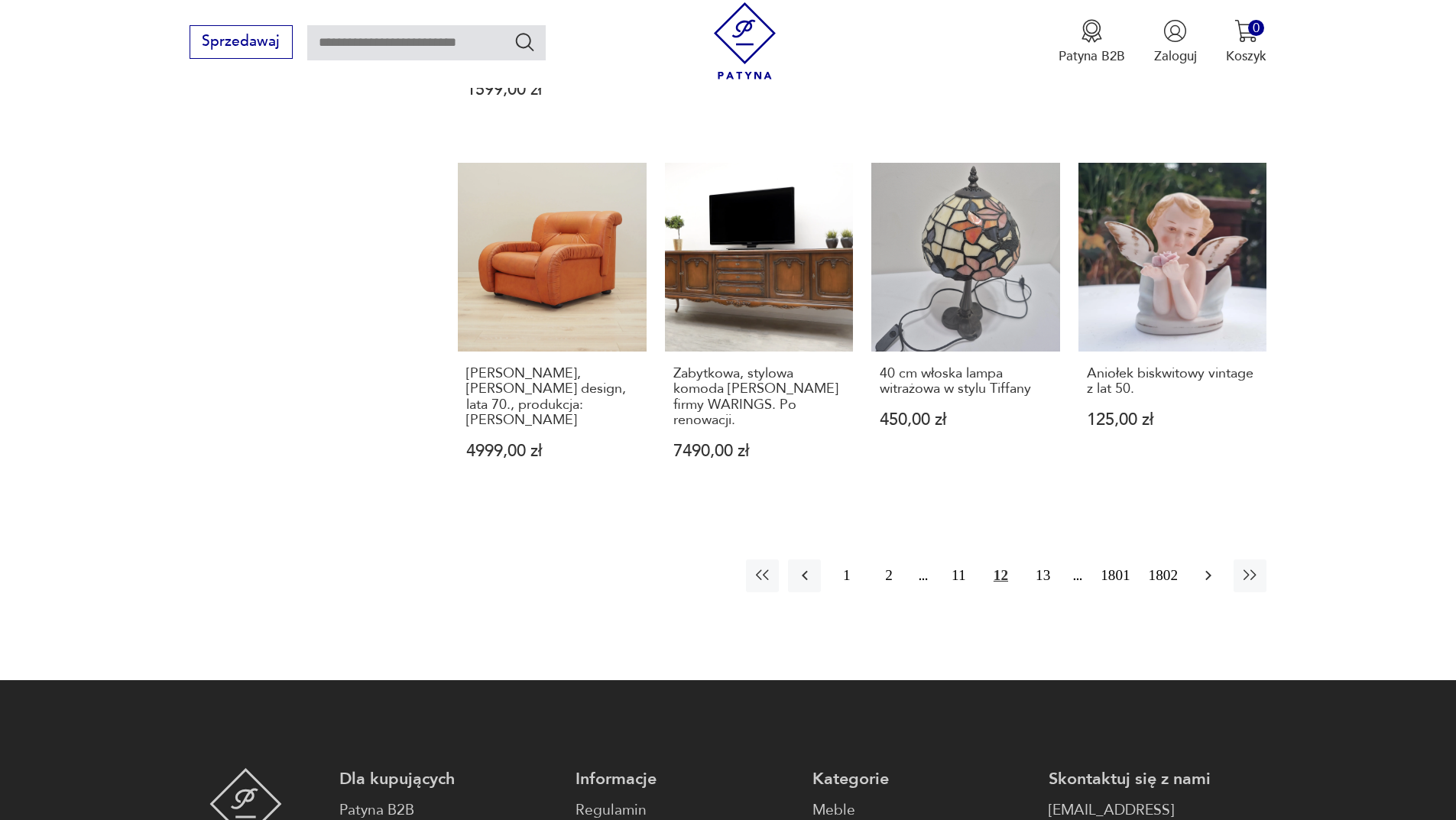
click at [1223, 560] on button "button" at bounding box center [1207, 576] width 33 height 33
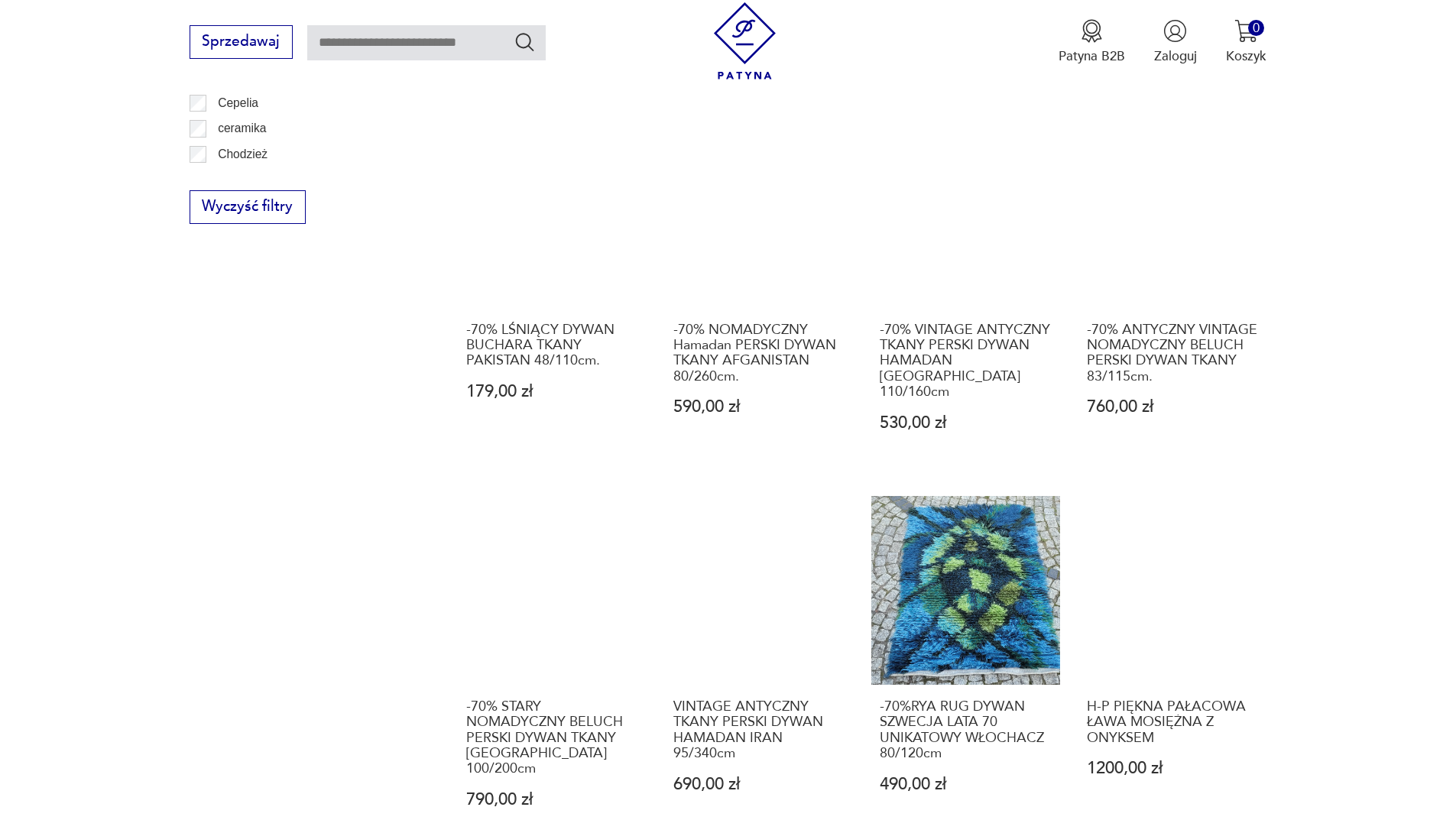
scroll to position [1329, 0]
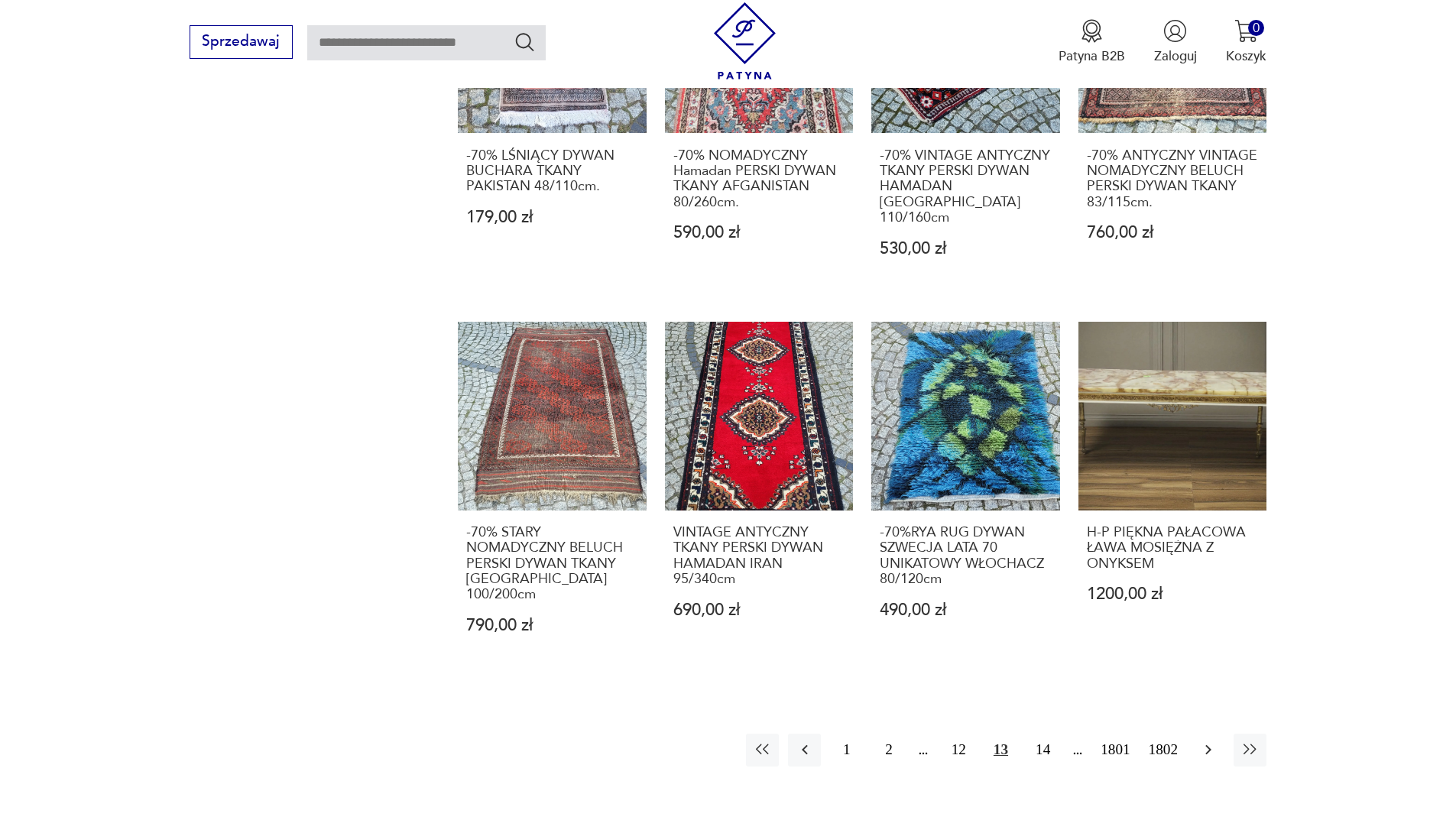
click at [1208, 745] on icon "button" at bounding box center [1208, 750] width 6 height 10
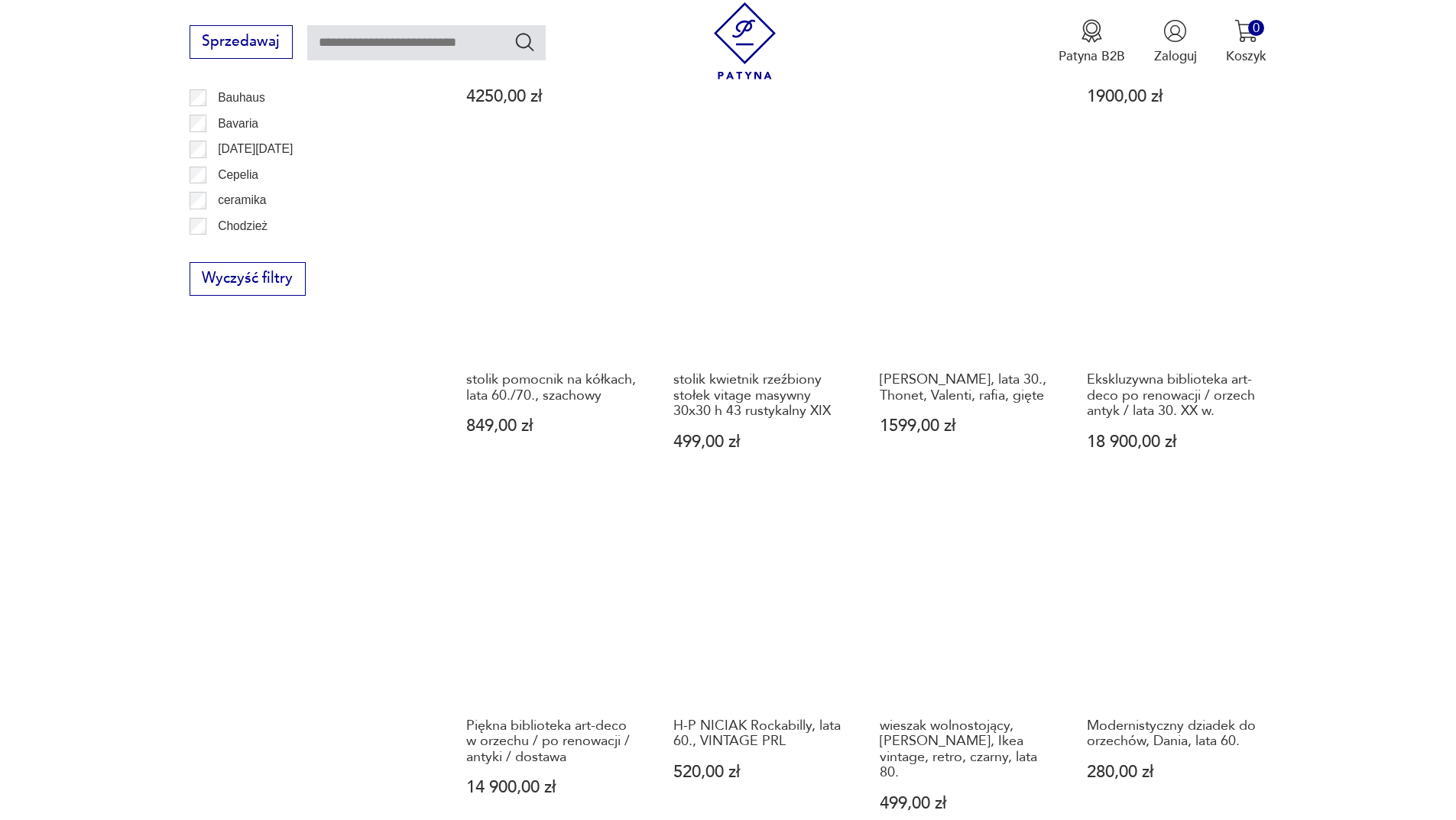
scroll to position [1406, 0]
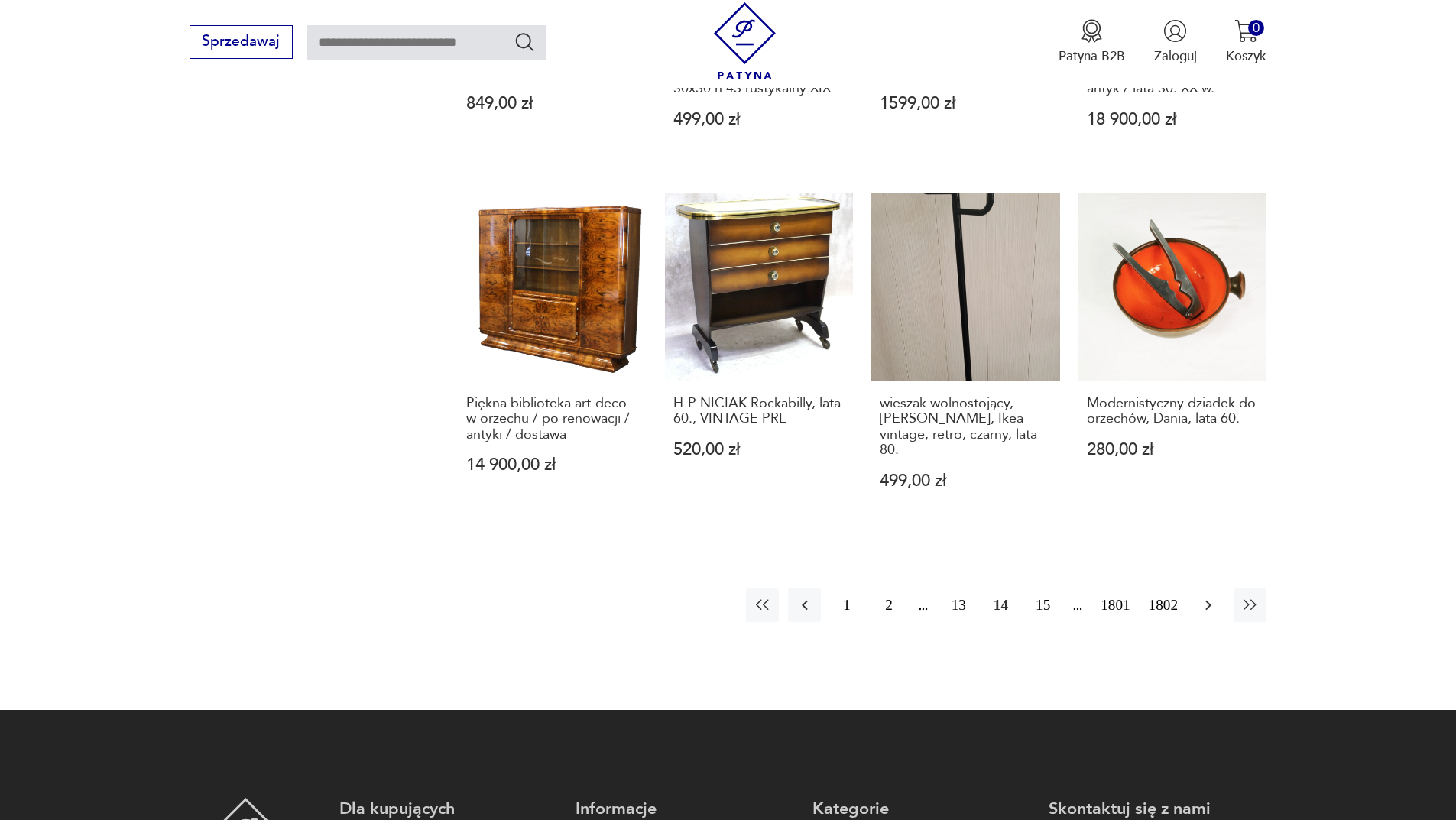
click at [1210, 601] on button "button" at bounding box center [1207, 605] width 33 height 33
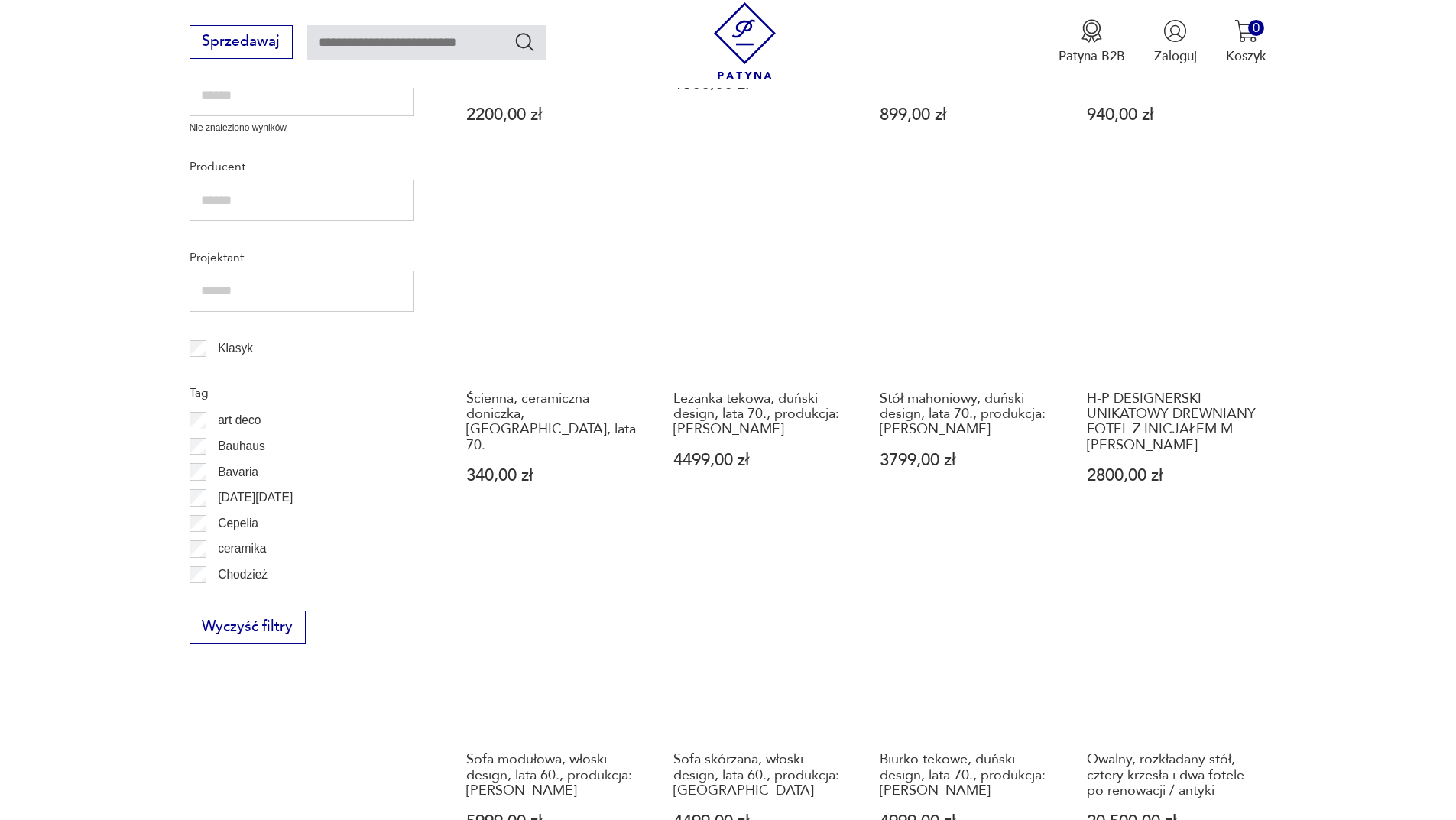
scroll to position [1023, 0]
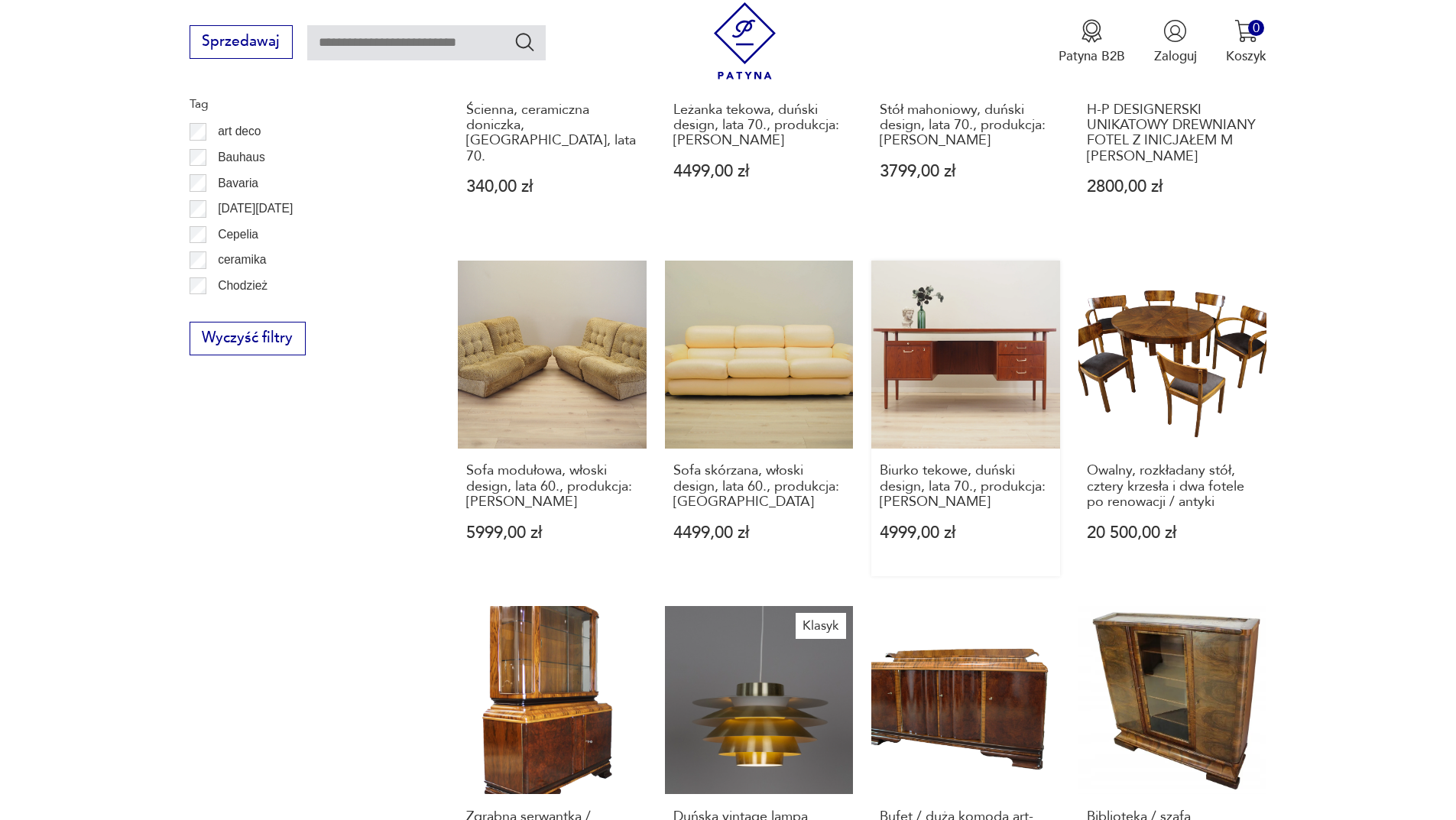
click at [1010, 358] on link "Biurko tekowe, duński design, lata 70., produkcja: [PERSON_NAME] 4999,00 zł" at bounding box center [965, 419] width 189 height 317
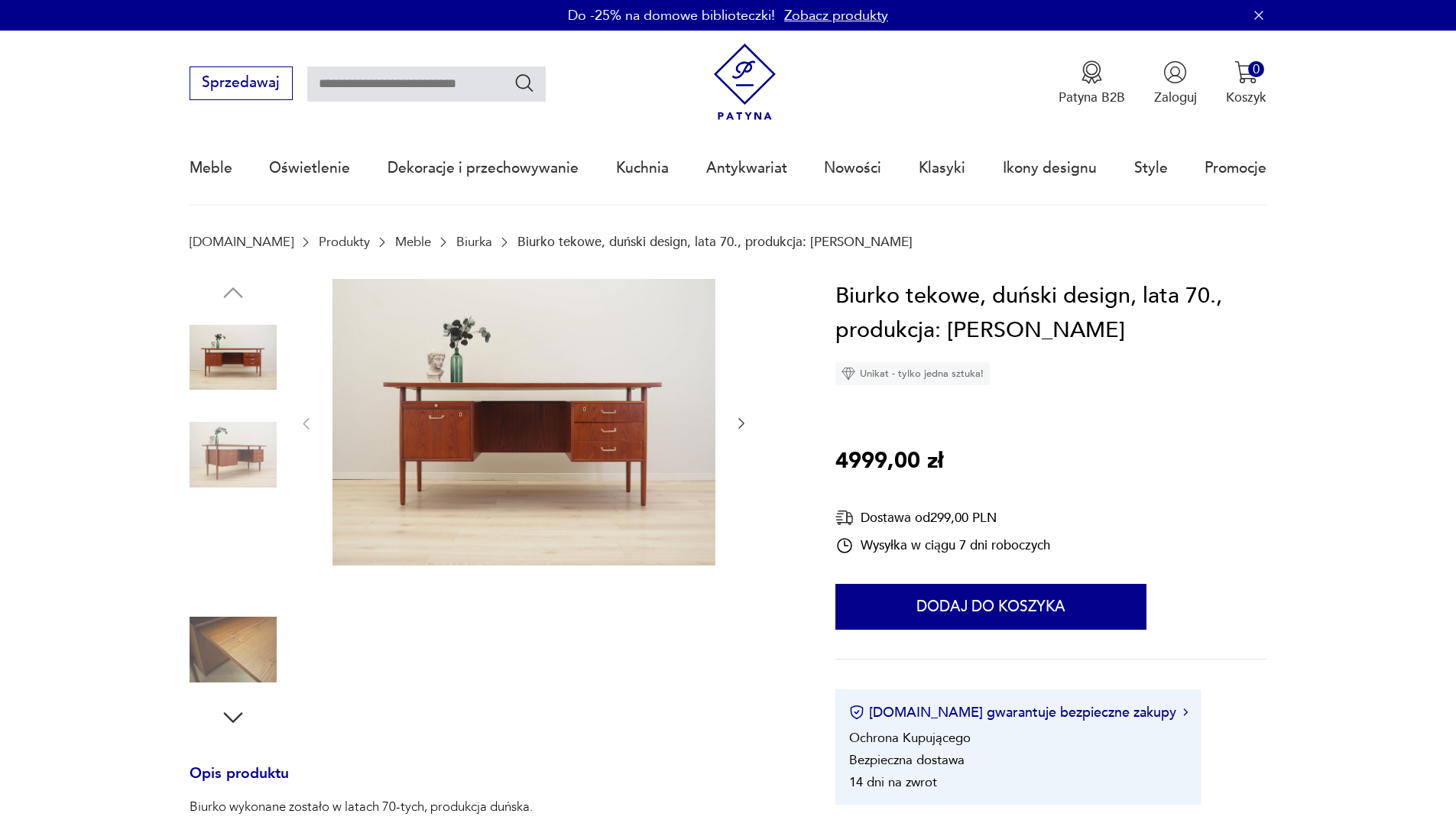
click at [239, 447] on img at bounding box center [233, 455] width 87 height 87
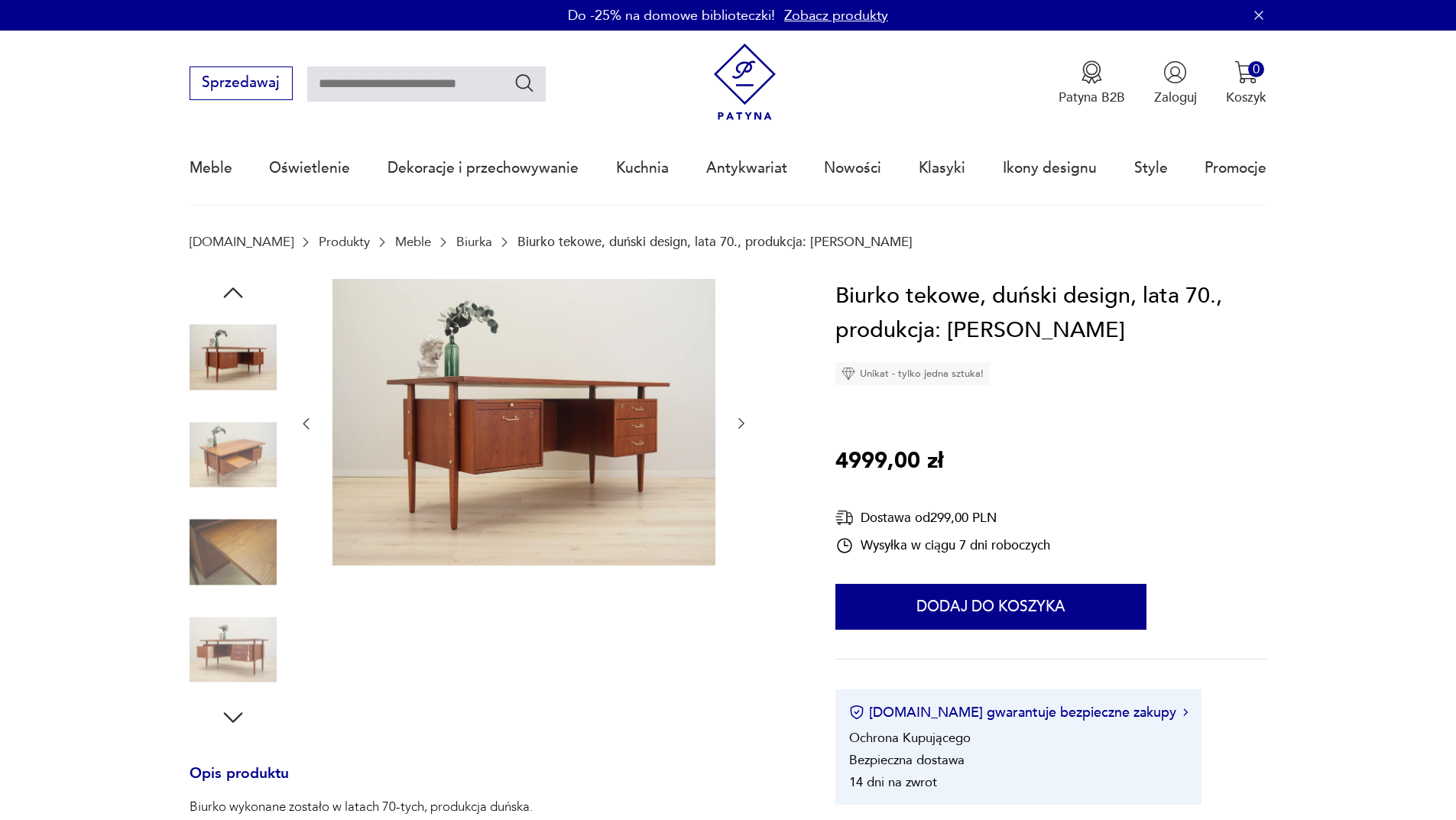
click at [226, 545] on img at bounding box center [233, 553] width 87 height 87
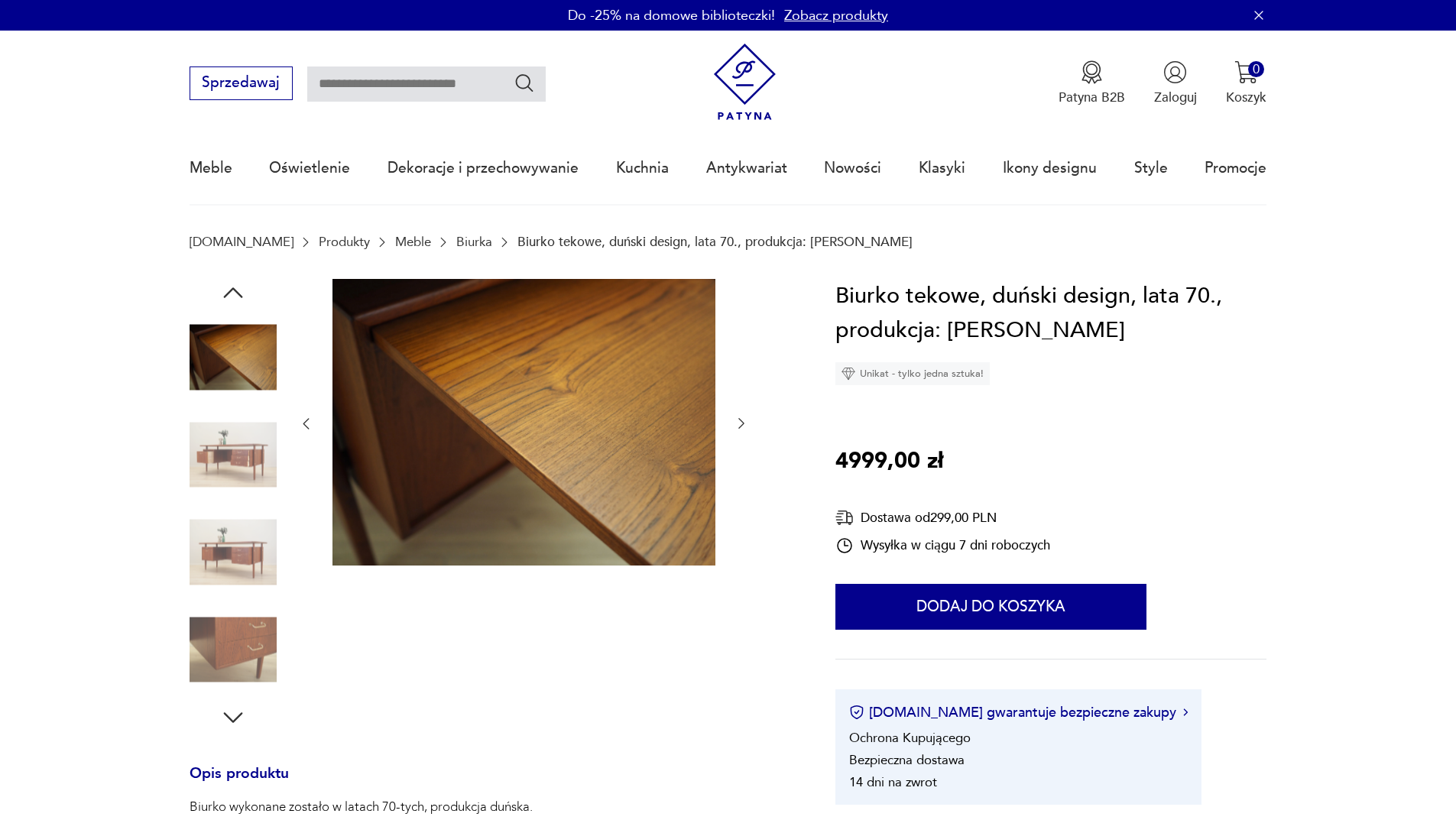
click at [224, 656] on img at bounding box center [233, 650] width 87 height 87
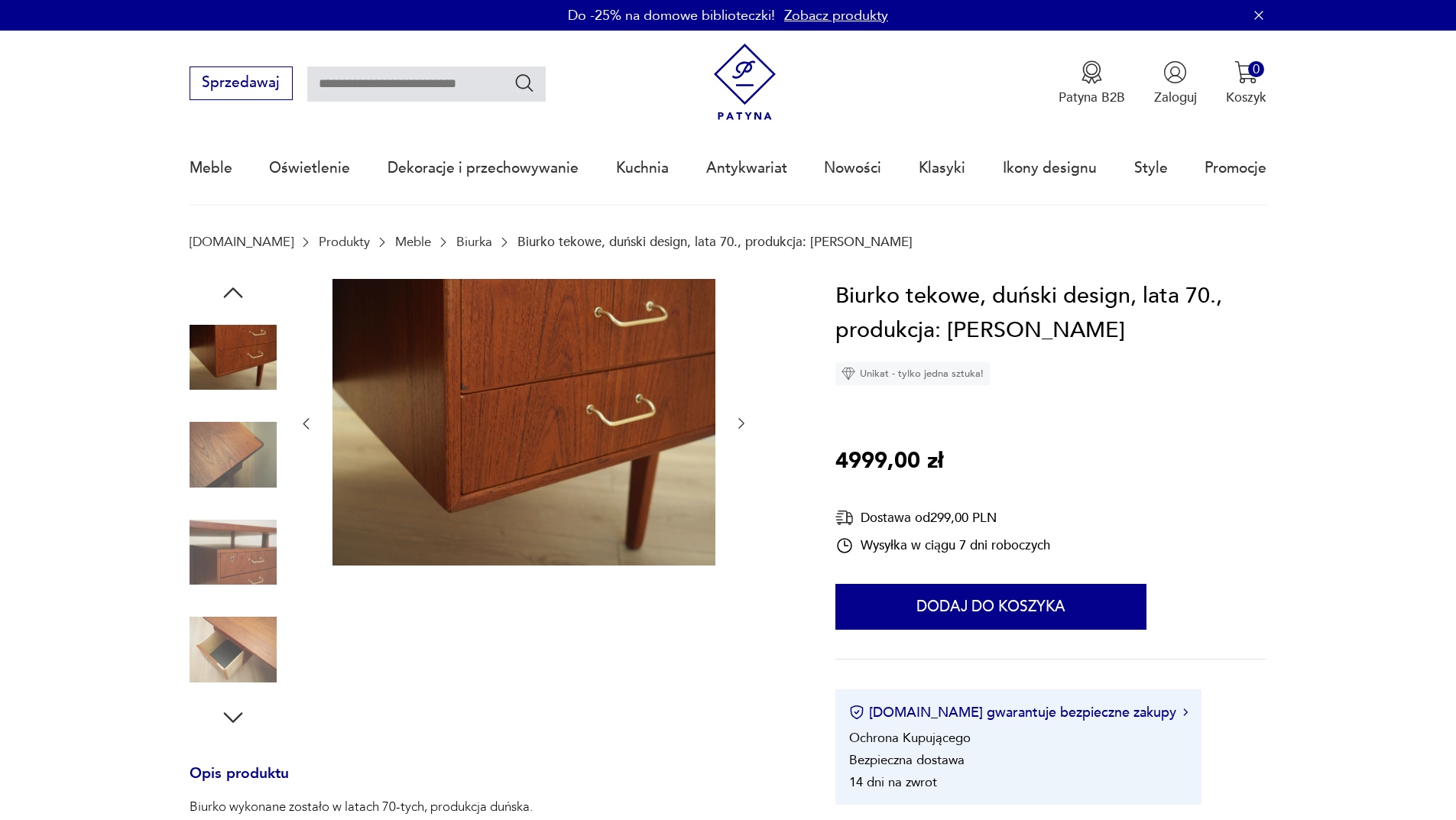
click at [743, 417] on icon "button" at bounding box center [741, 424] width 15 height 15
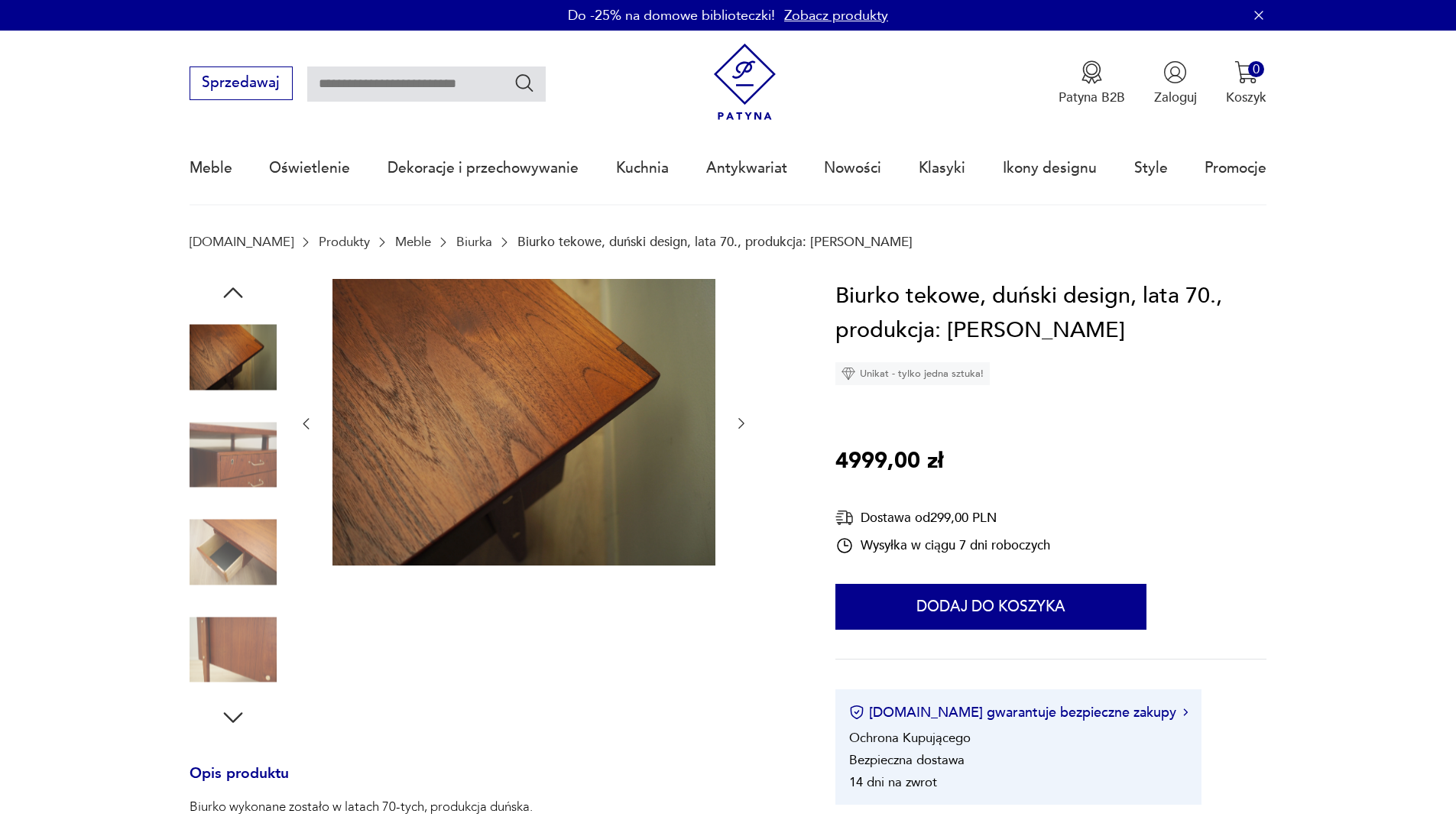
click at [743, 417] on icon "button" at bounding box center [741, 424] width 15 height 15
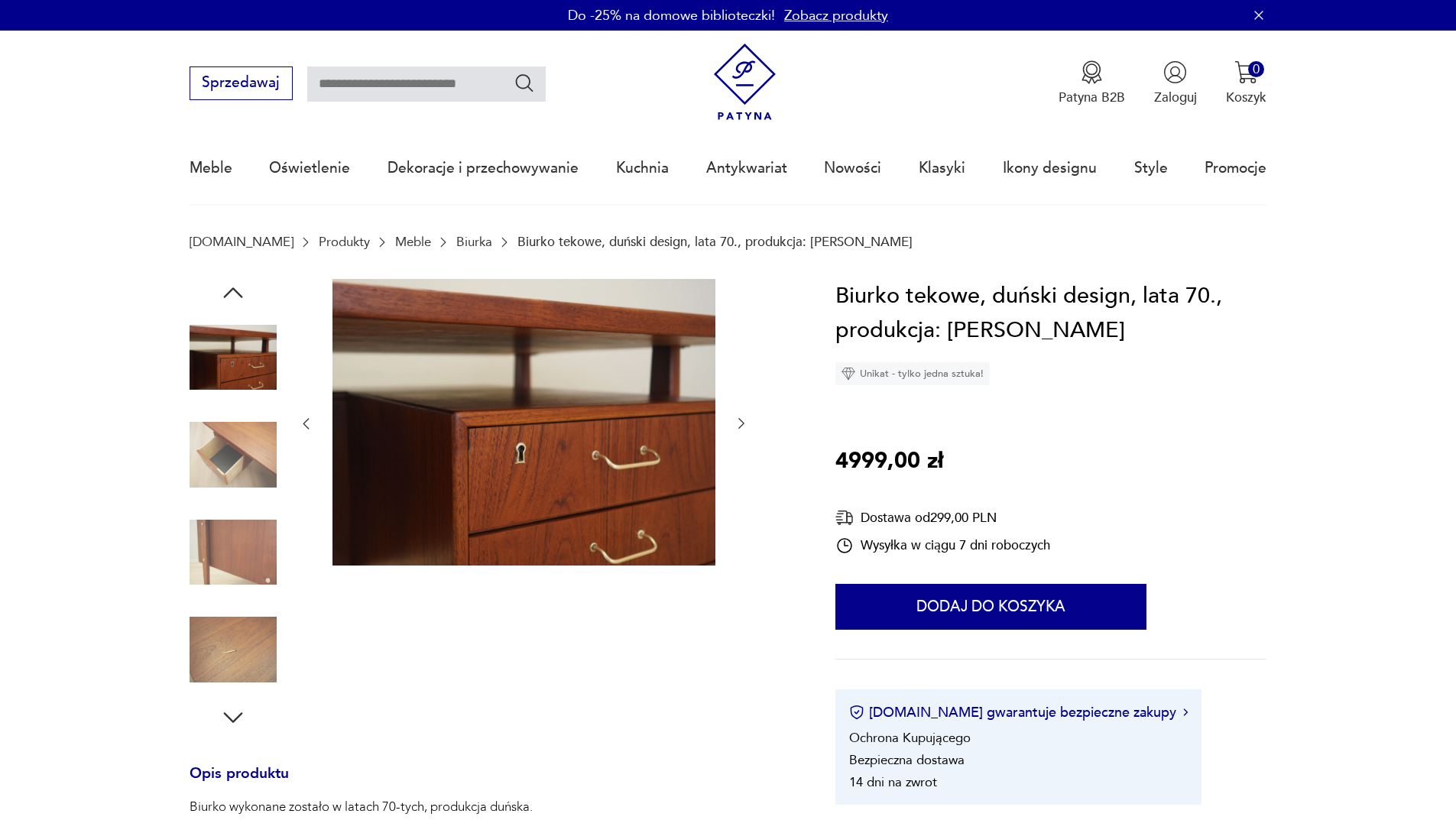
click at [743, 417] on icon "button" at bounding box center [741, 424] width 15 height 15
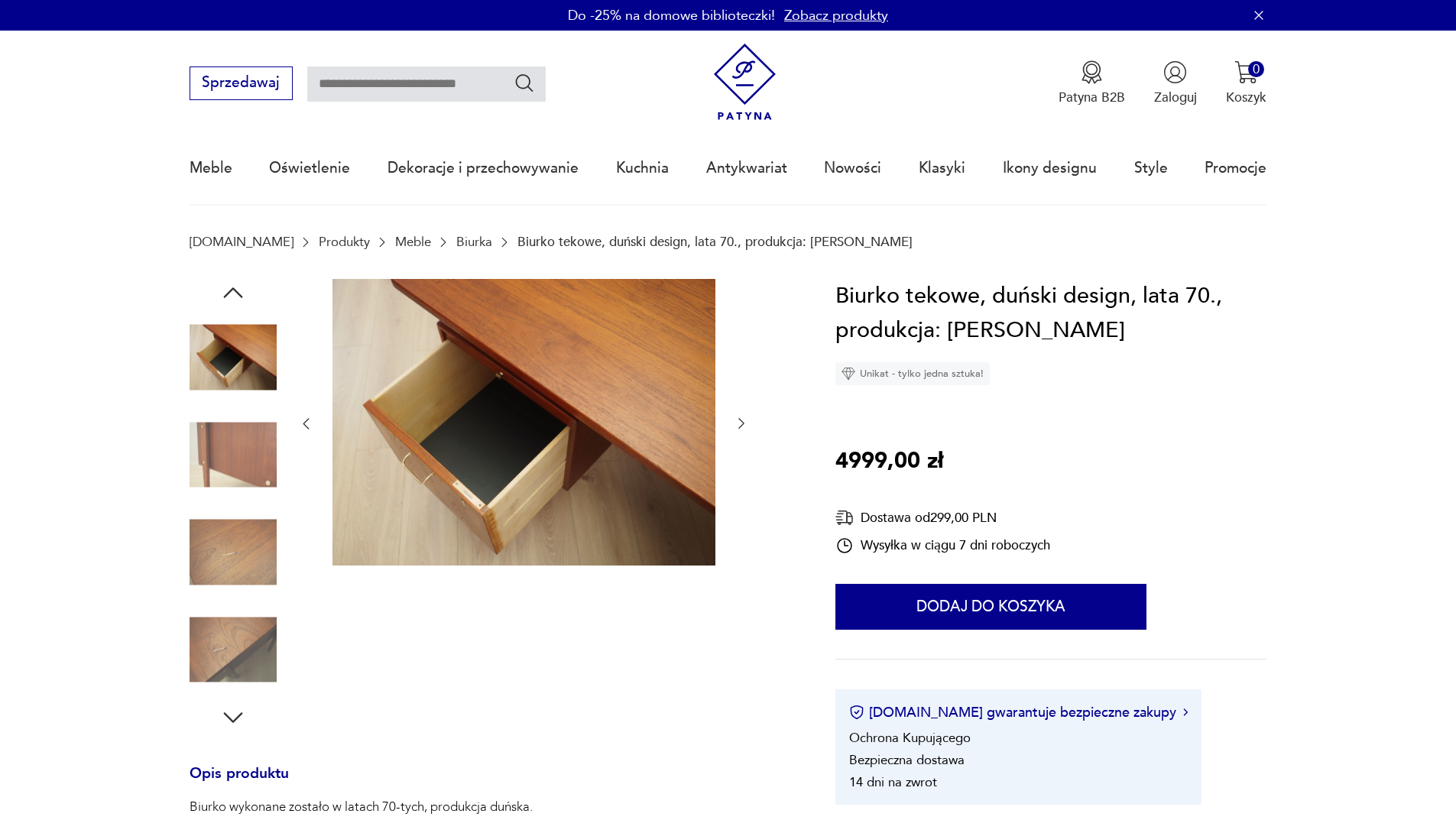
click at [743, 417] on icon "button" at bounding box center [741, 424] width 15 height 15
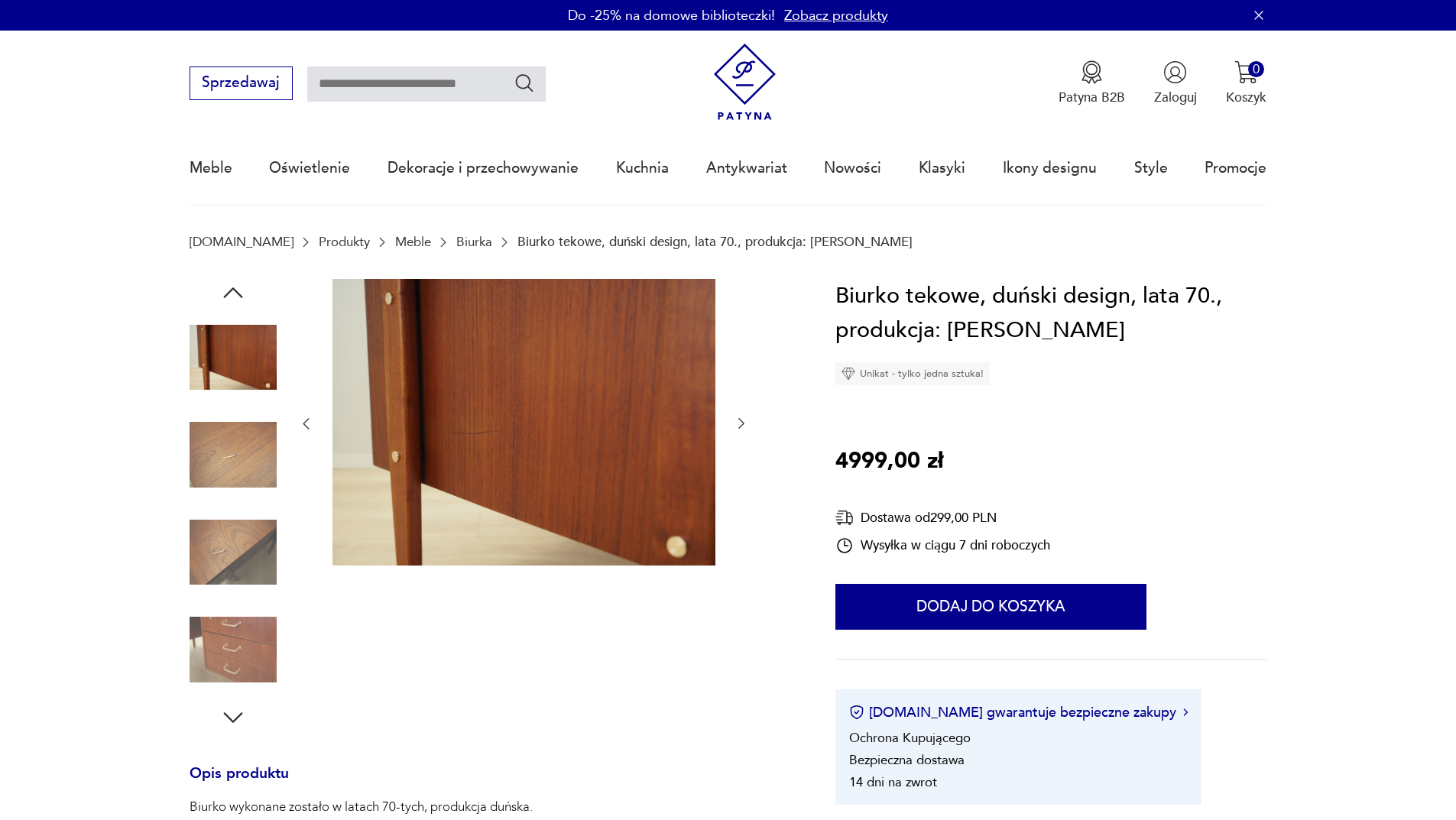
click at [743, 417] on icon "button" at bounding box center [741, 424] width 15 height 15
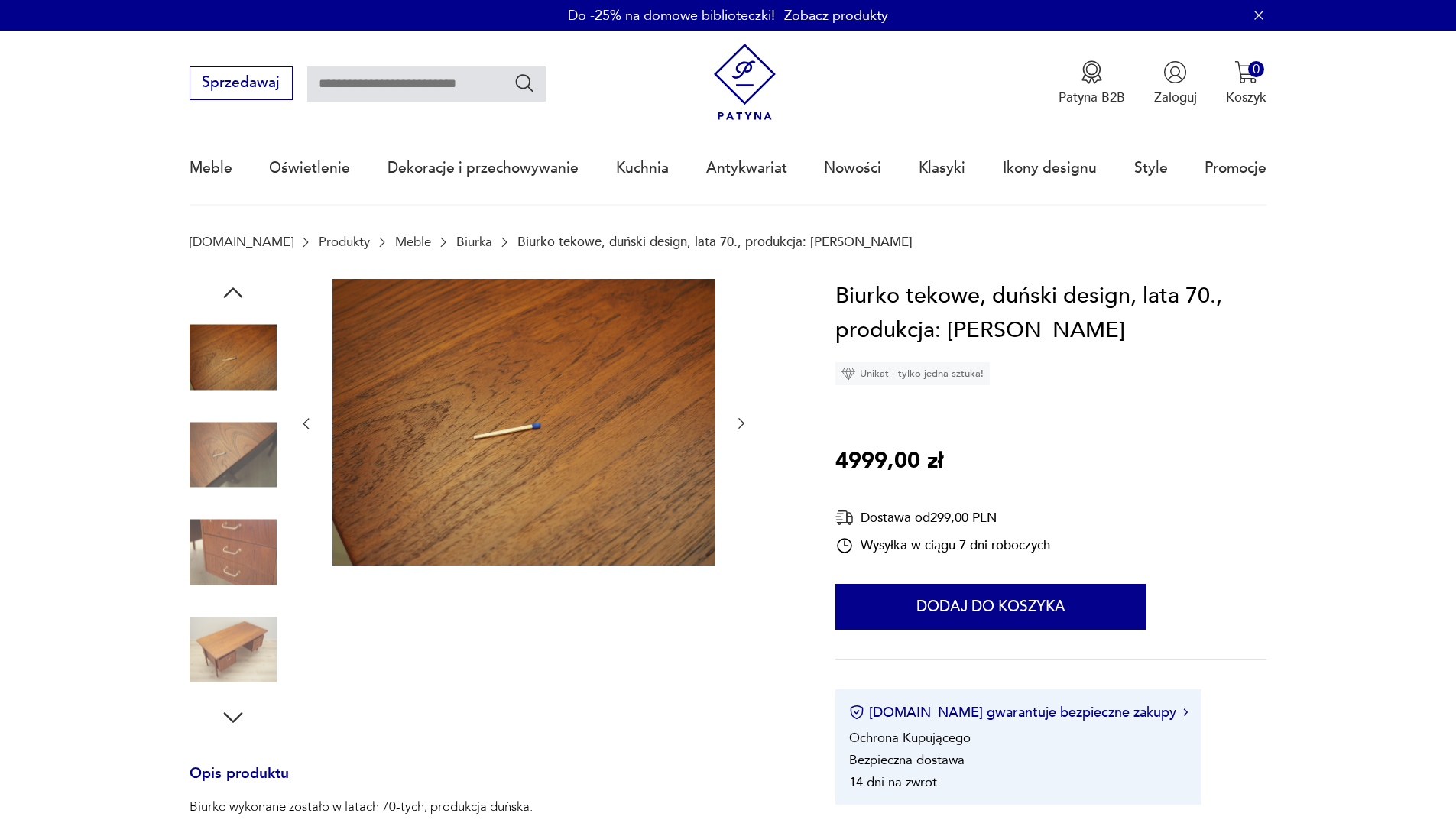
click at [743, 417] on icon "button" at bounding box center [741, 424] width 15 height 15
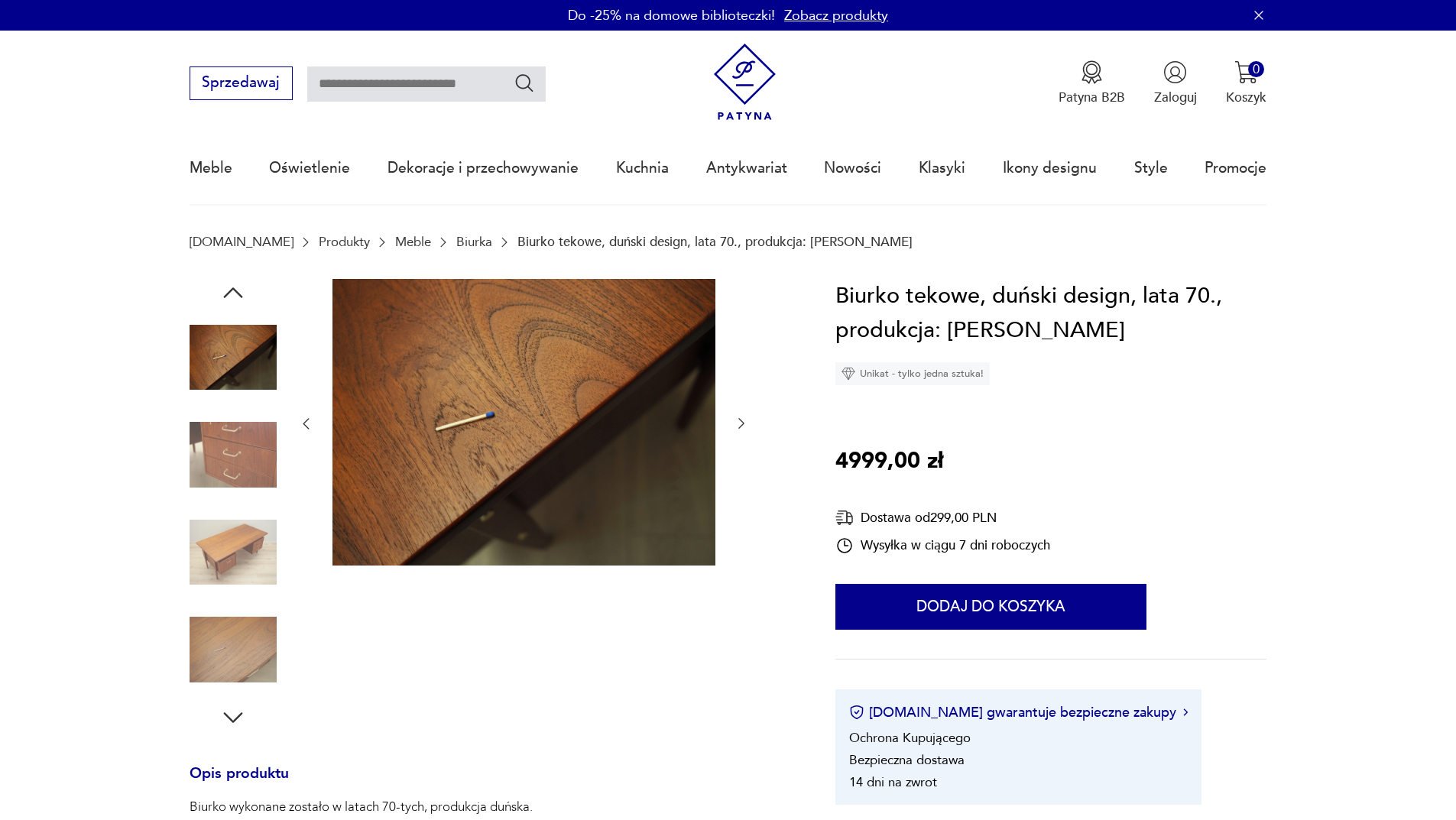
click at [743, 417] on icon "button" at bounding box center [741, 424] width 15 height 15
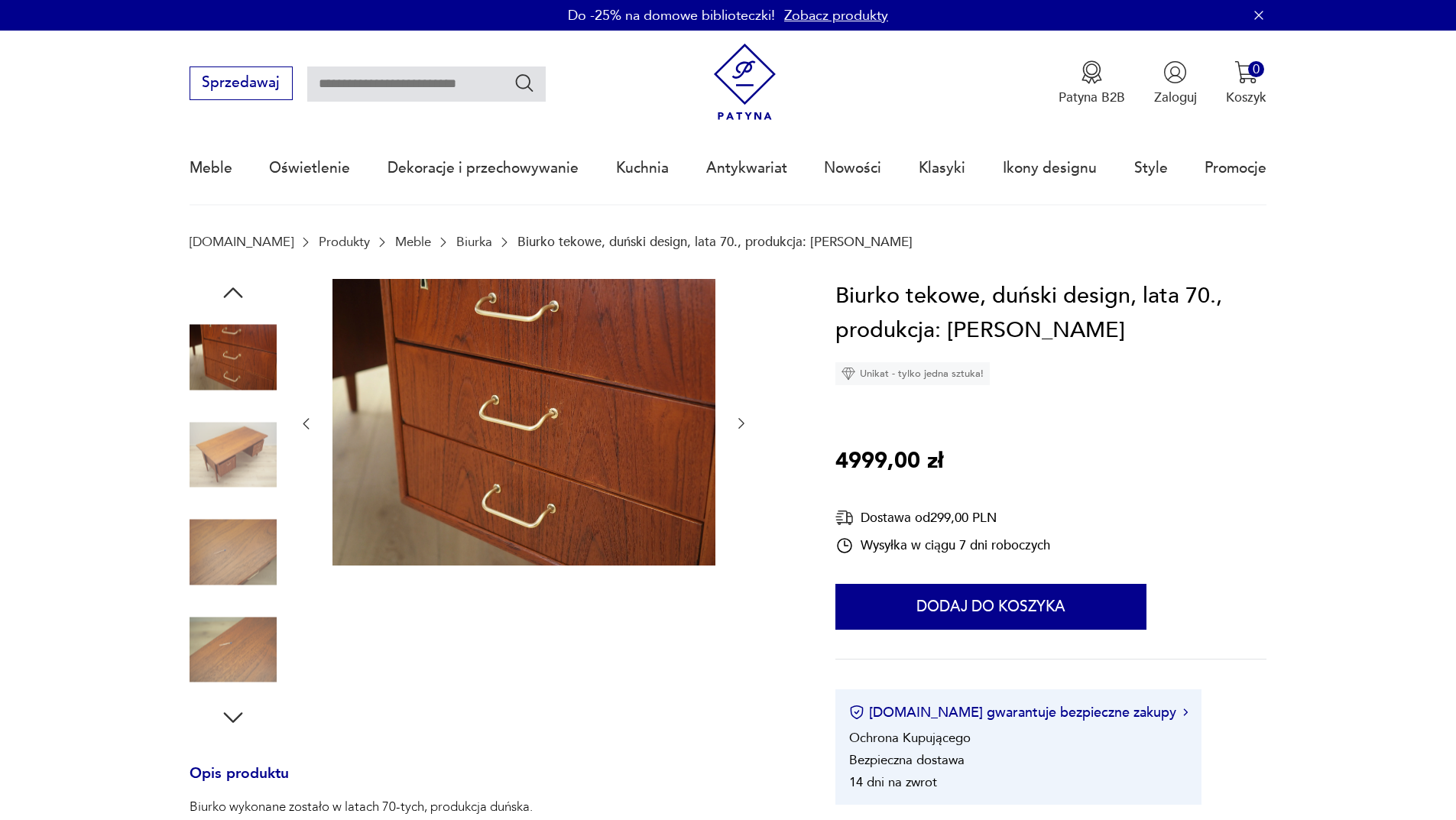
click at [743, 417] on icon "button" at bounding box center [741, 424] width 15 height 15
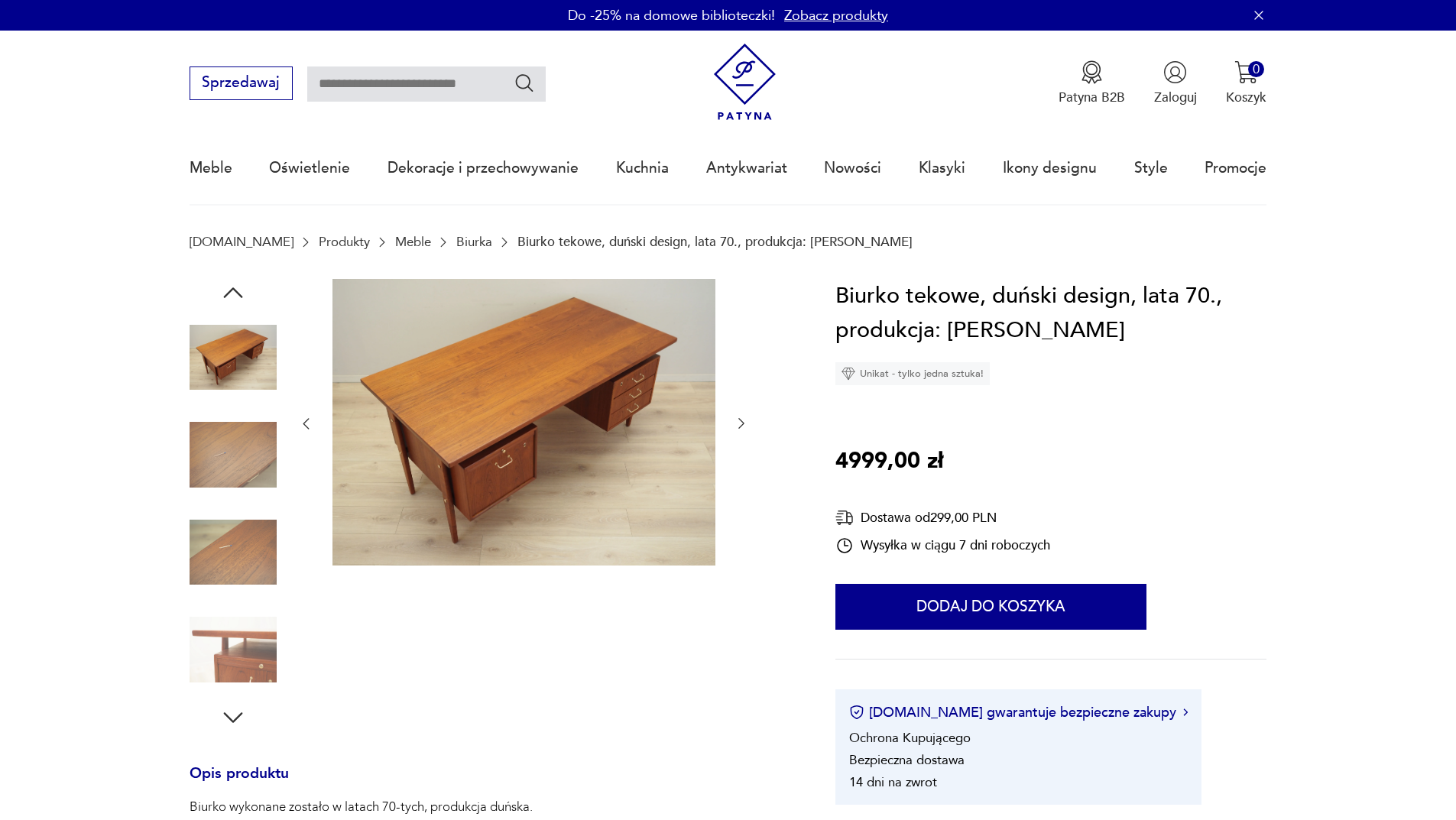
click at [743, 417] on icon "button" at bounding box center [741, 424] width 15 height 15
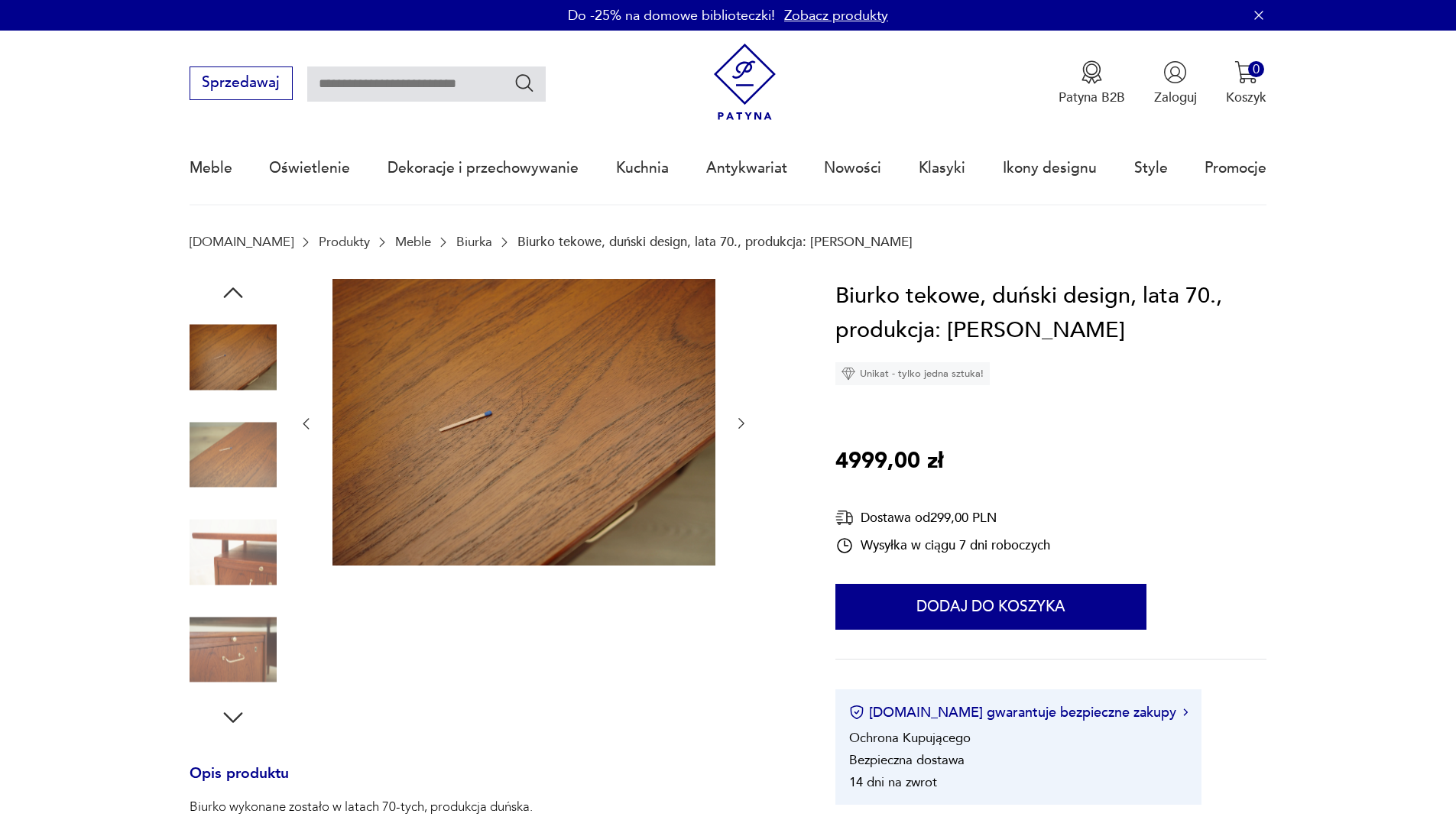
click at [743, 417] on icon "button" at bounding box center [741, 424] width 15 height 15
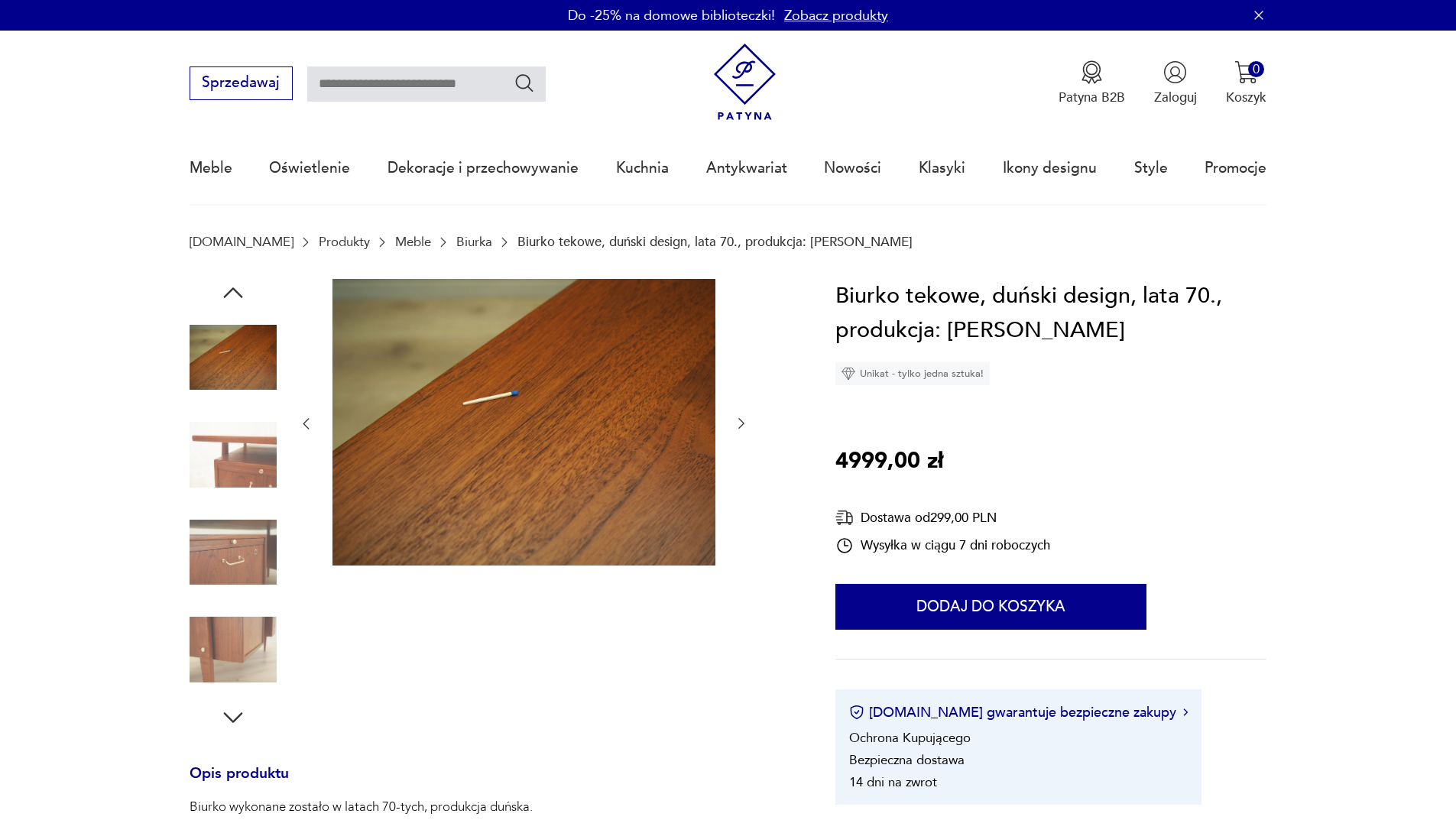
click at [743, 417] on icon "button" at bounding box center [741, 424] width 15 height 15
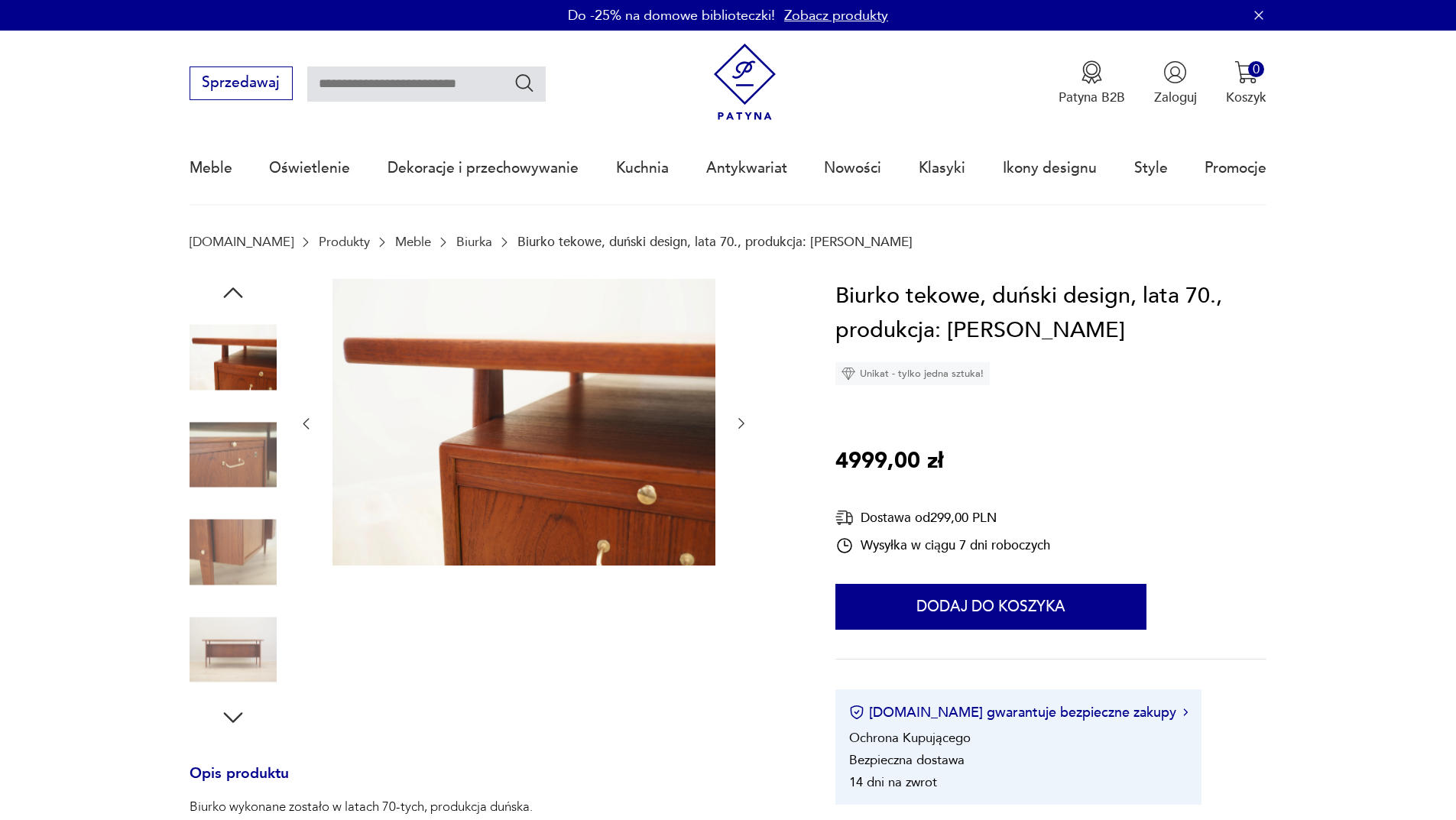
click at [743, 417] on icon "button" at bounding box center [741, 424] width 15 height 15
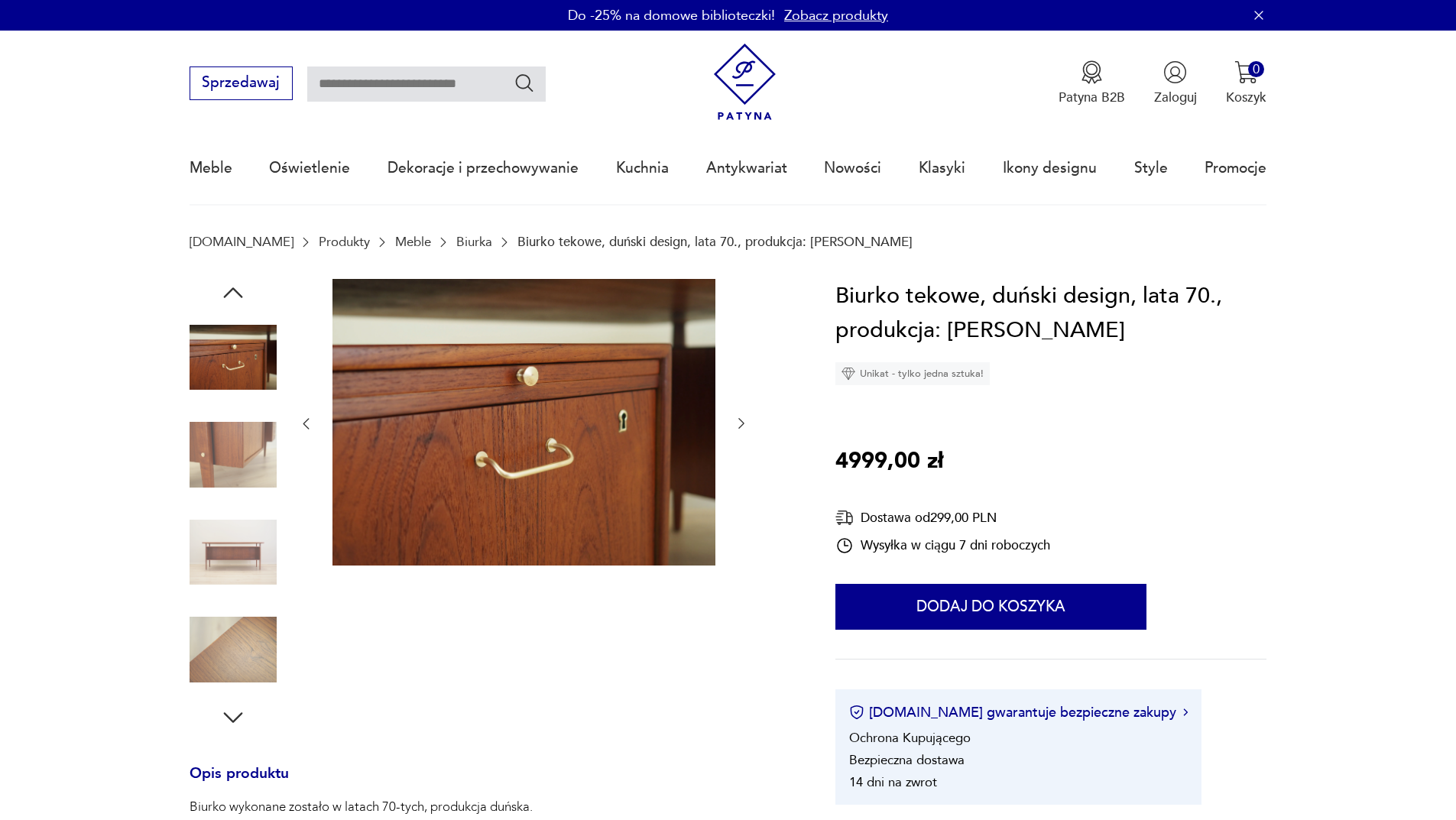
click at [743, 417] on icon "button" at bounding box center [741, 424] width 15 height 15
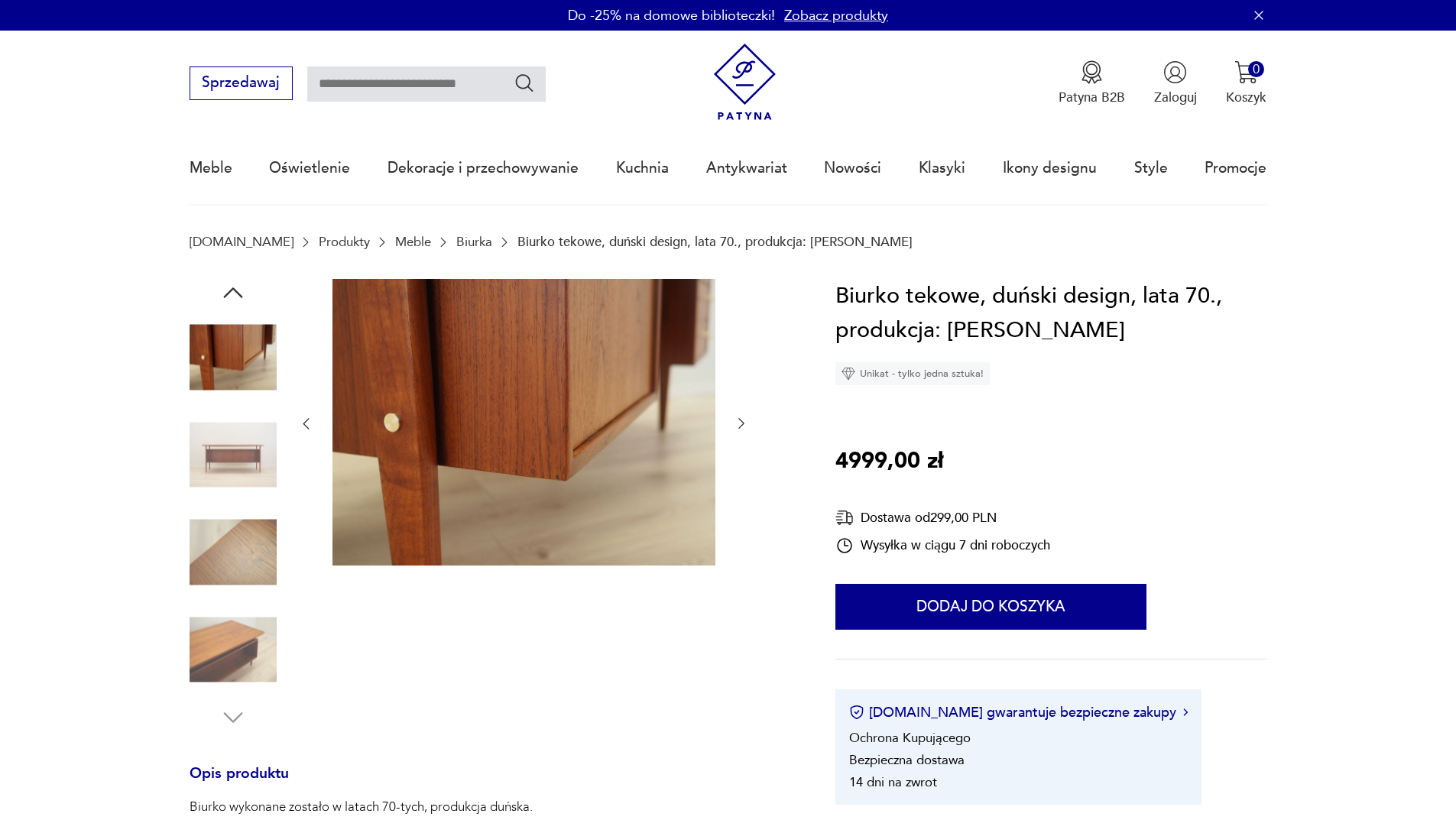
click at [743, 417] on icon "button" at bounding box center [741, 424] width 15 height 15
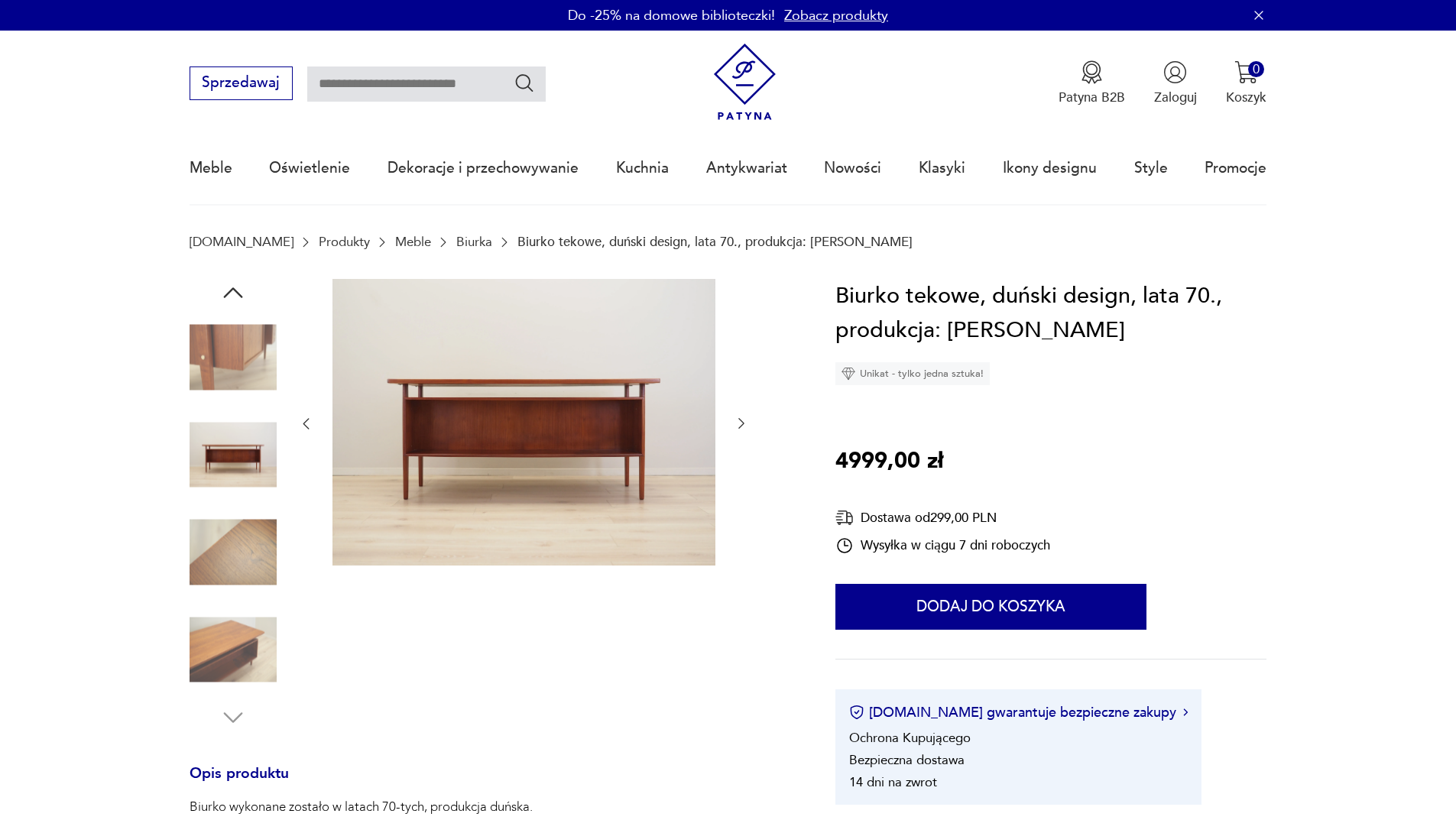
click at [743, 417] on icon "button" at bounding box center [741, 424] width 15 height 15
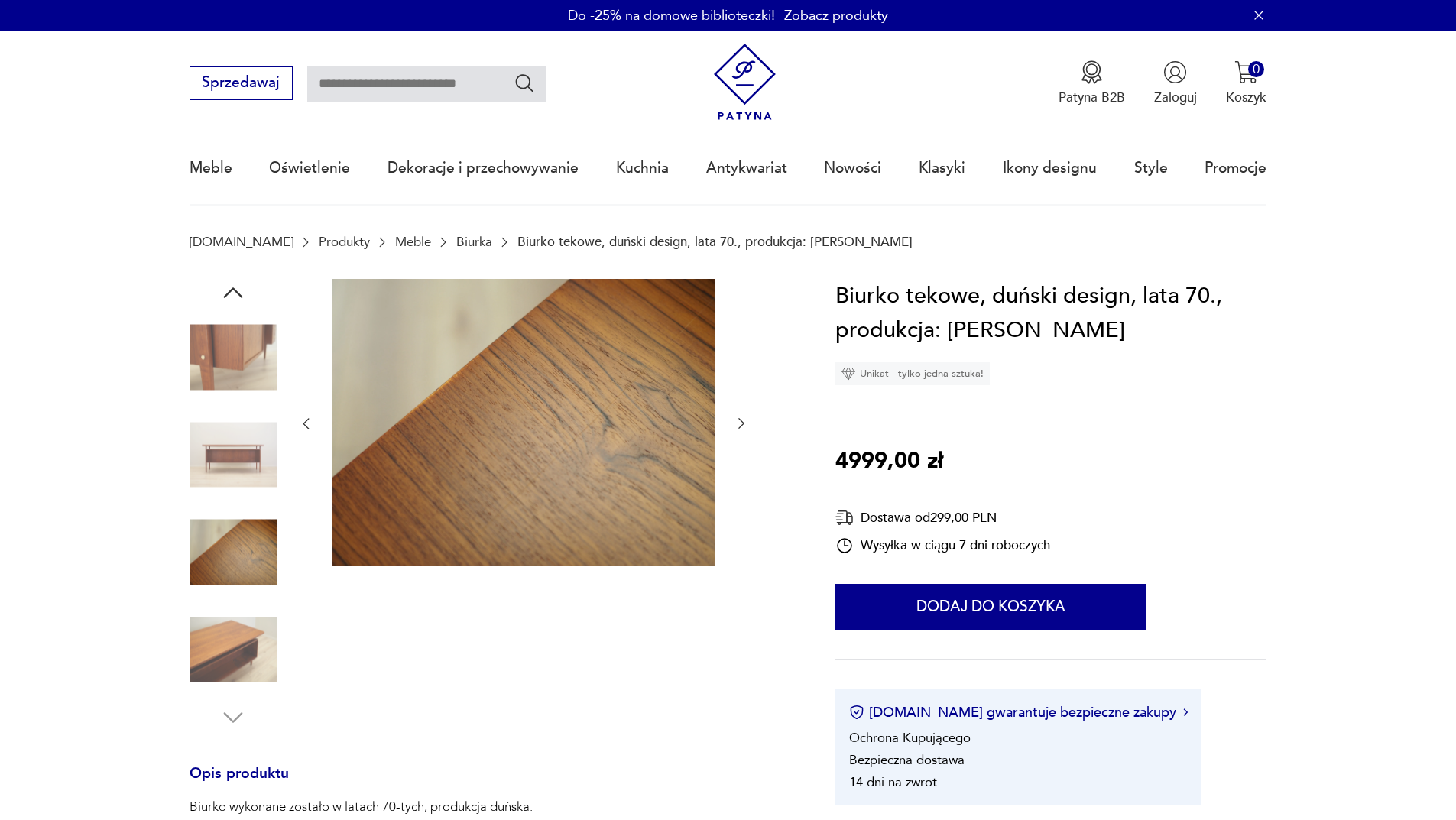
click at [743, 417] on icon "button" at bounding box center [741, 424] width 15 height 15
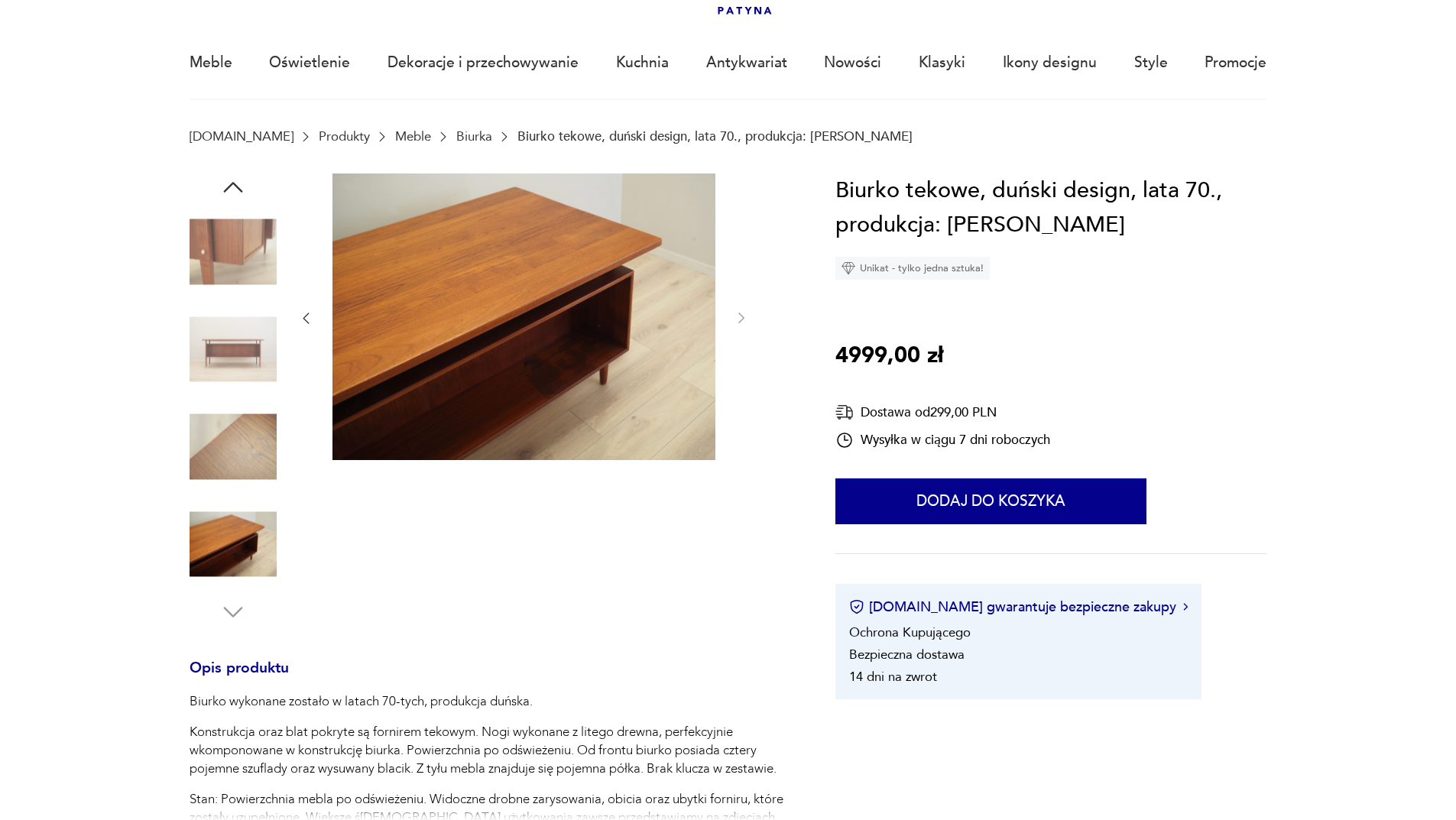
scroll to position [306, 0]
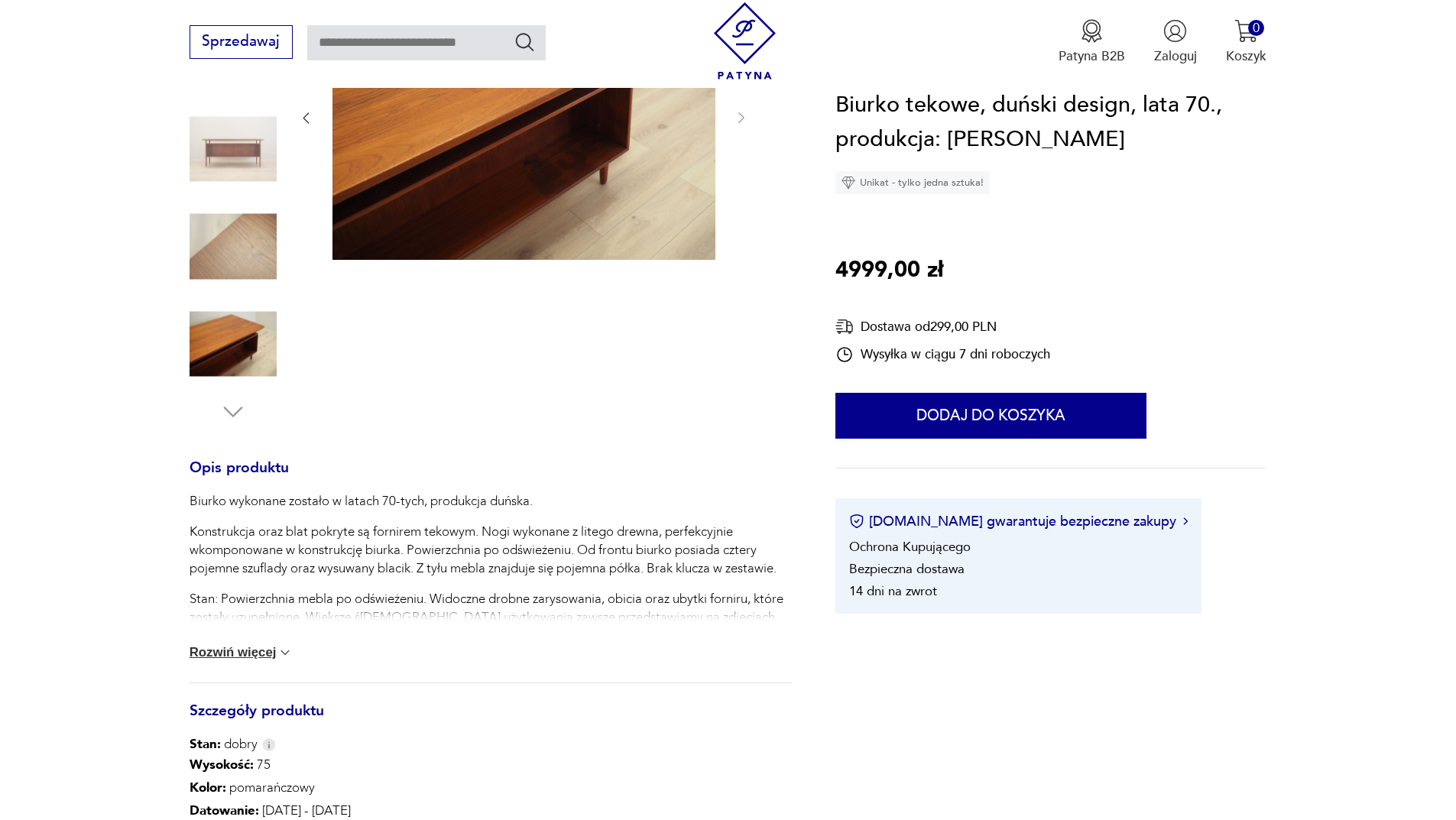
click at [232, 655] on button "Rozwiń więcej" at bounding box center [242, 653] width 104 height 15
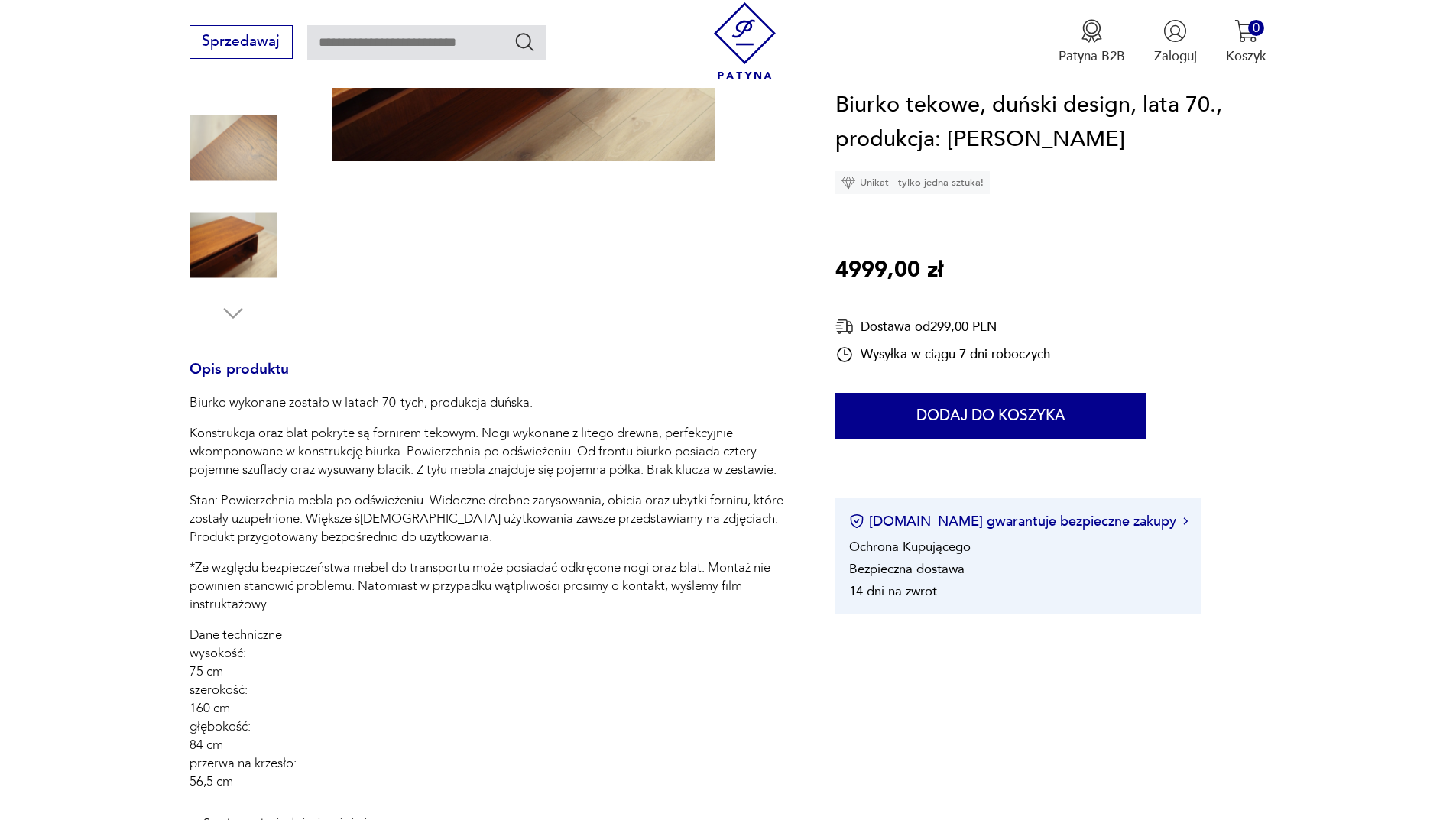
scroll to position [153, 0]
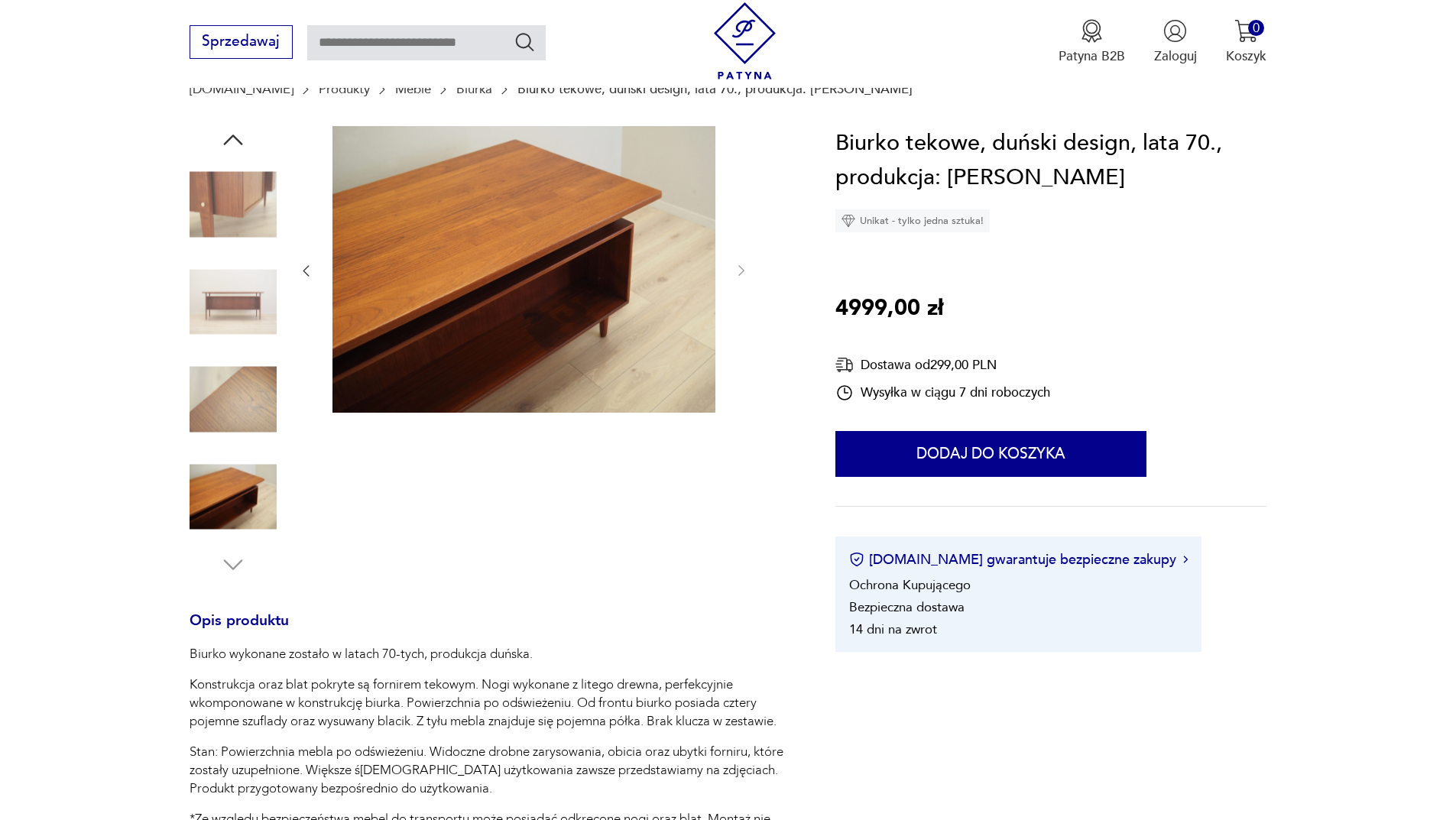
click at [248, 300] on img at bounding box center [233, 302] width 87 height 87
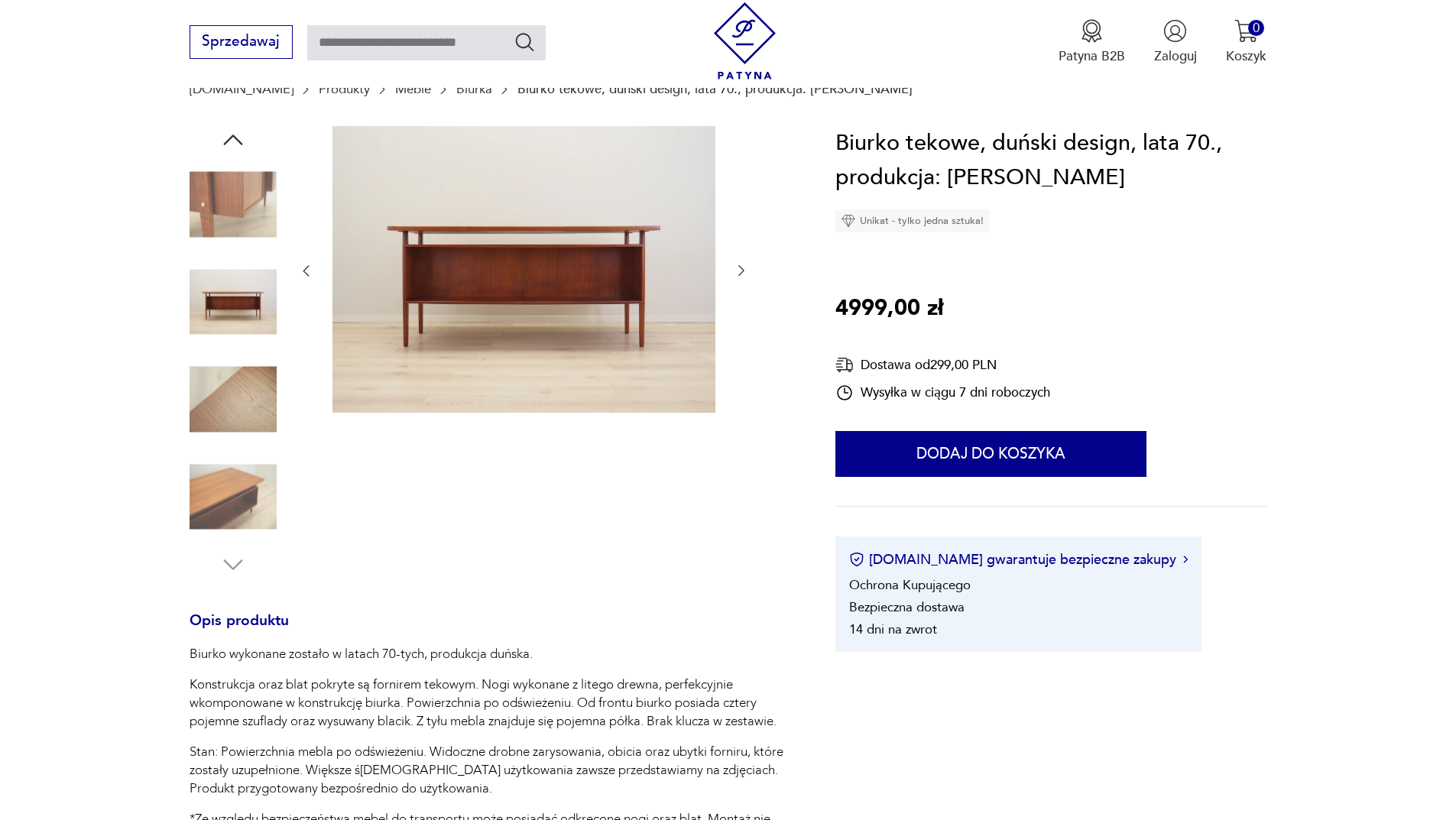
click at [229, 142] on icon "button" at bounding box center [233, 140] width 28 height 28
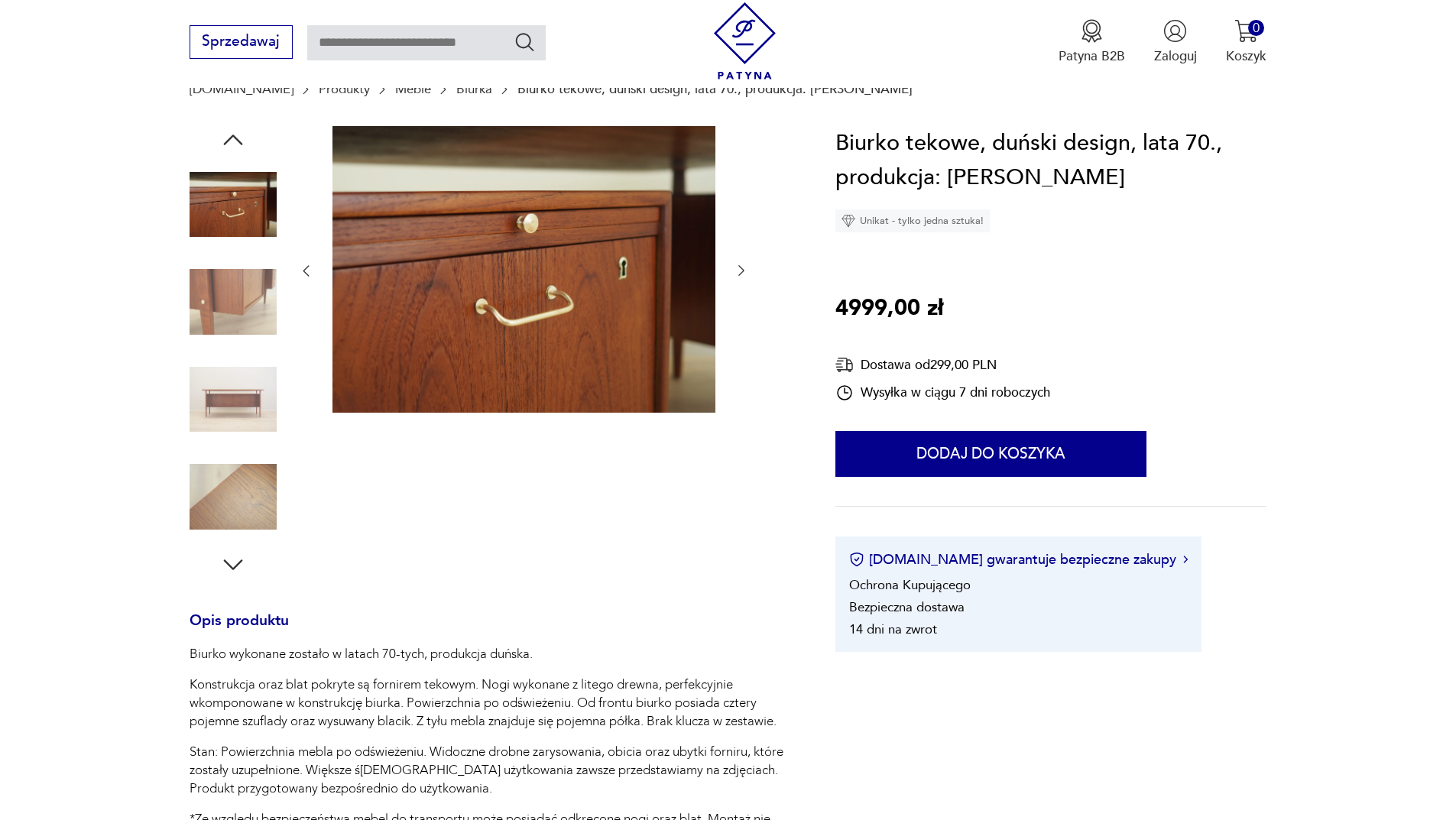
click at [232, 148] on icon "button" at bounding box center [233, 140] width 28 height 28
click at [232, 148] on icon "button" at bounding box center [233, 140] width 28 height 28
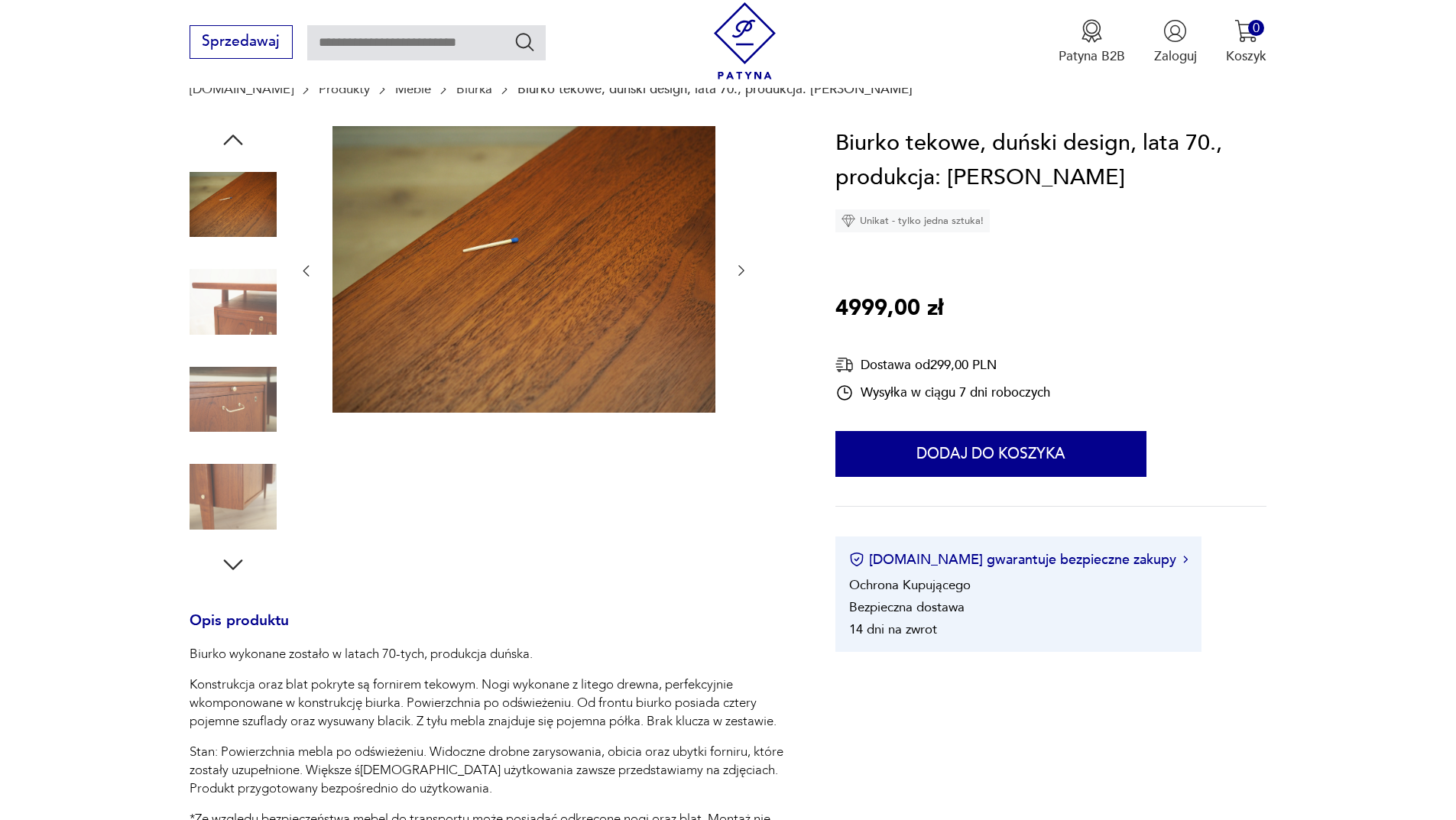
click at [232, 148] on icon "button" at bounding box center [233, 140] width 28 height 28
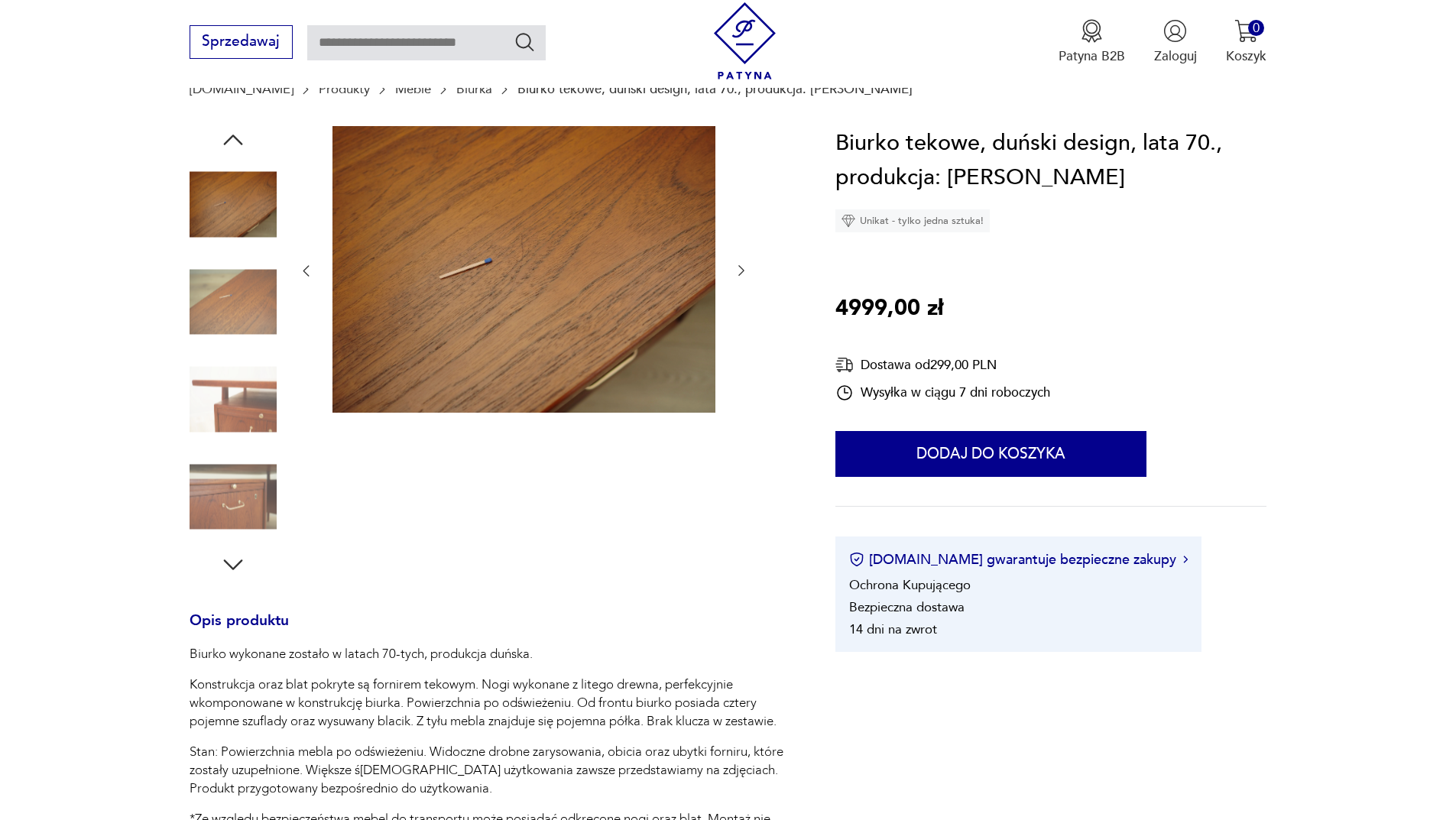
click at [232, 148] on icon "button" at bounding box center [233, 140] width 28 height 28
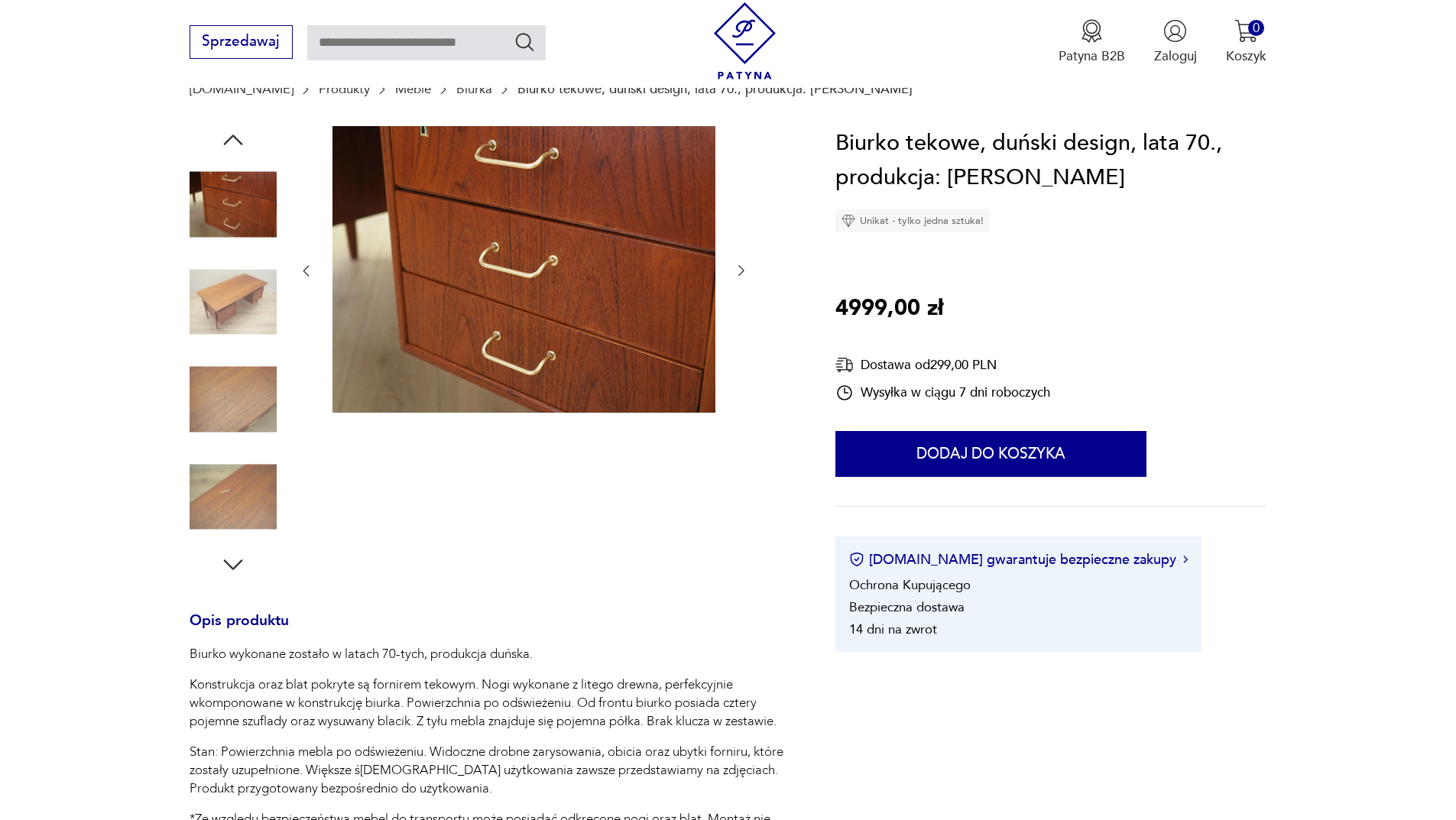
click at [232, 148] on icon "button" at bounding box center [233, 140] width 28 height 28
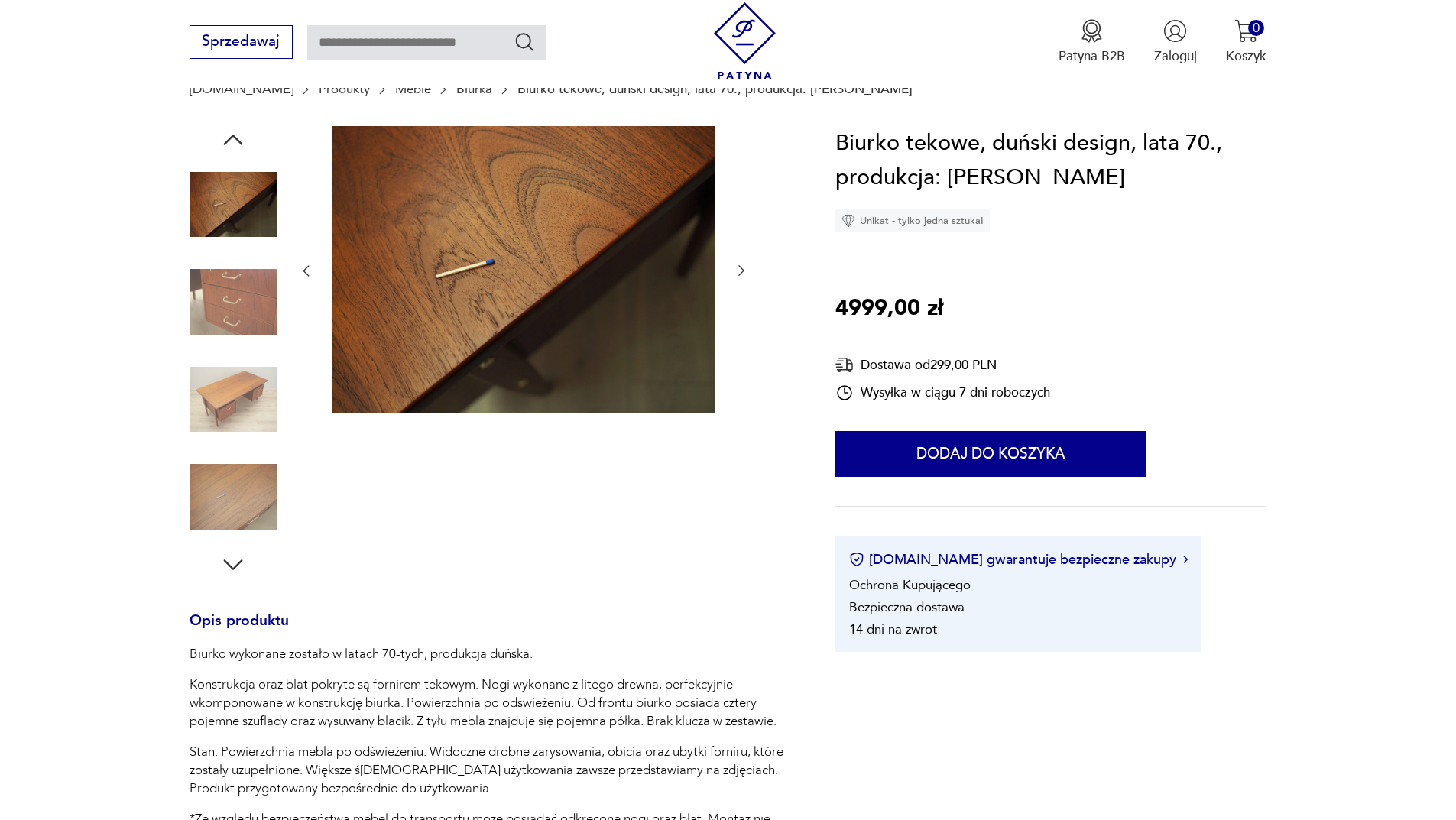
click at [232, 148] on icon "button" at bounding box center [233, 140] width 28 height 28
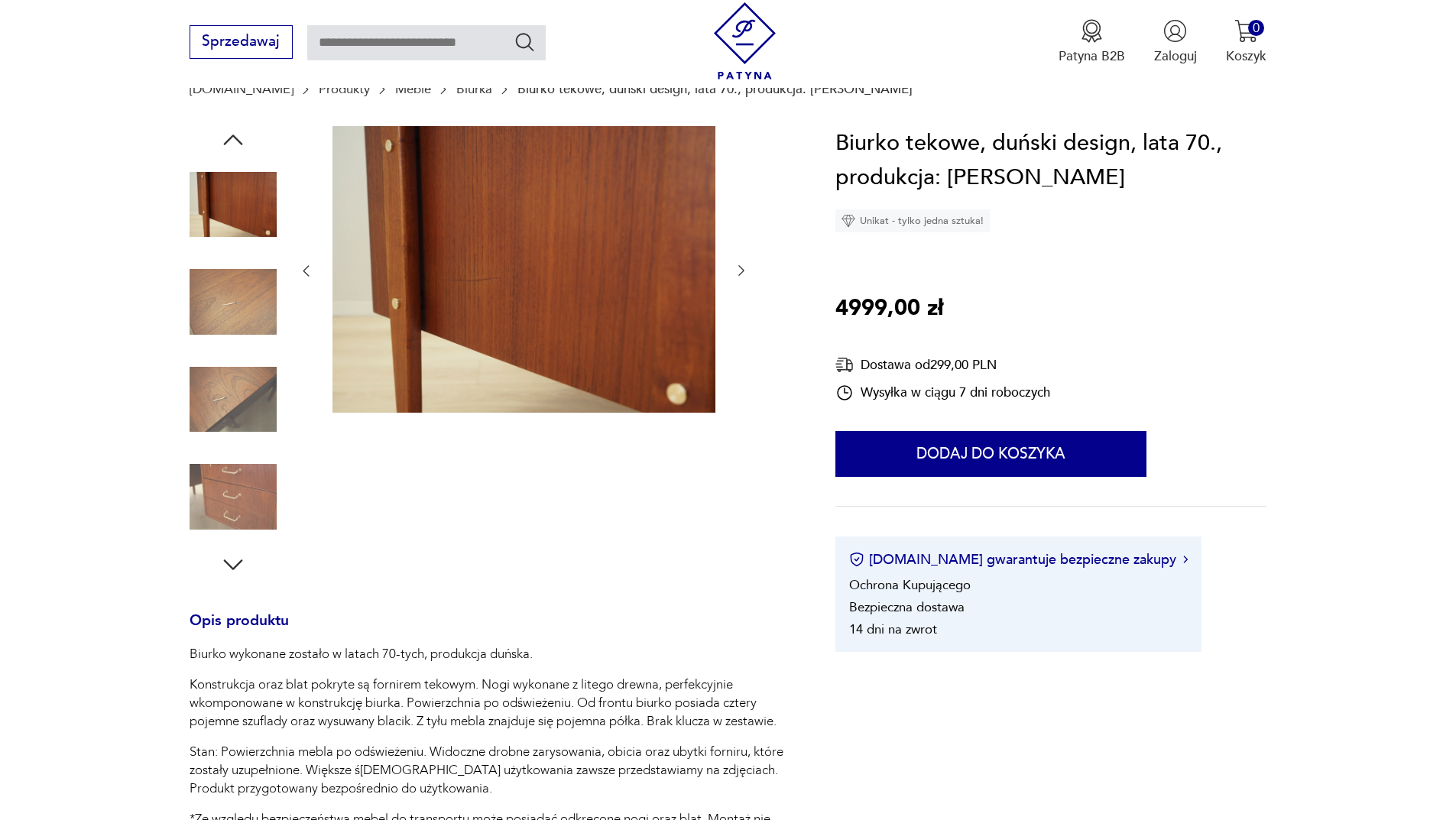
click at [232, 148] on icon "button" at bounding box center [233, 140] width 28 height 28
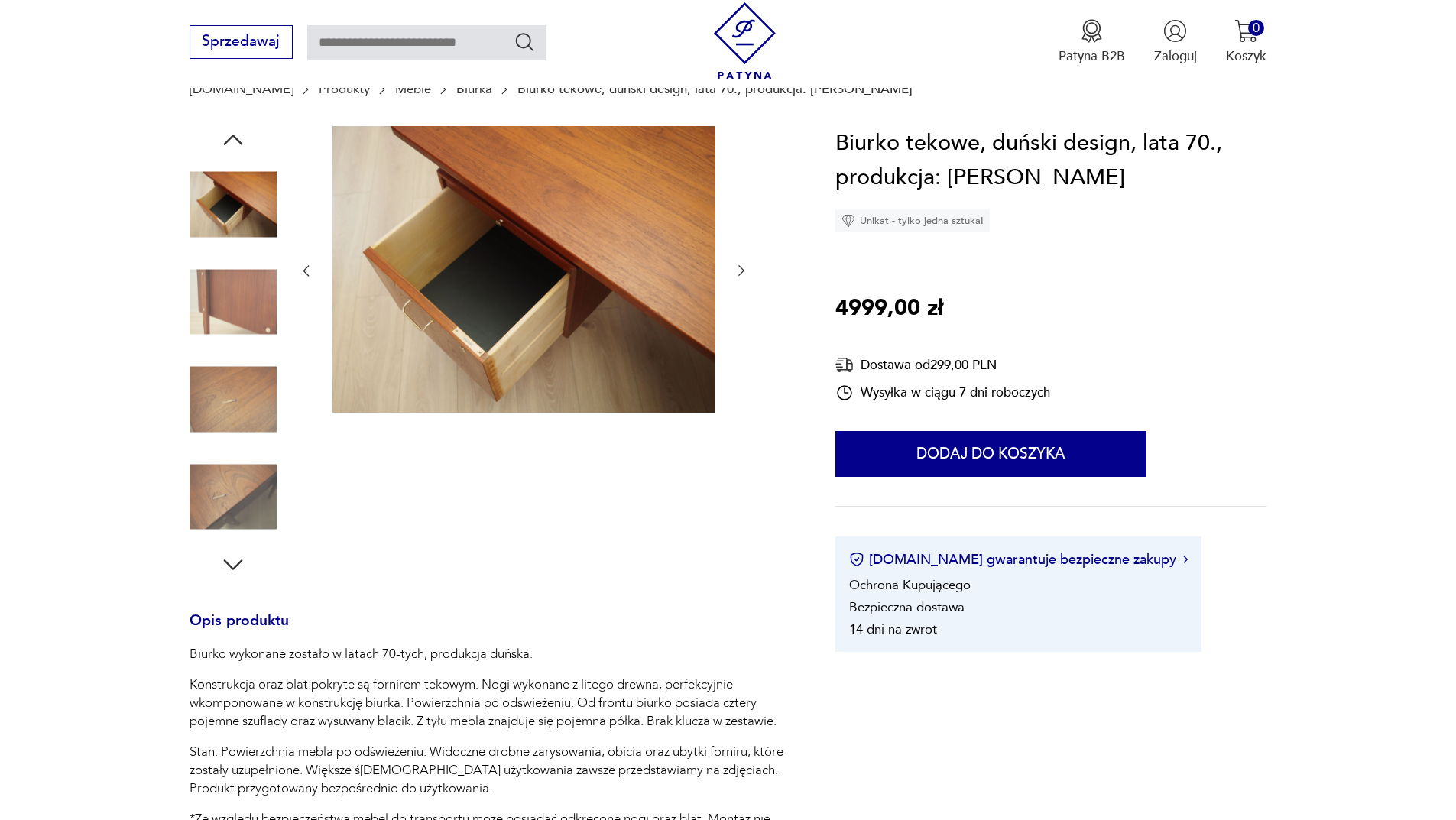
click at [232, 148] on icon "button" at bounding box center [233, 140] width 28 height 28
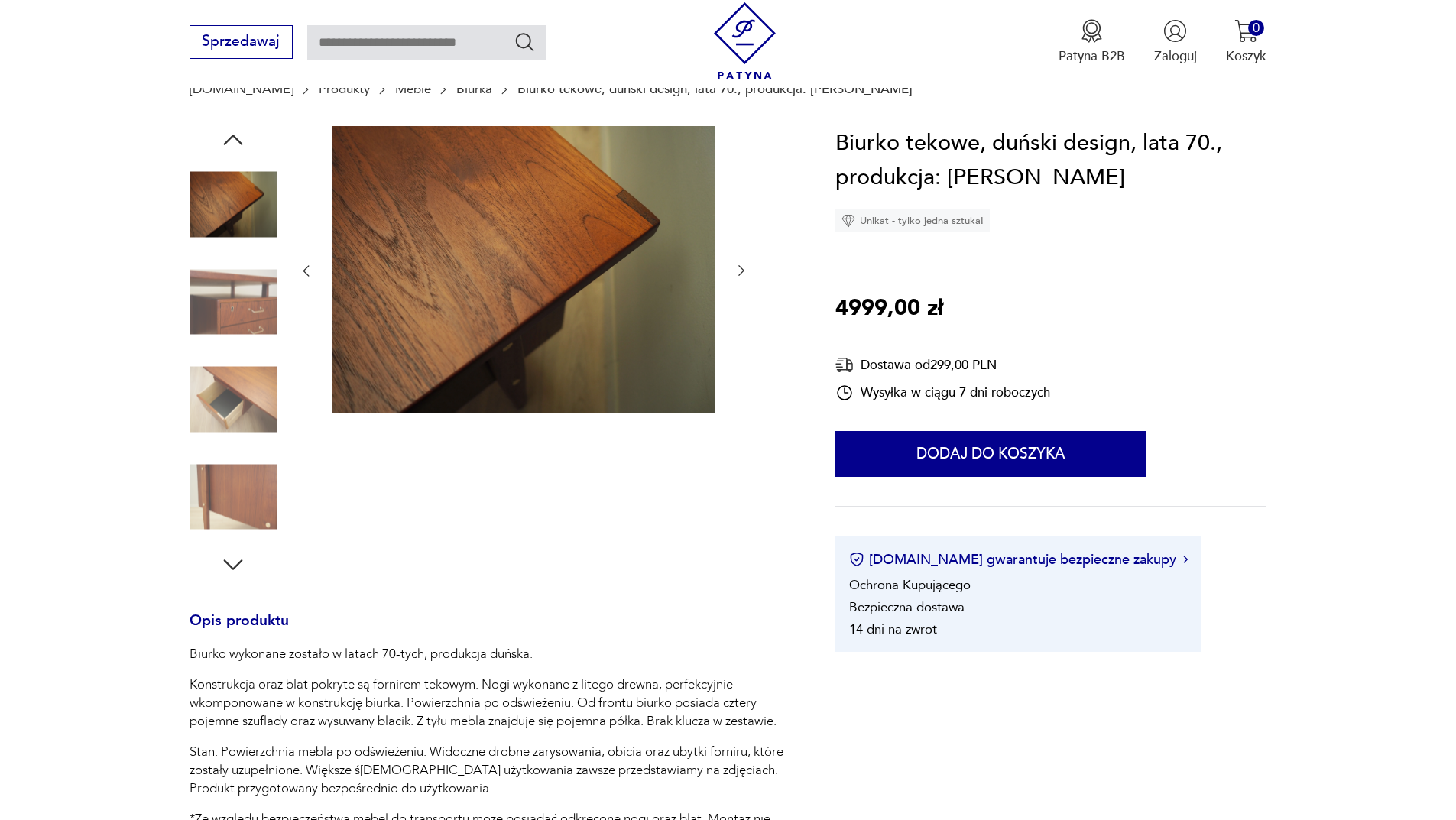
click at [232, 148] on icon "button" at bounding box center [233, 140] width 28 height 28
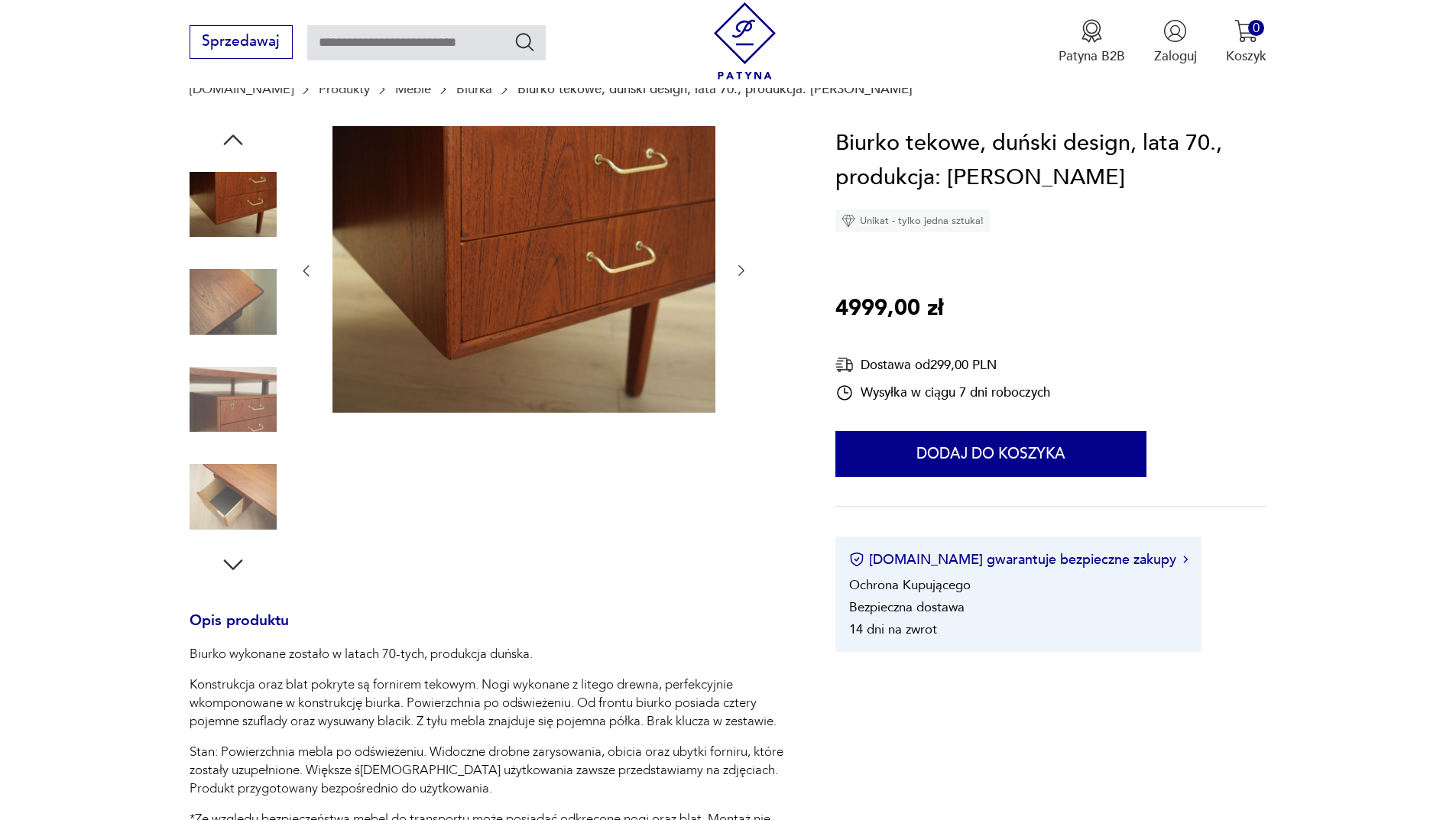
click at [232, 148] on icon "button" at bounding box center [233, 140] width 28 height 28
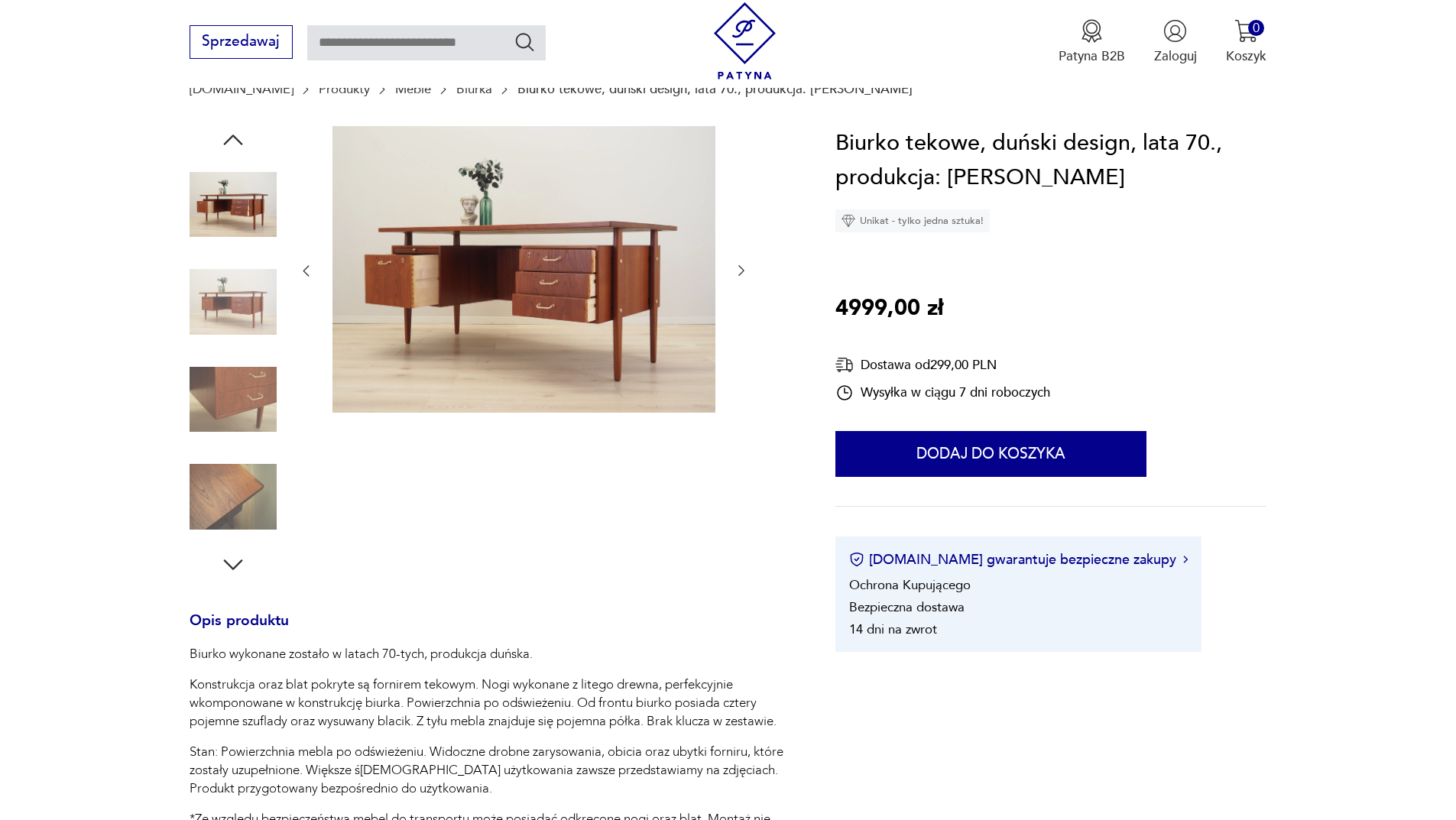
click at [232, 148] on icon "button" at bounding box center [233, 140] width 28 height 28
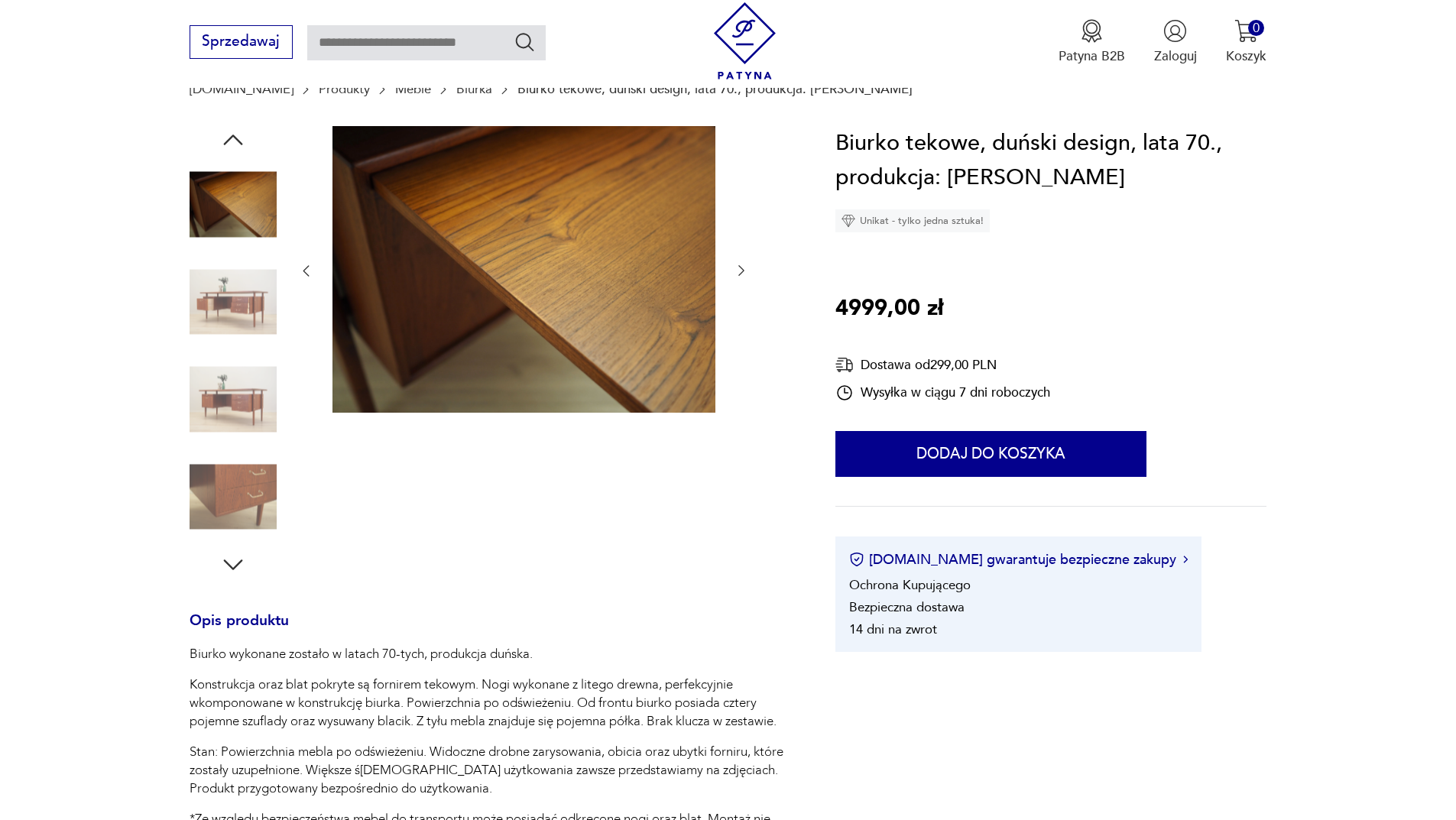
click at [235, 148] on icon "button" at bounding box center [233, 140] width 28 height 28
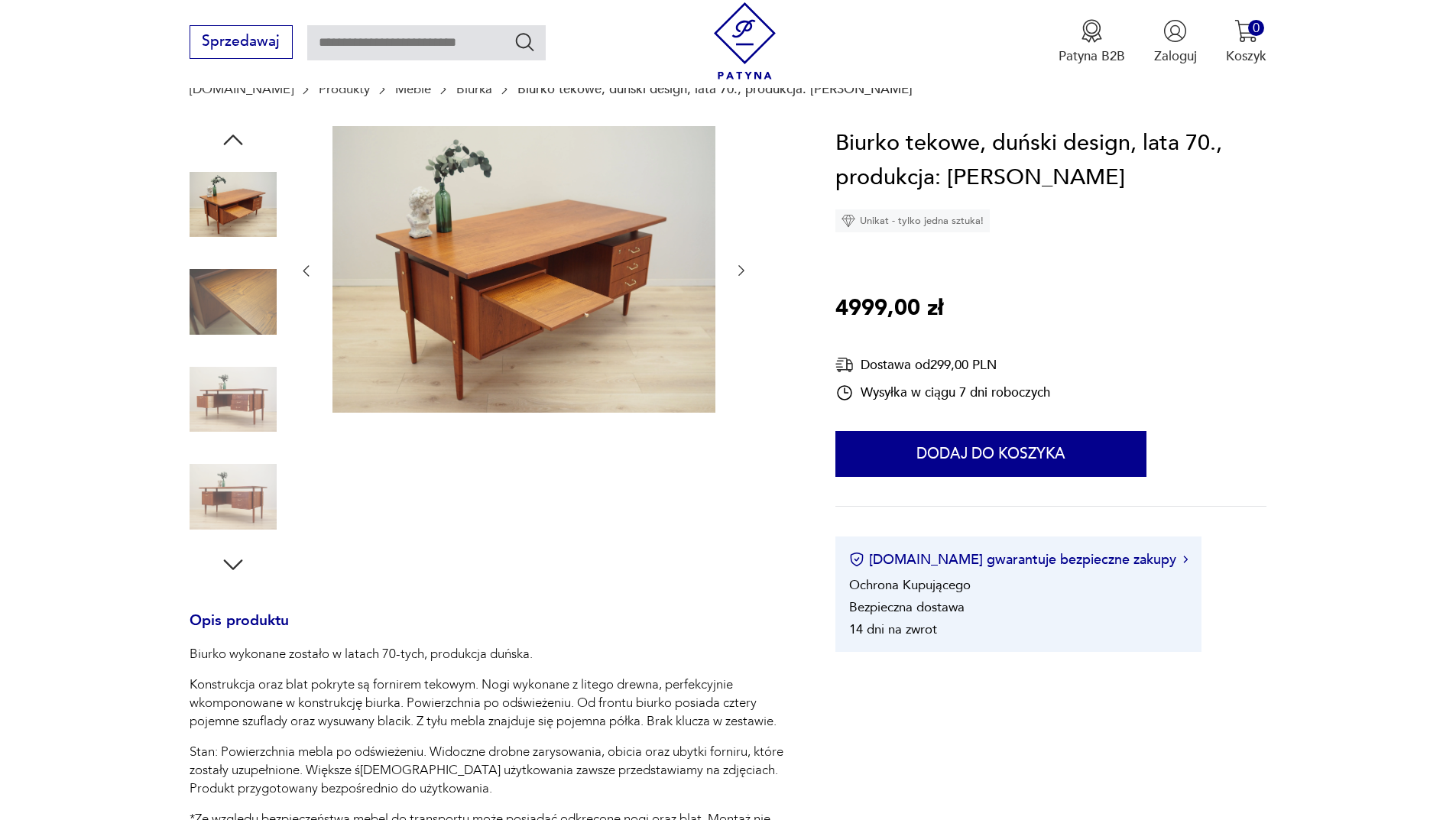
click at [234, 148] on icon "button" at bounding box center [233, 140] width 28 height 28
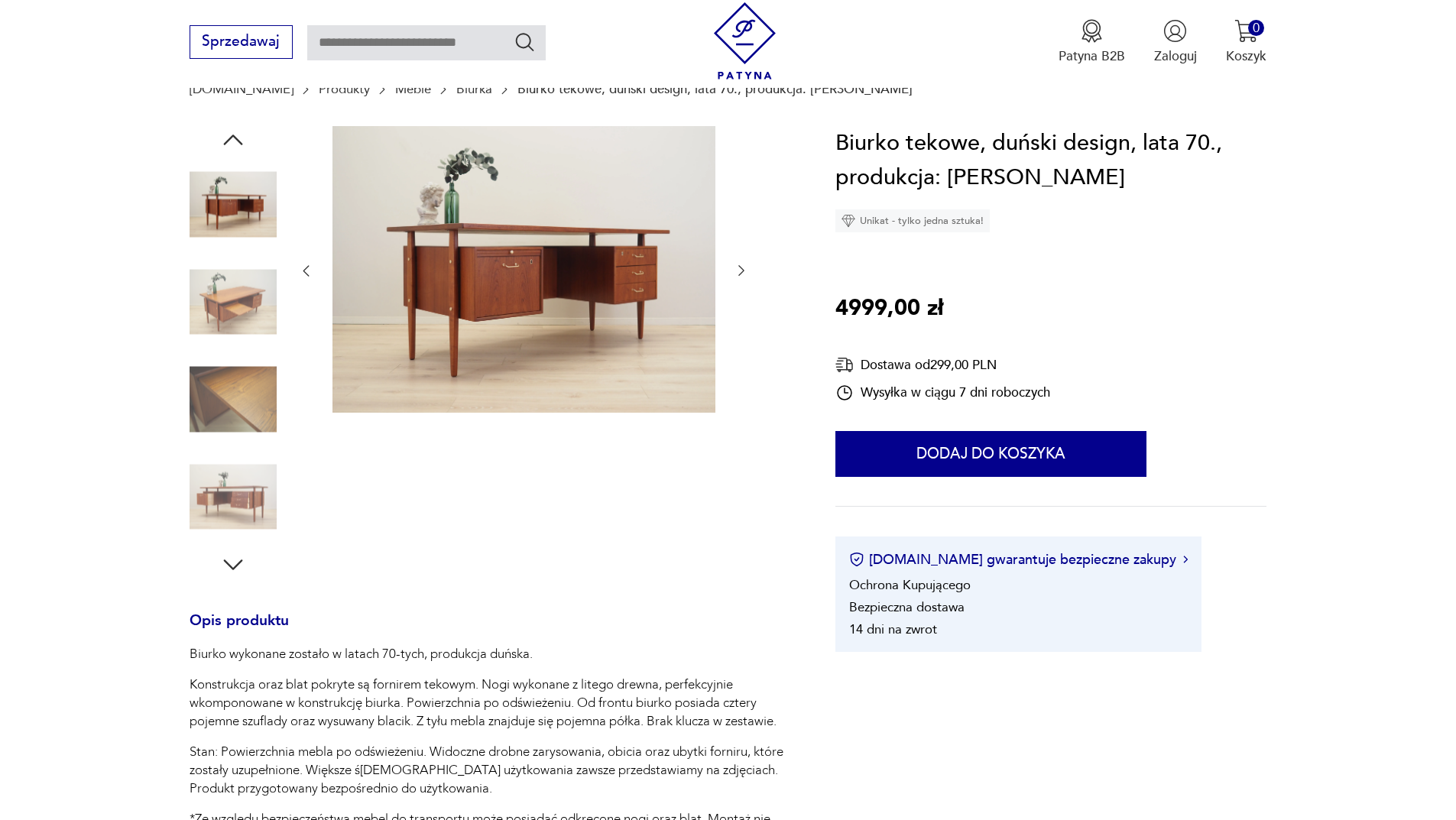
click at [235, 146] on icon "button" at bounding box center [233, 140] width 28 height 28
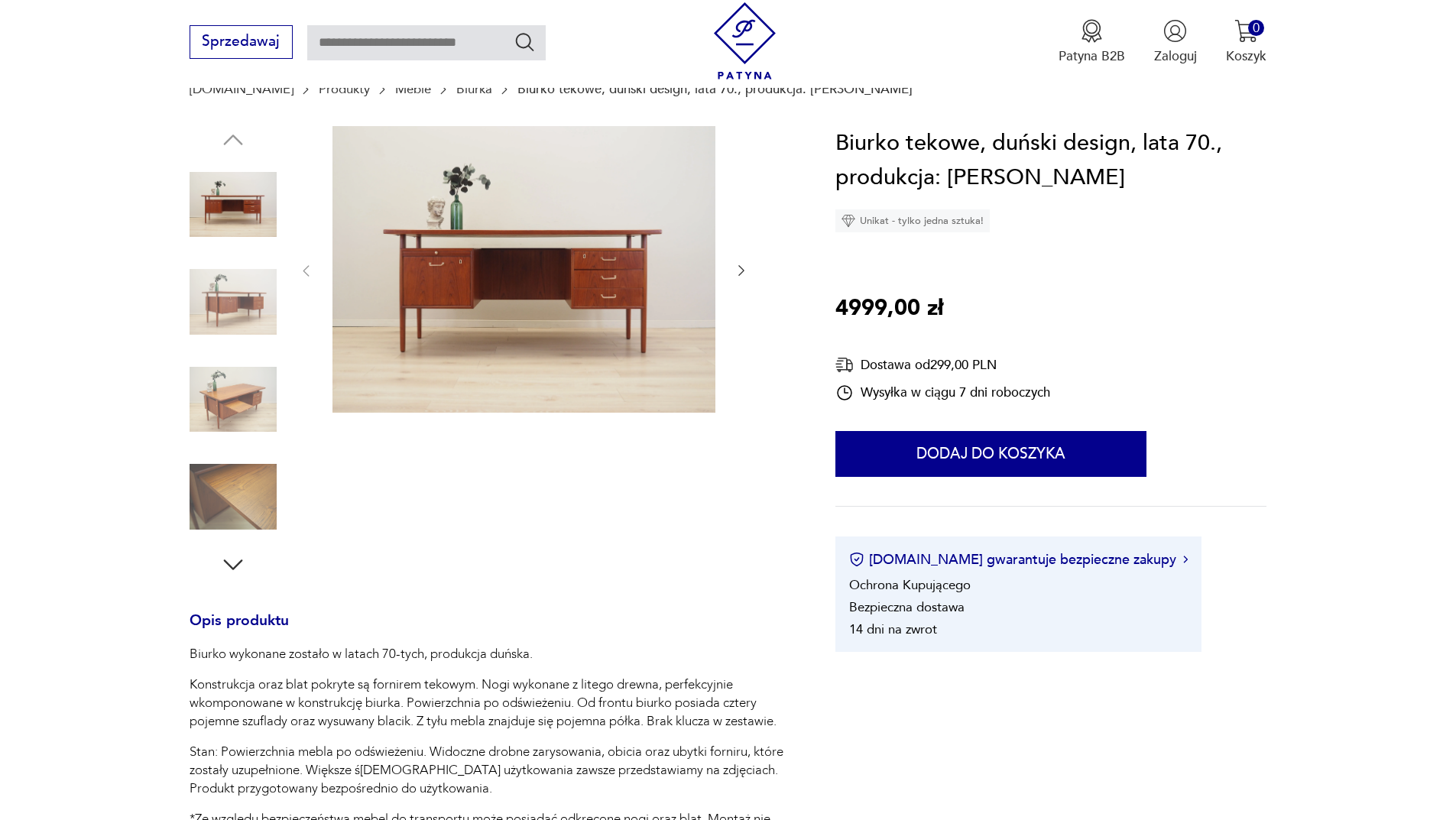
click at [232, 216] on img at bounding box center [233, 205] width 87 height 87
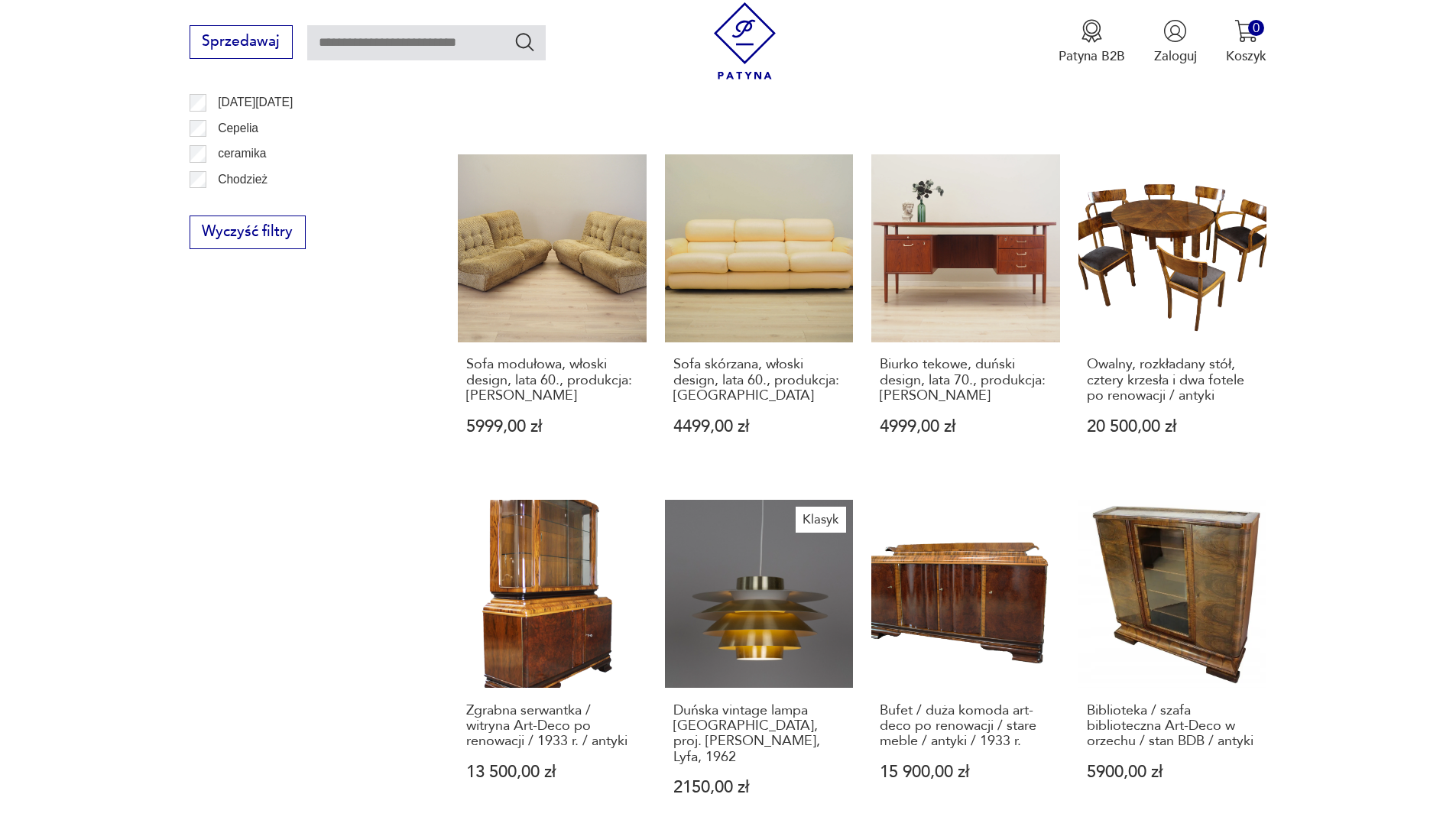
scroll to position [1406, 0]
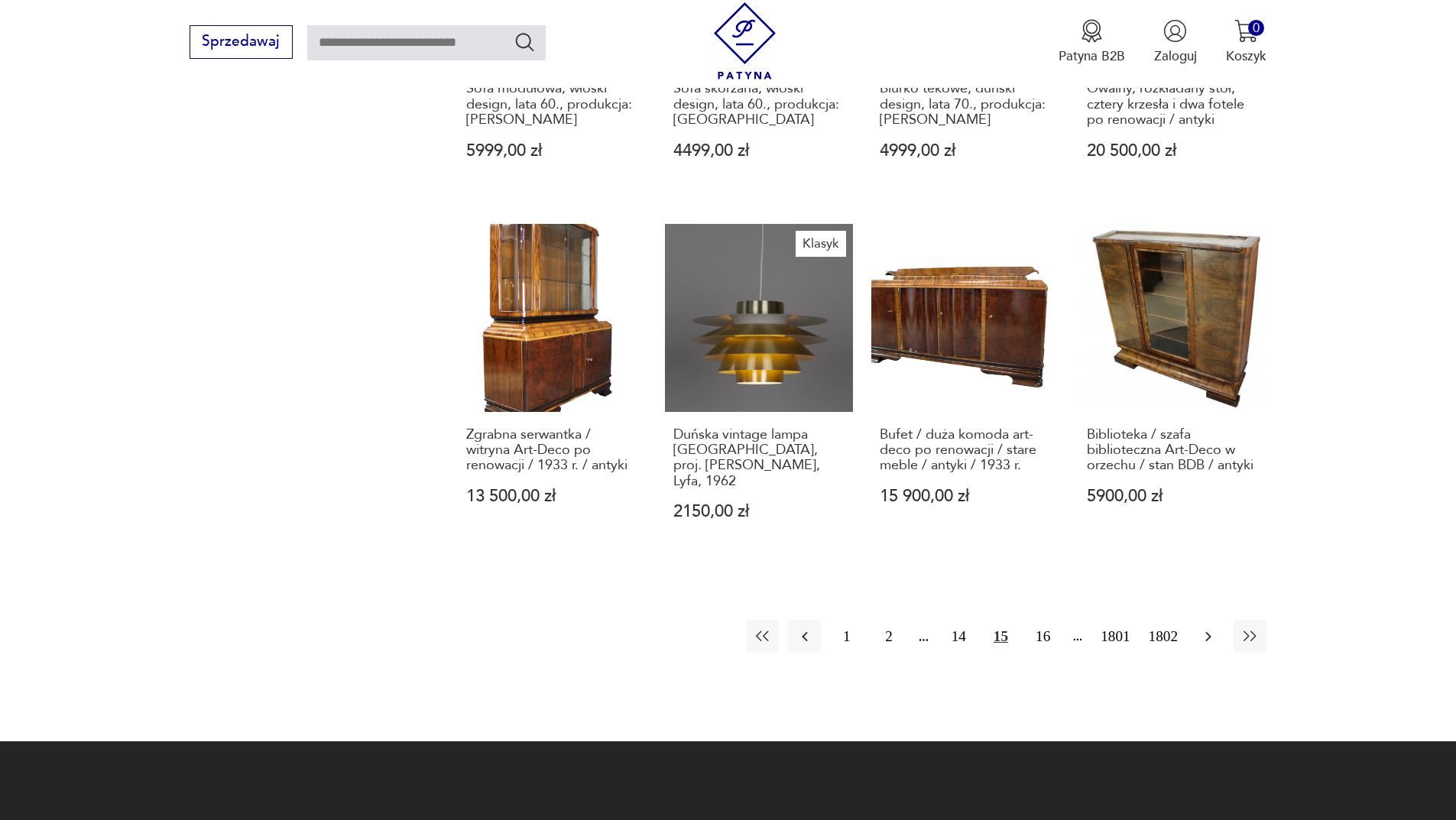
click at [1194, 620] on button "button" at bounding box center [1207, 636] width 33 height 33
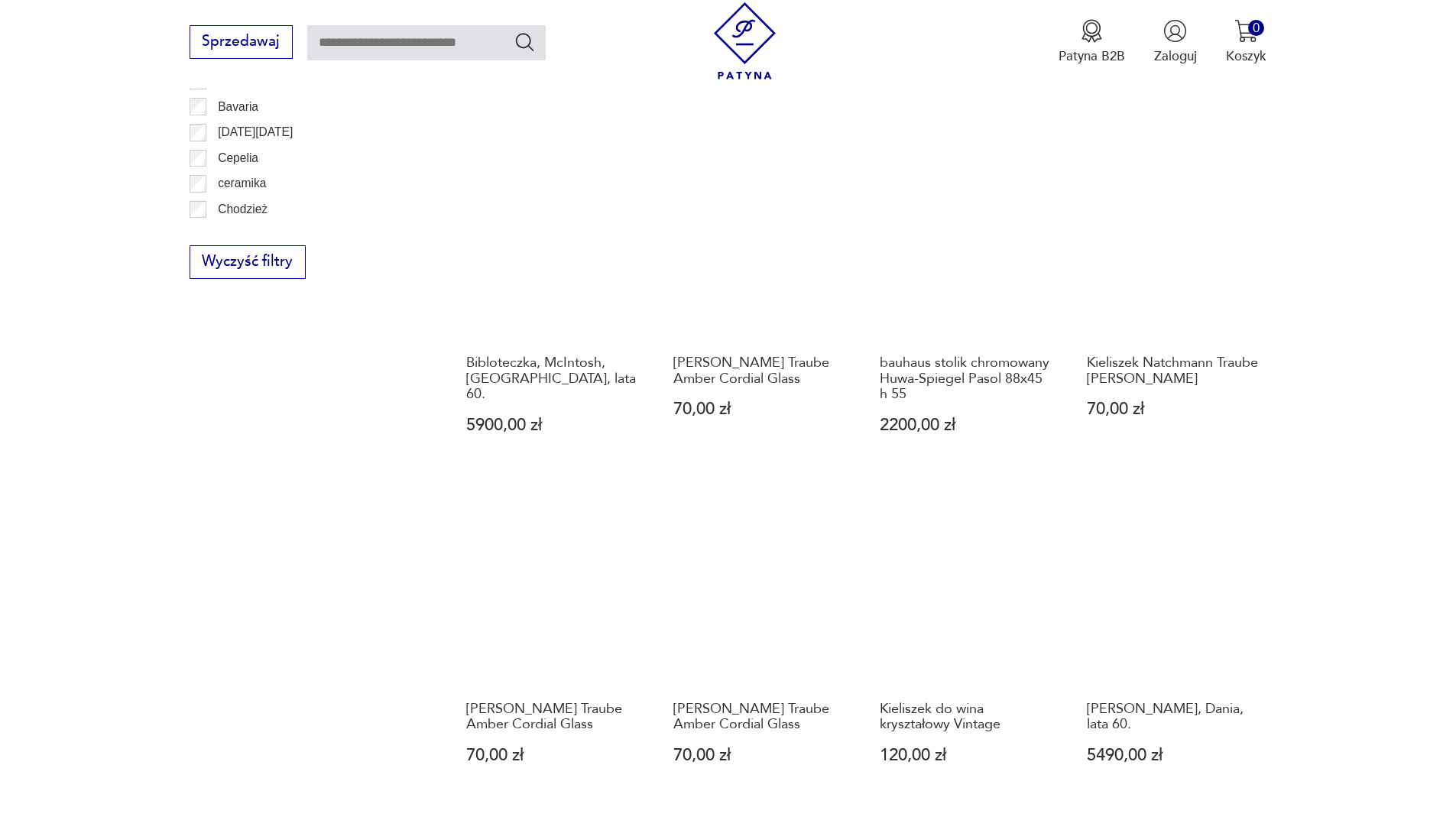
scroll to position [1406, 0]
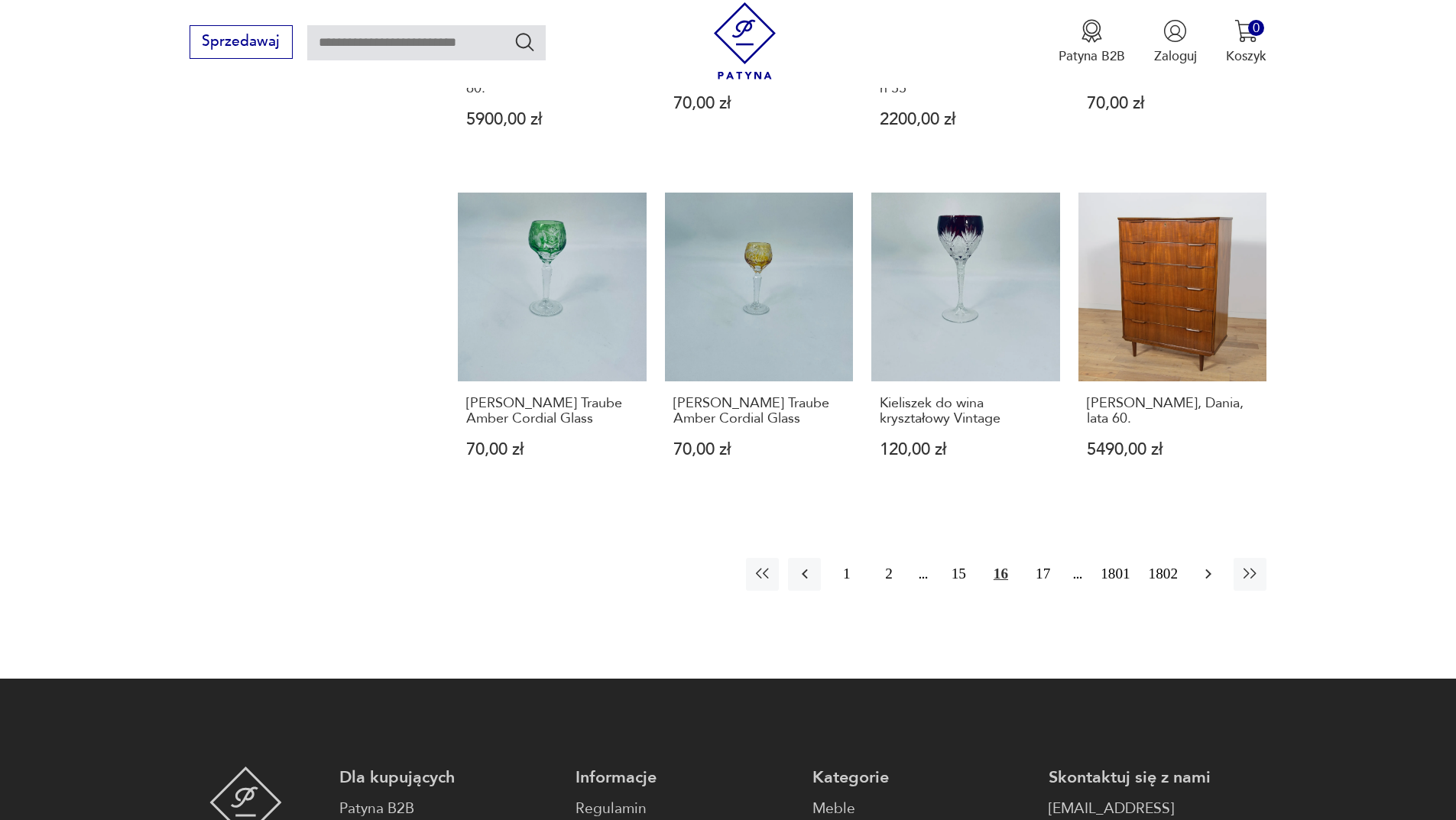
click at [1218, 584] on button "button" at bounding box center [1207, 574] width 33 height 33
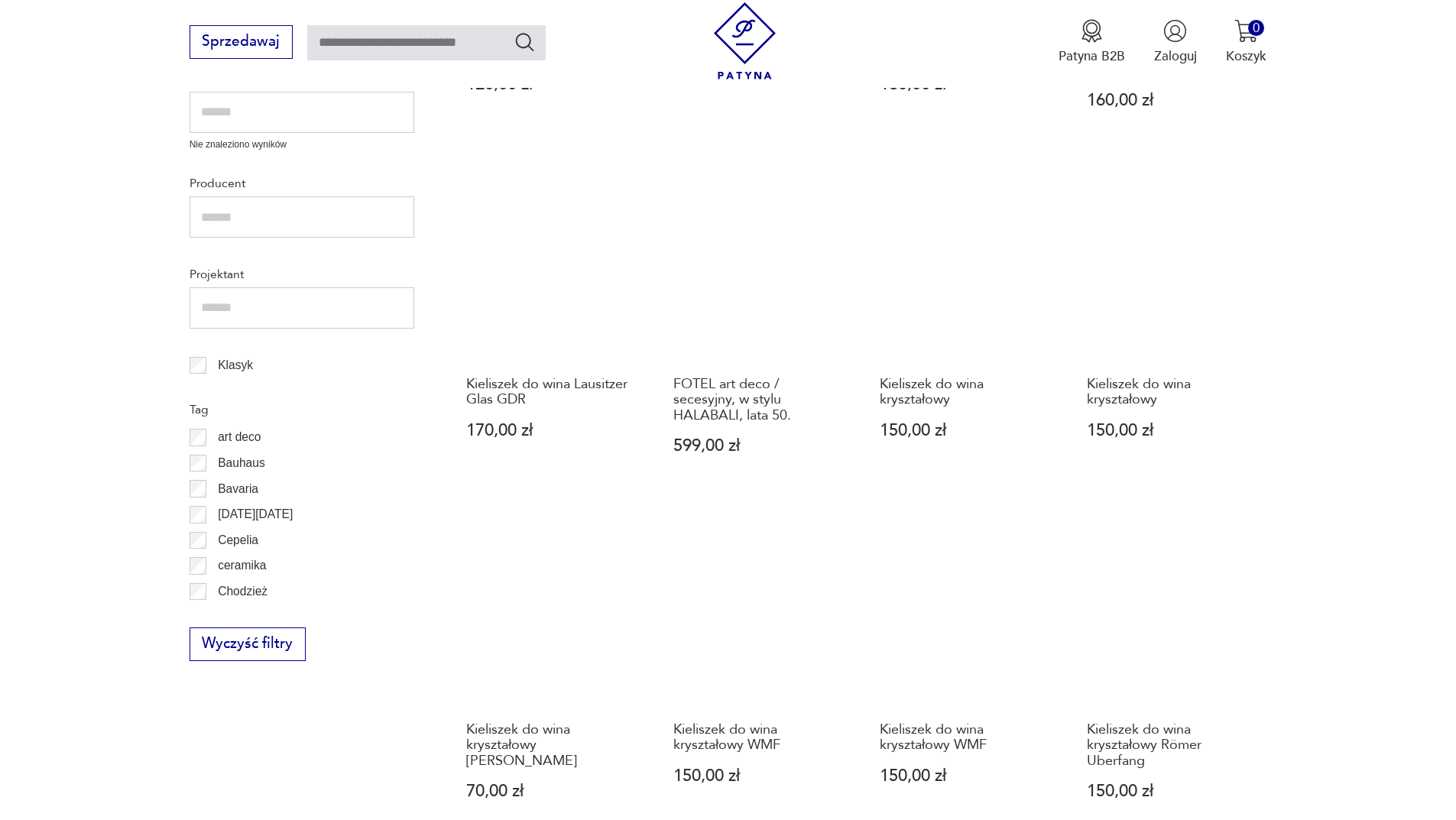
scroll to position [1176, 0]
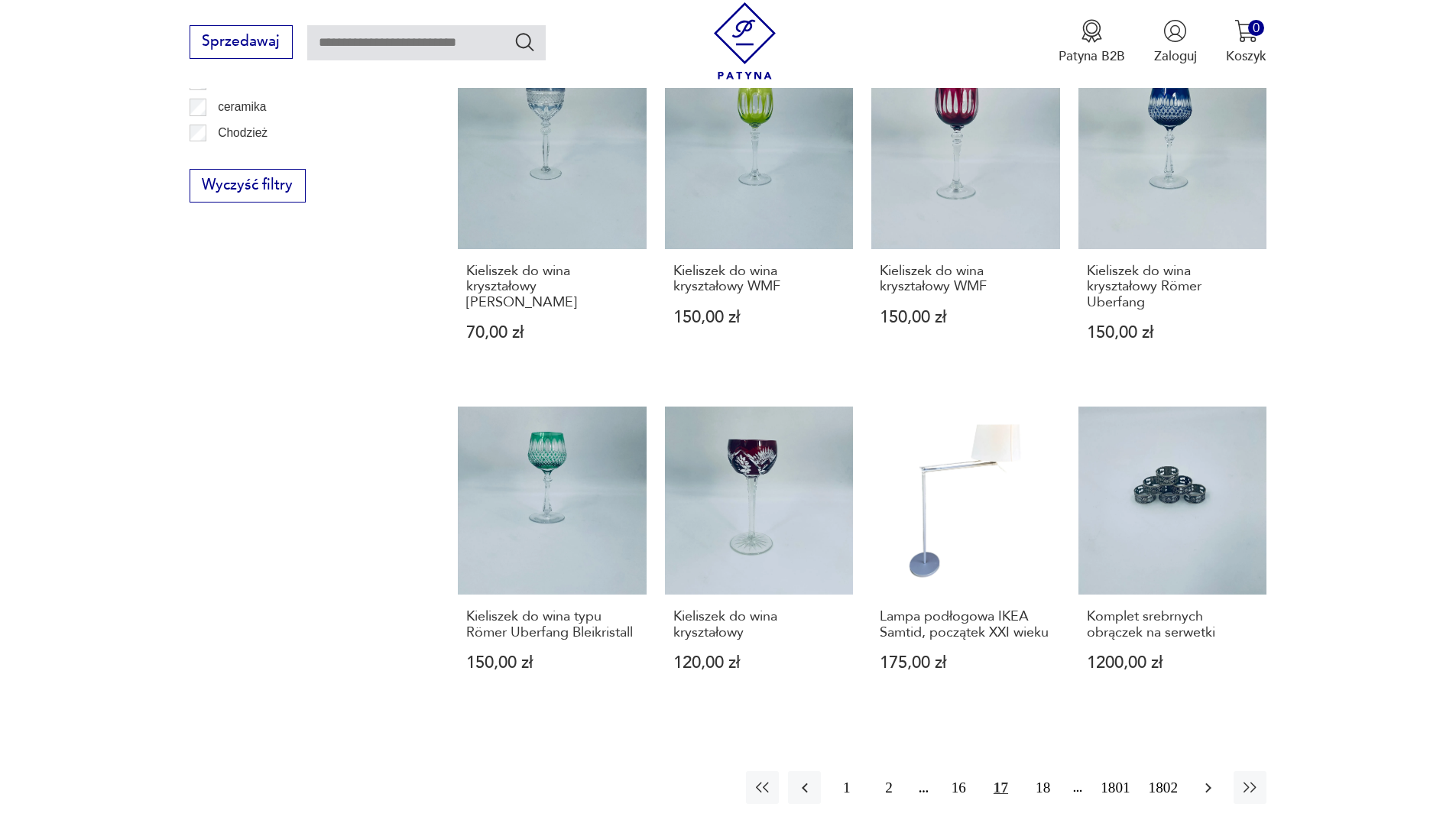
click at [1211, 786] on button "button" at bounding box center [1207, 787] width 33 height 33
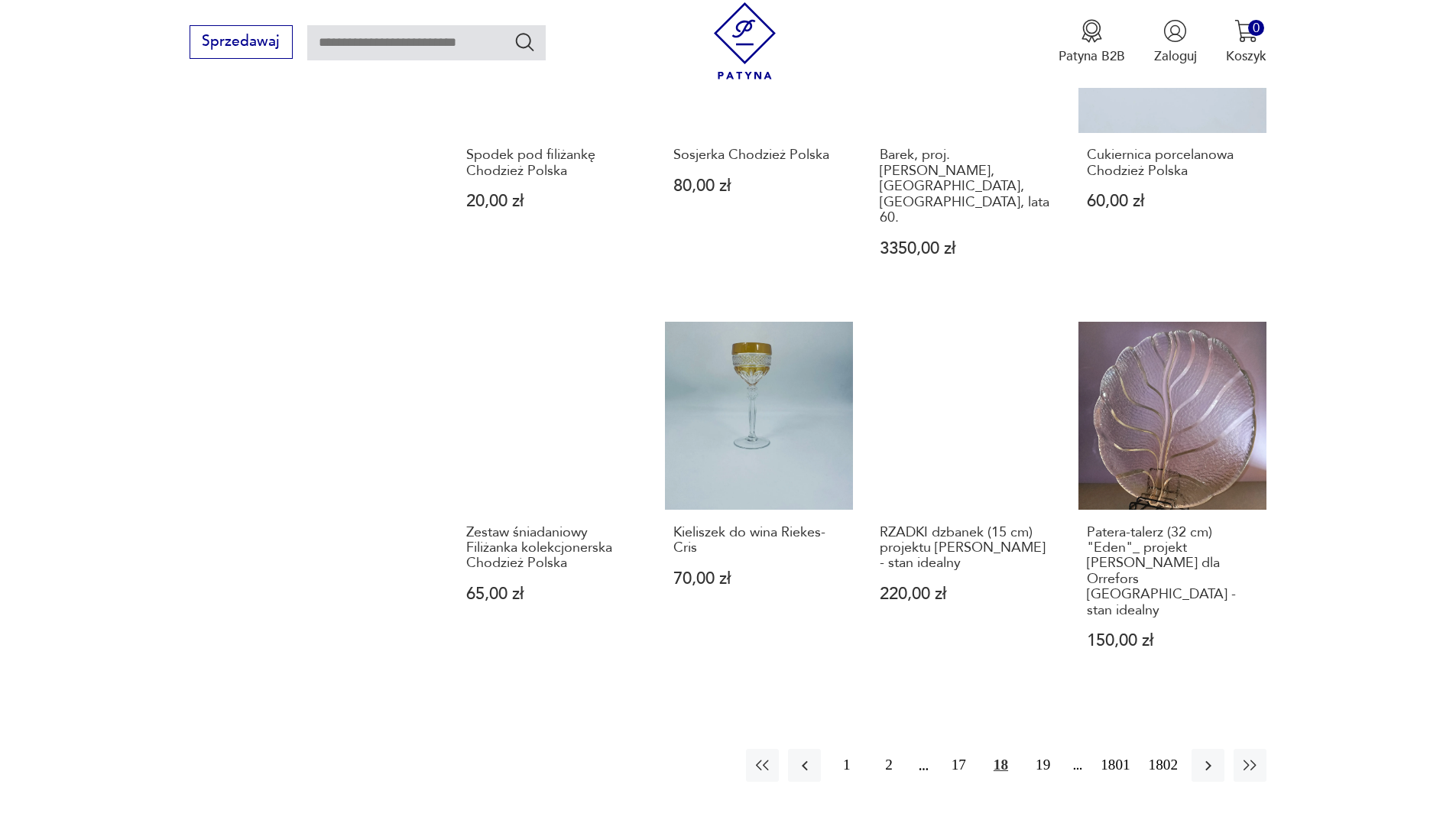
scroll to position [1635, 0]
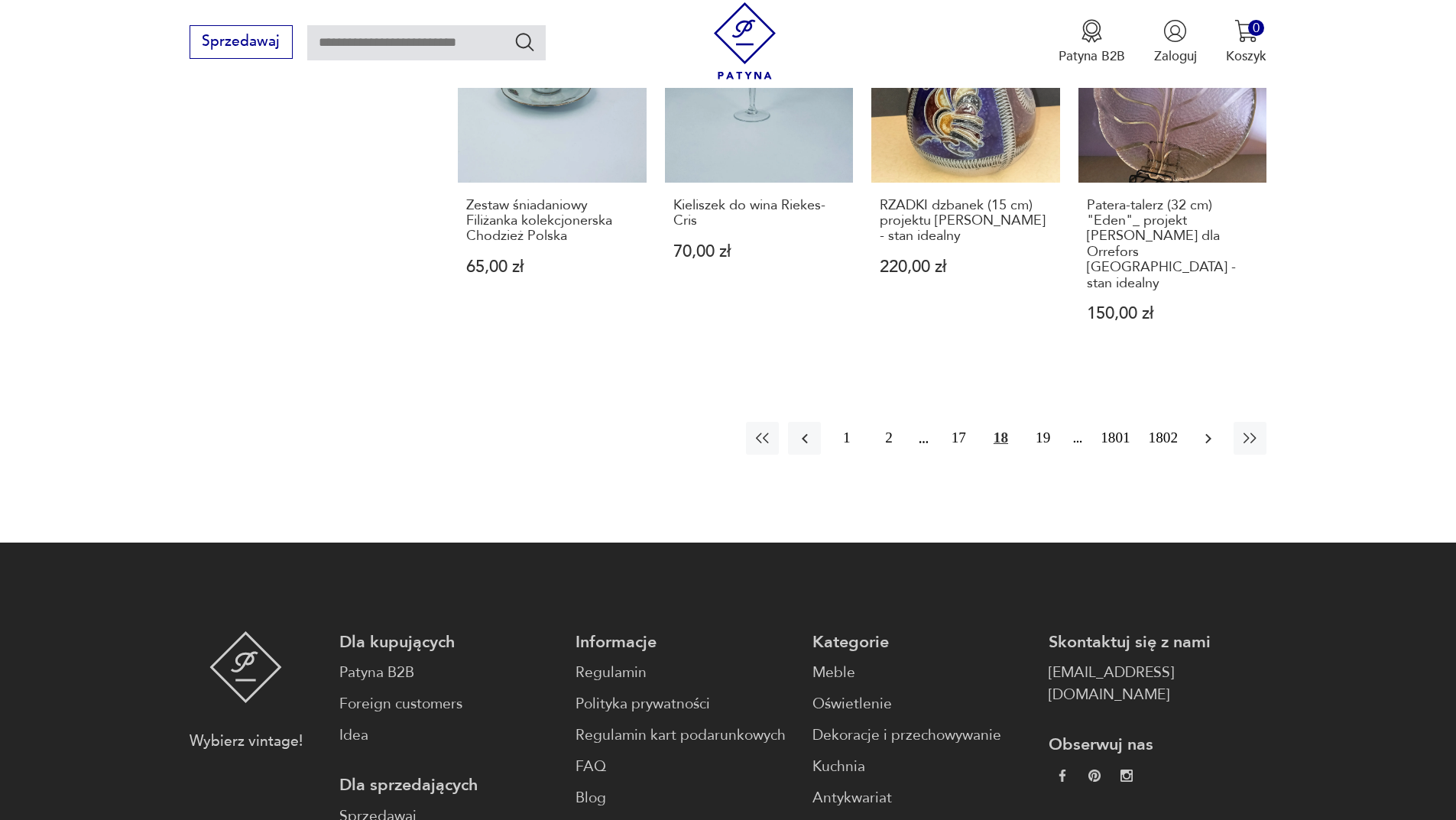
click at [1208, 430] on icon "button" at bounding box center [1208, 439] width 18 height 18
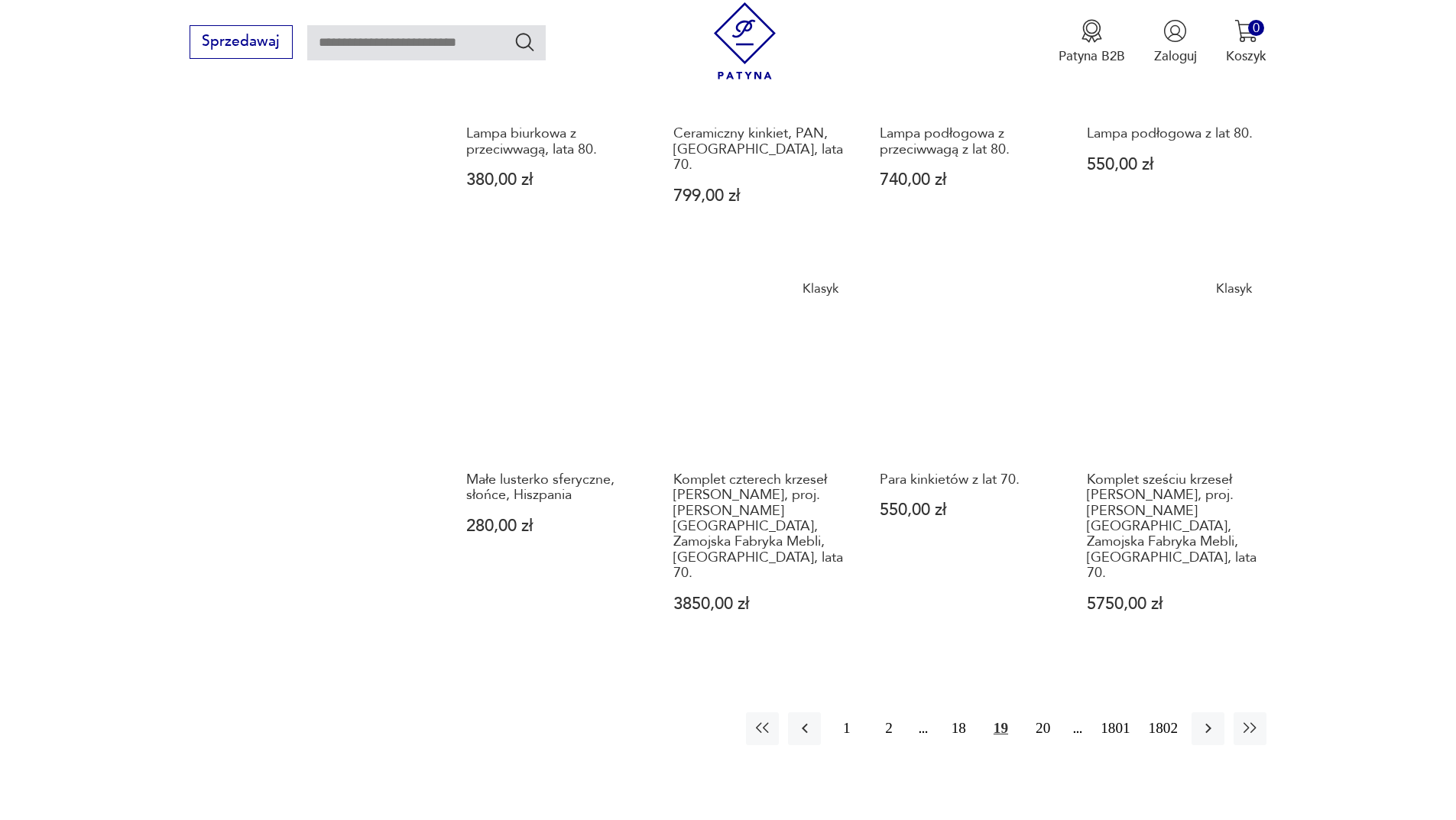
scroll to position [1406, 0]
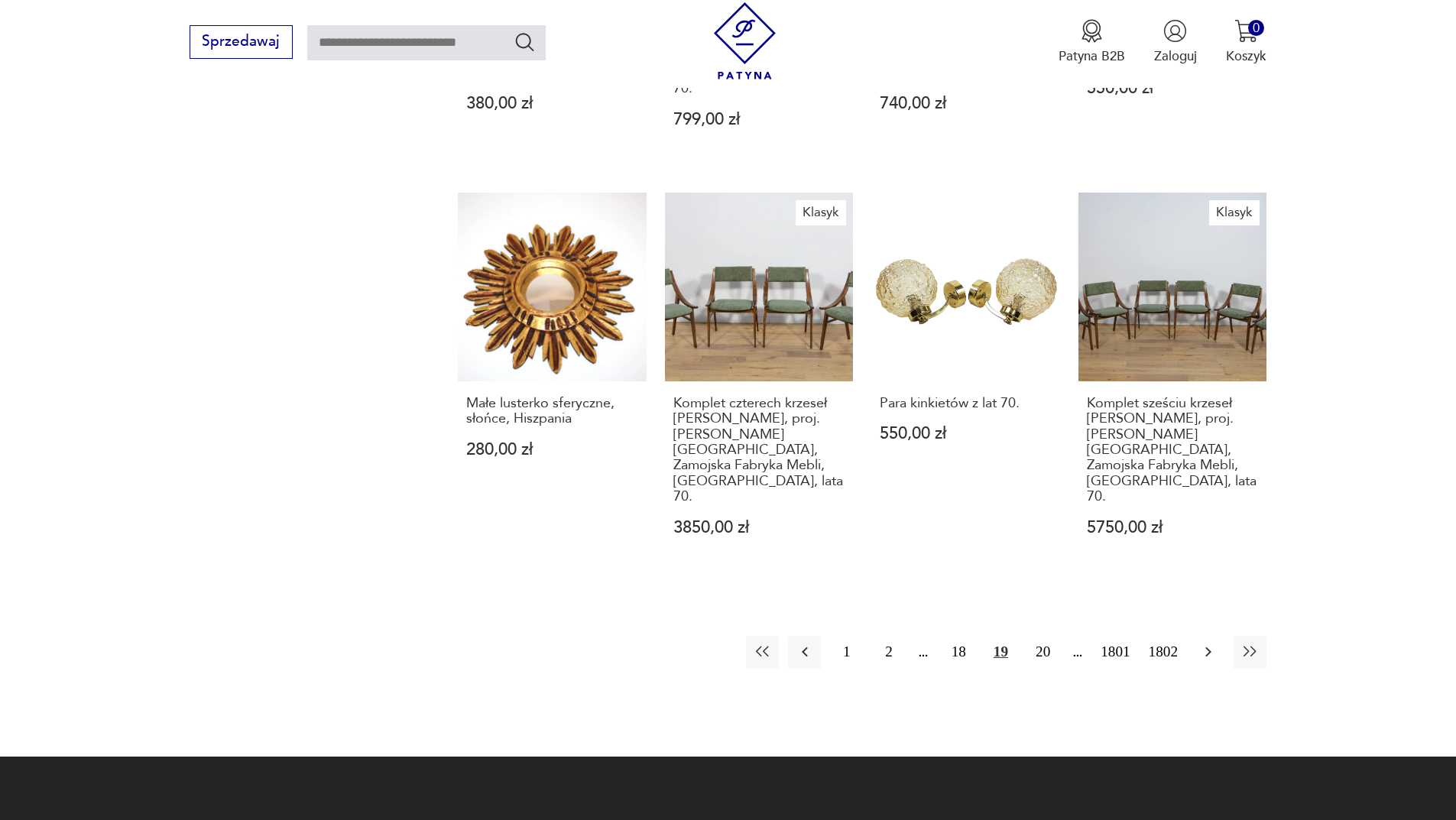
click at [1199, 643] on icon "button" at bounding box center [1208, 652] width 18 height 18
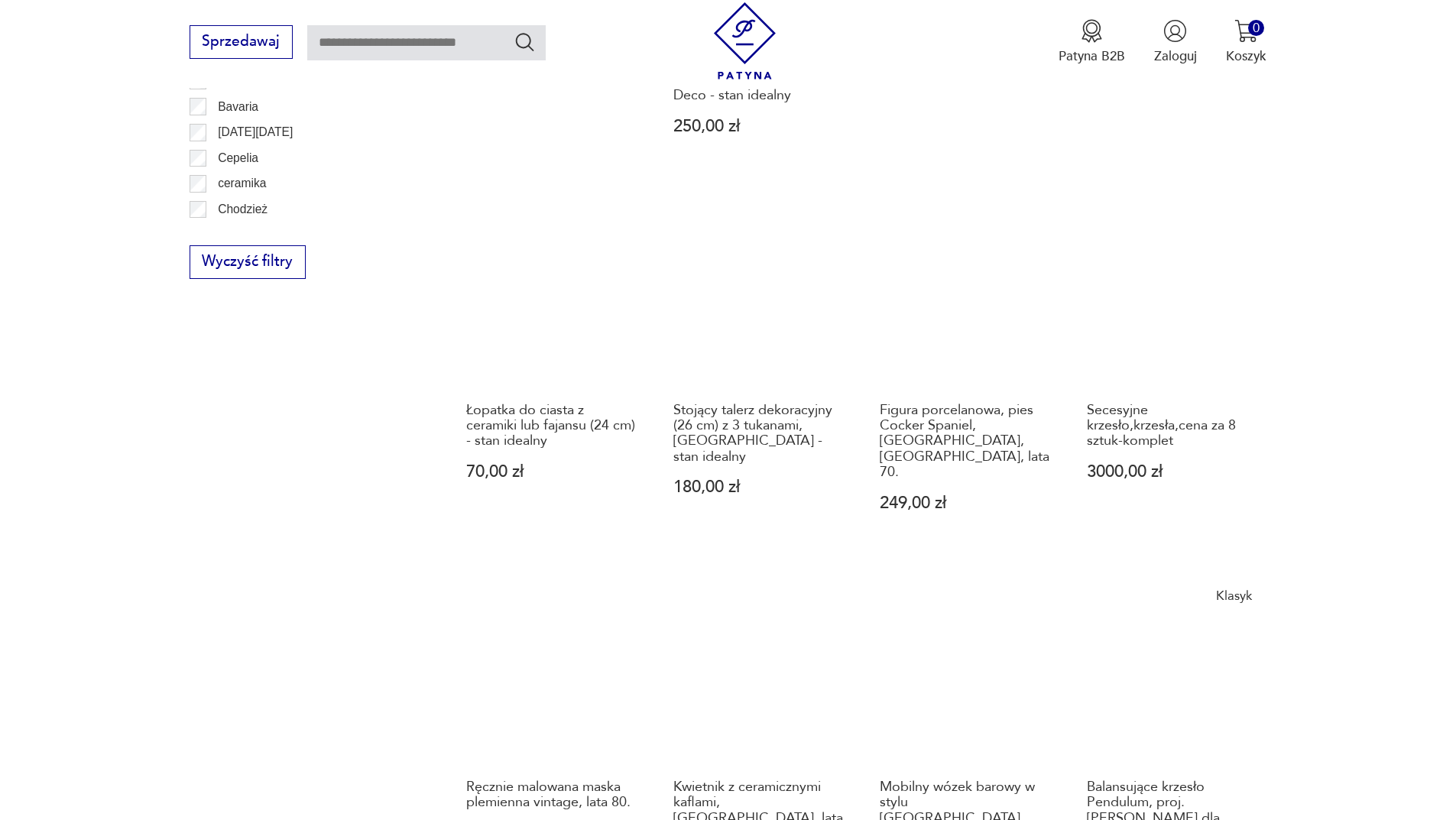
scroll to position [1559, 0]
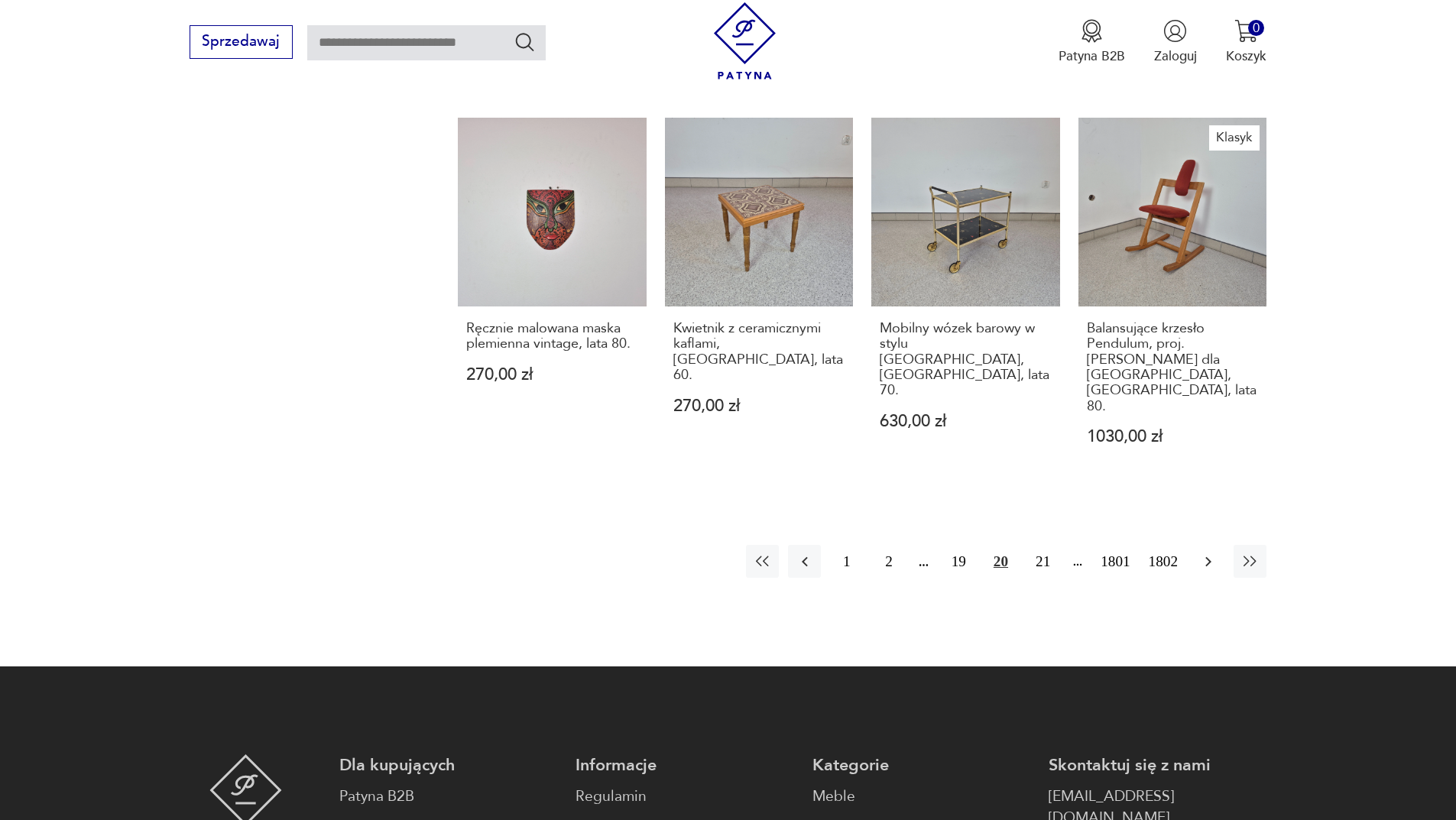
click at [1200, 553] on icon "button" at bounding box center [1208, 562] width 18 height 18
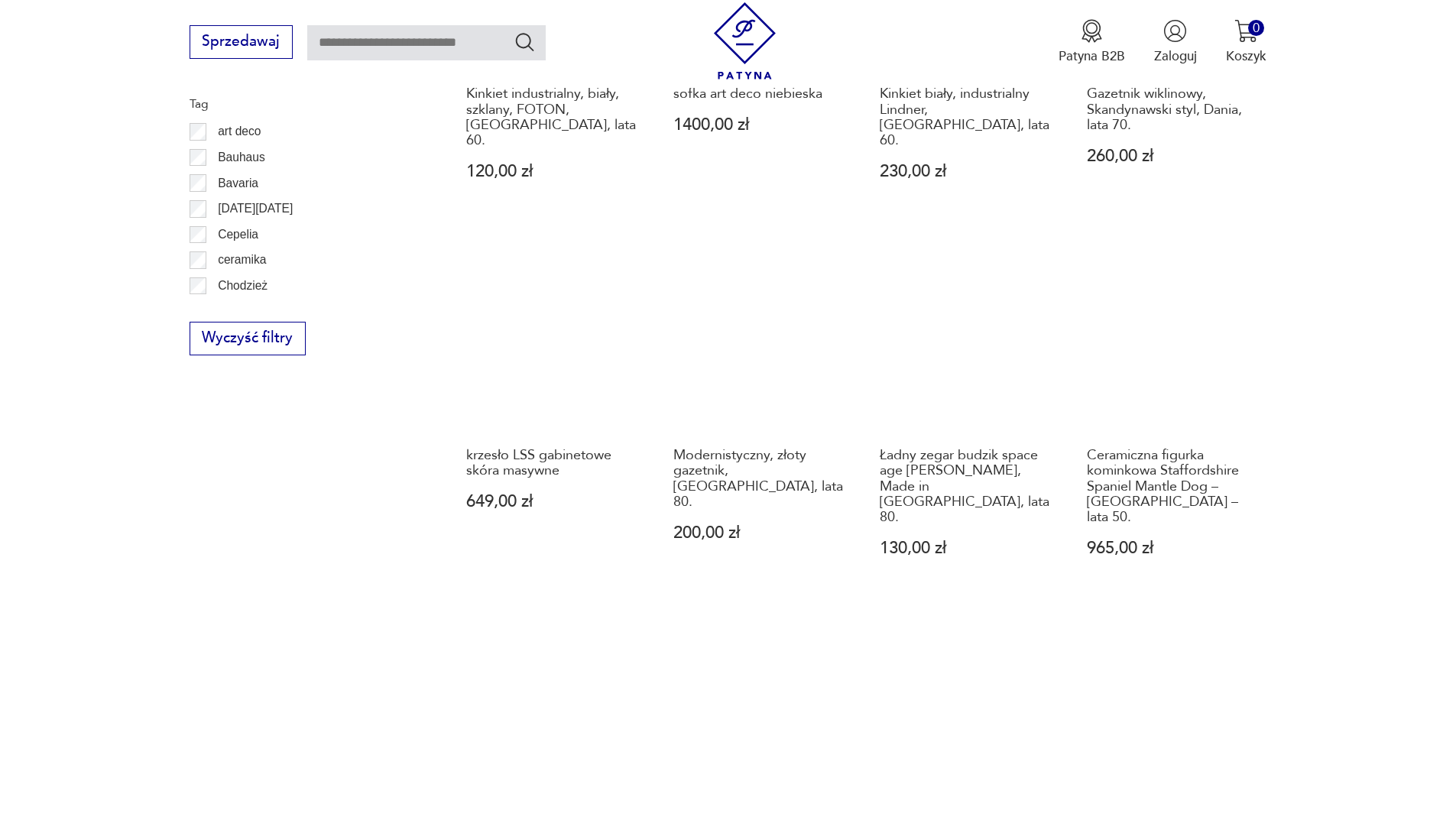
scroll to position [1482, 0]
